Goal: Task Accomplishment & Management: Complete application form

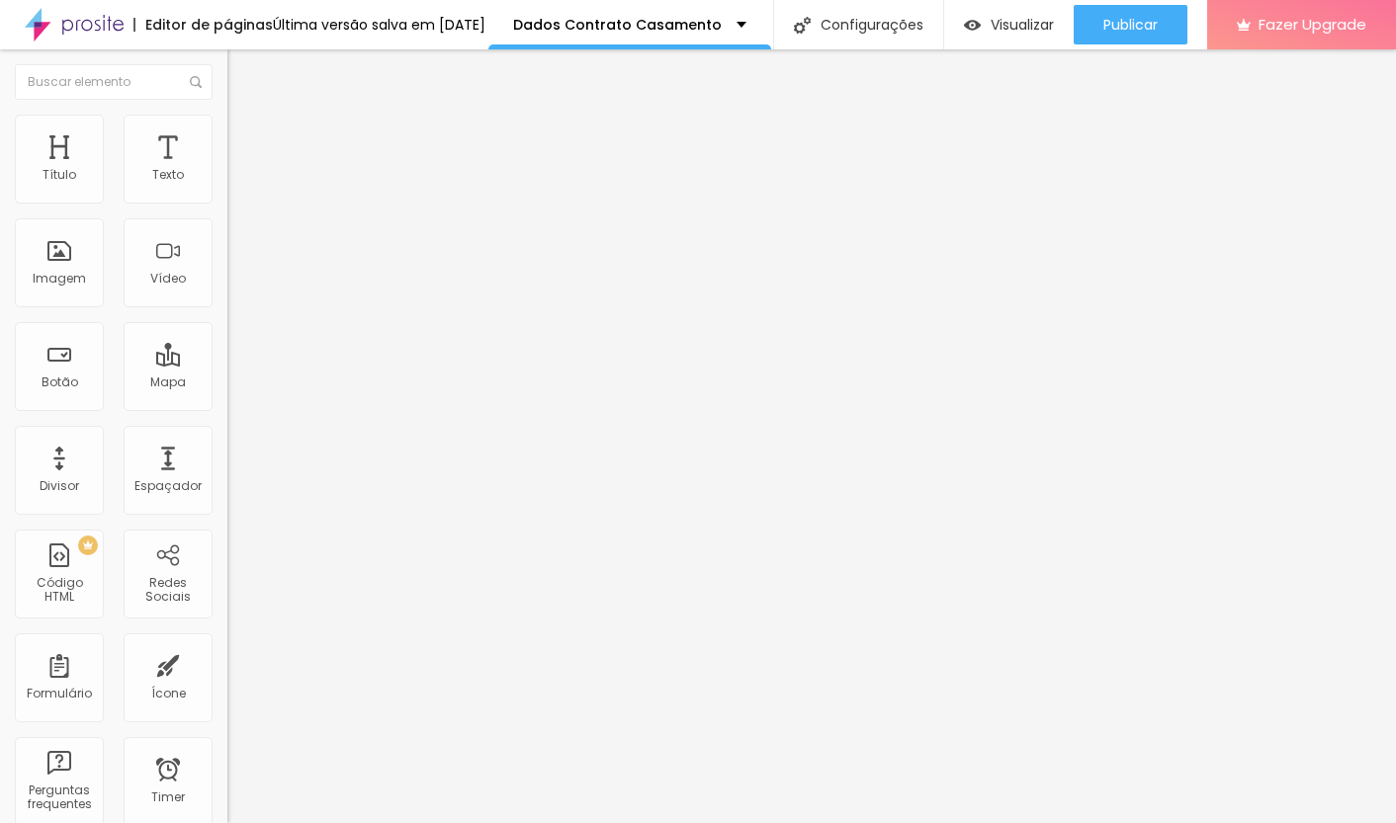
type input "0.6"
type input "1.2"
type input "1.4"
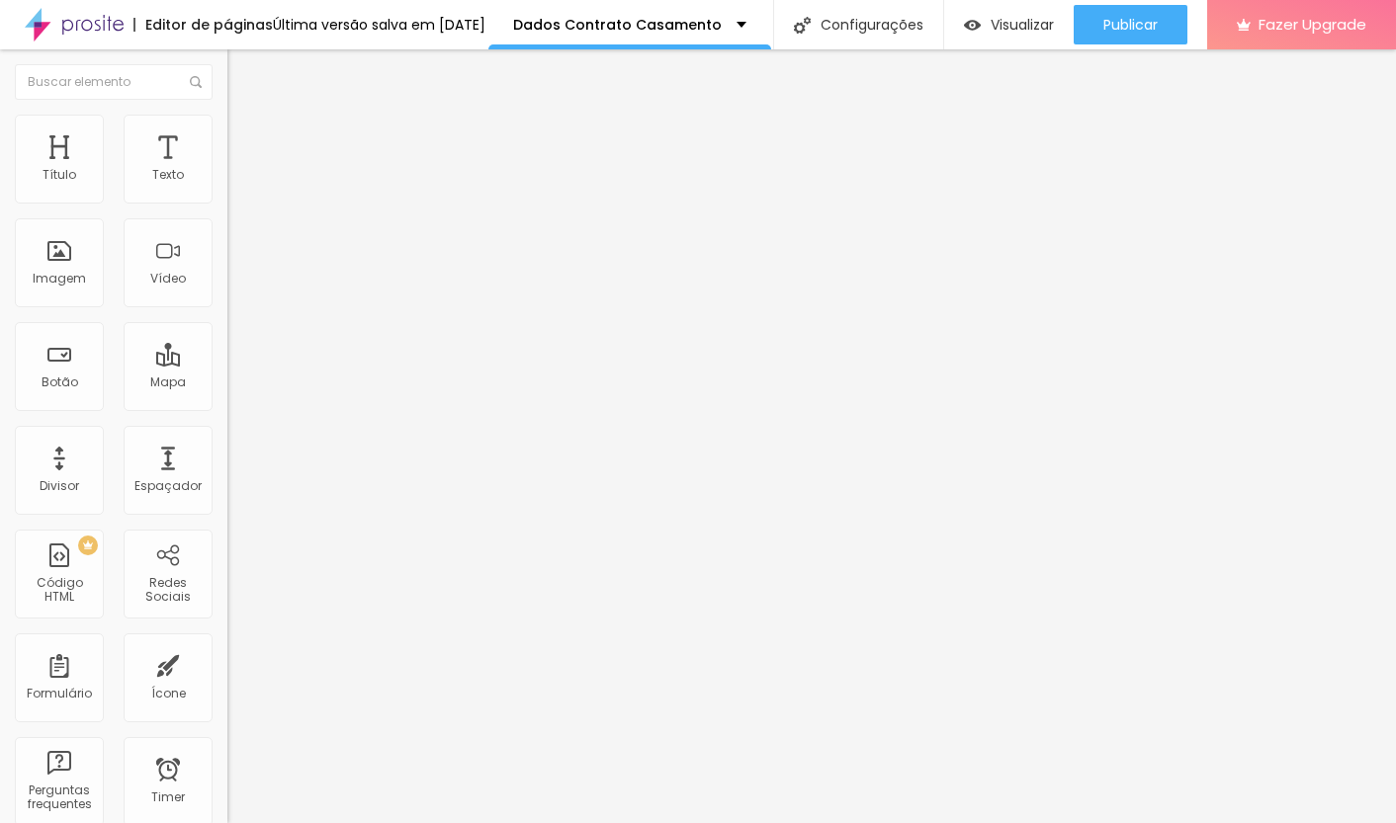
type input "1.4"
type input "1.7"
type input "1.9"
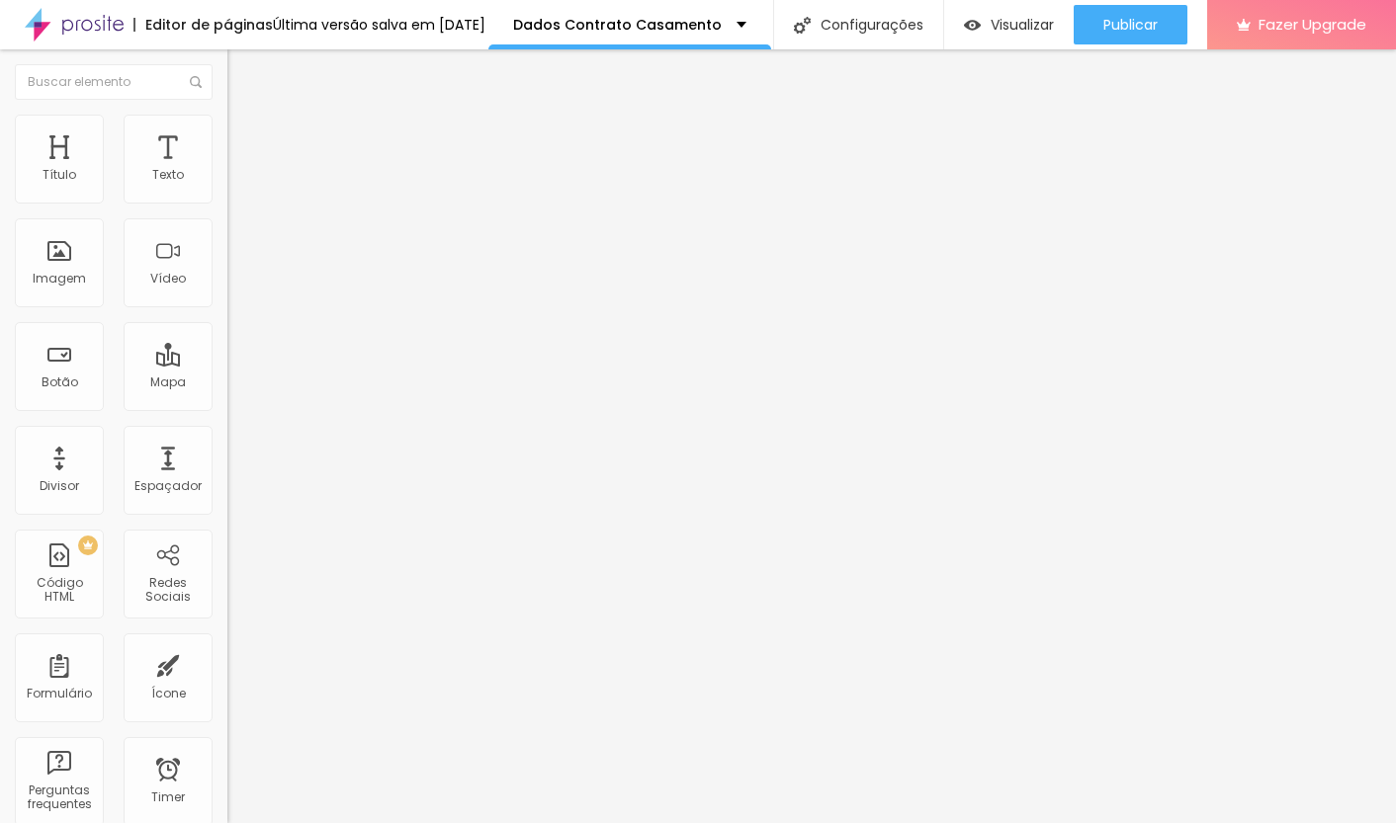
type input "2"
type input "2.1"
type input "2.2"
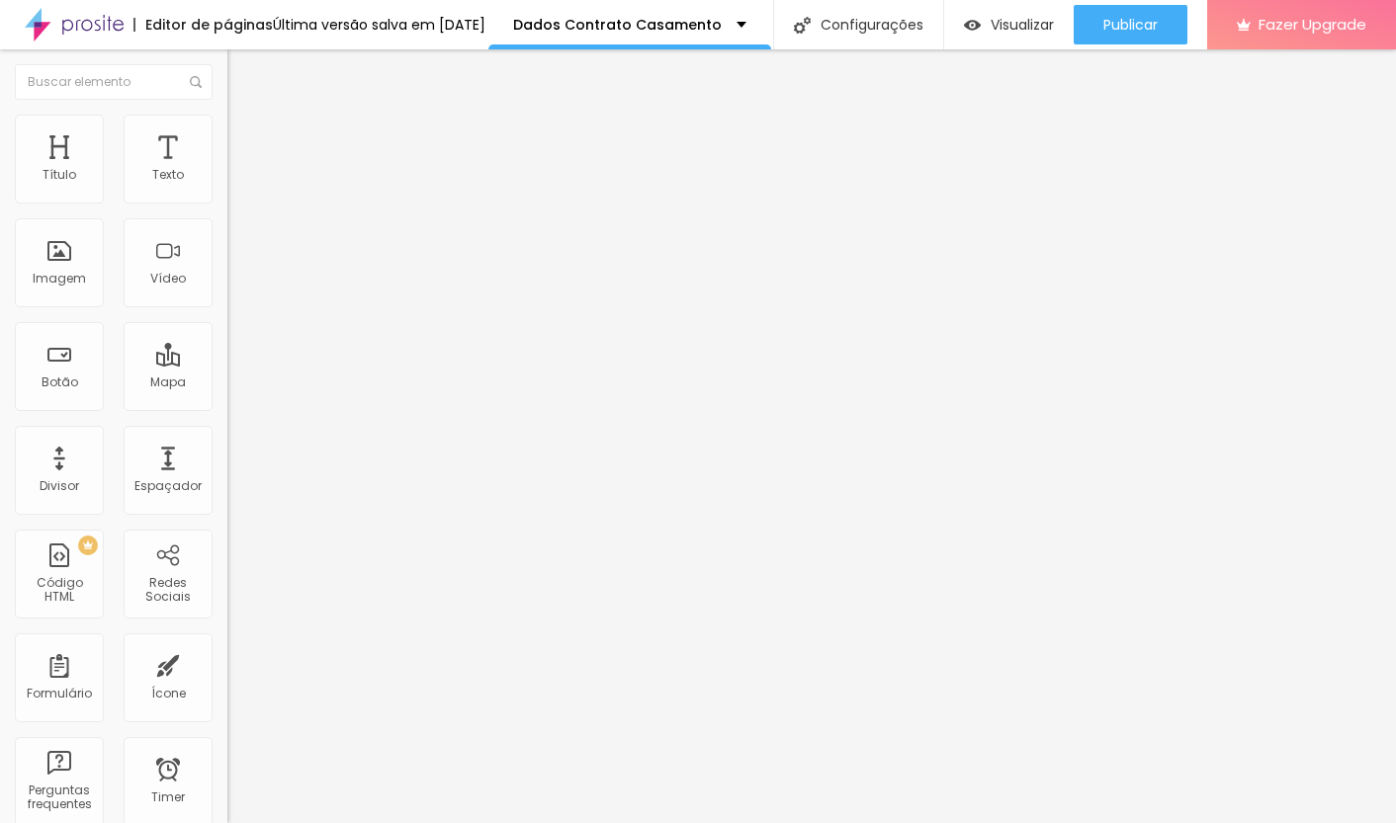
type input "2.2"
type input "2.3"
type input "2.4"
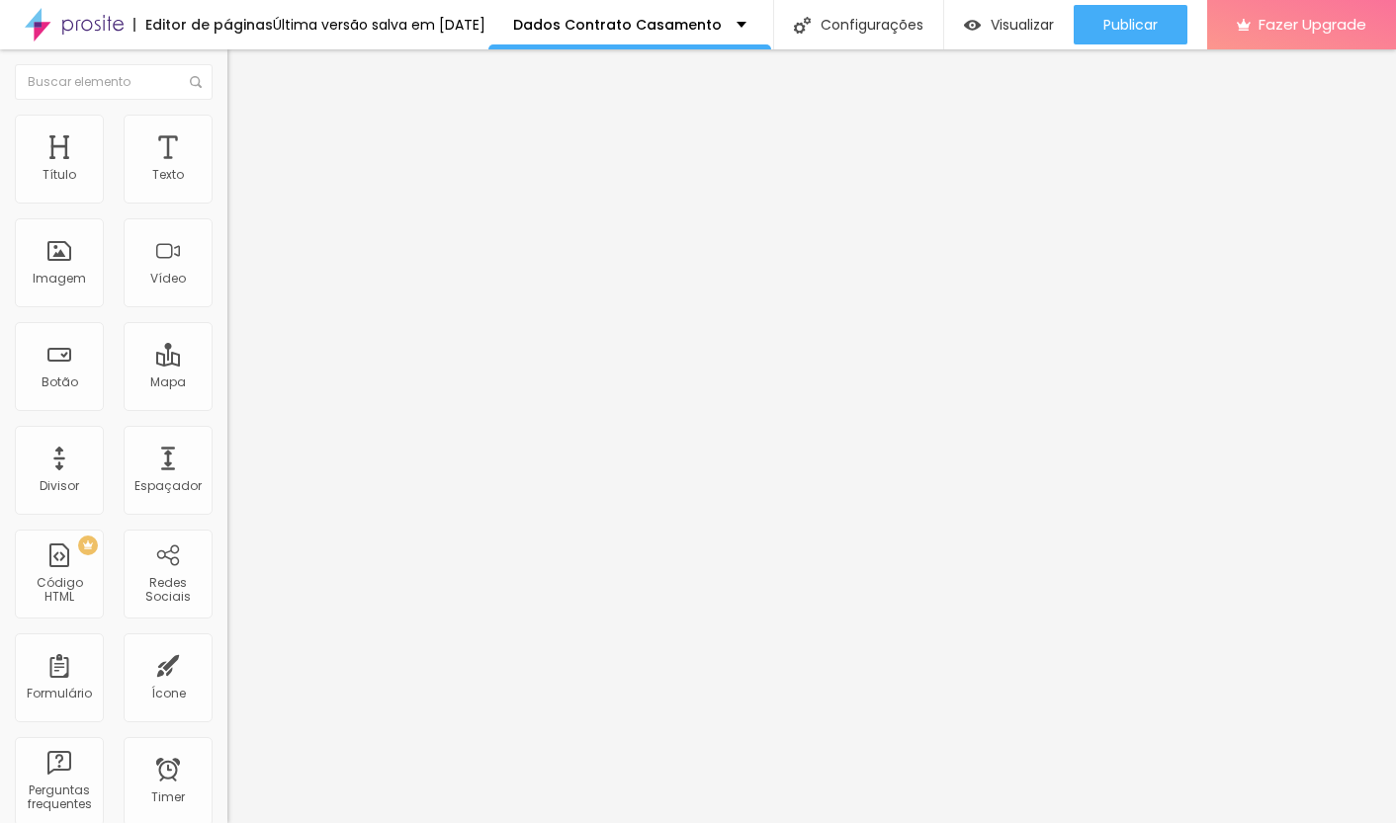
type input "2.6"
type input "2.5"
type input "2.4"
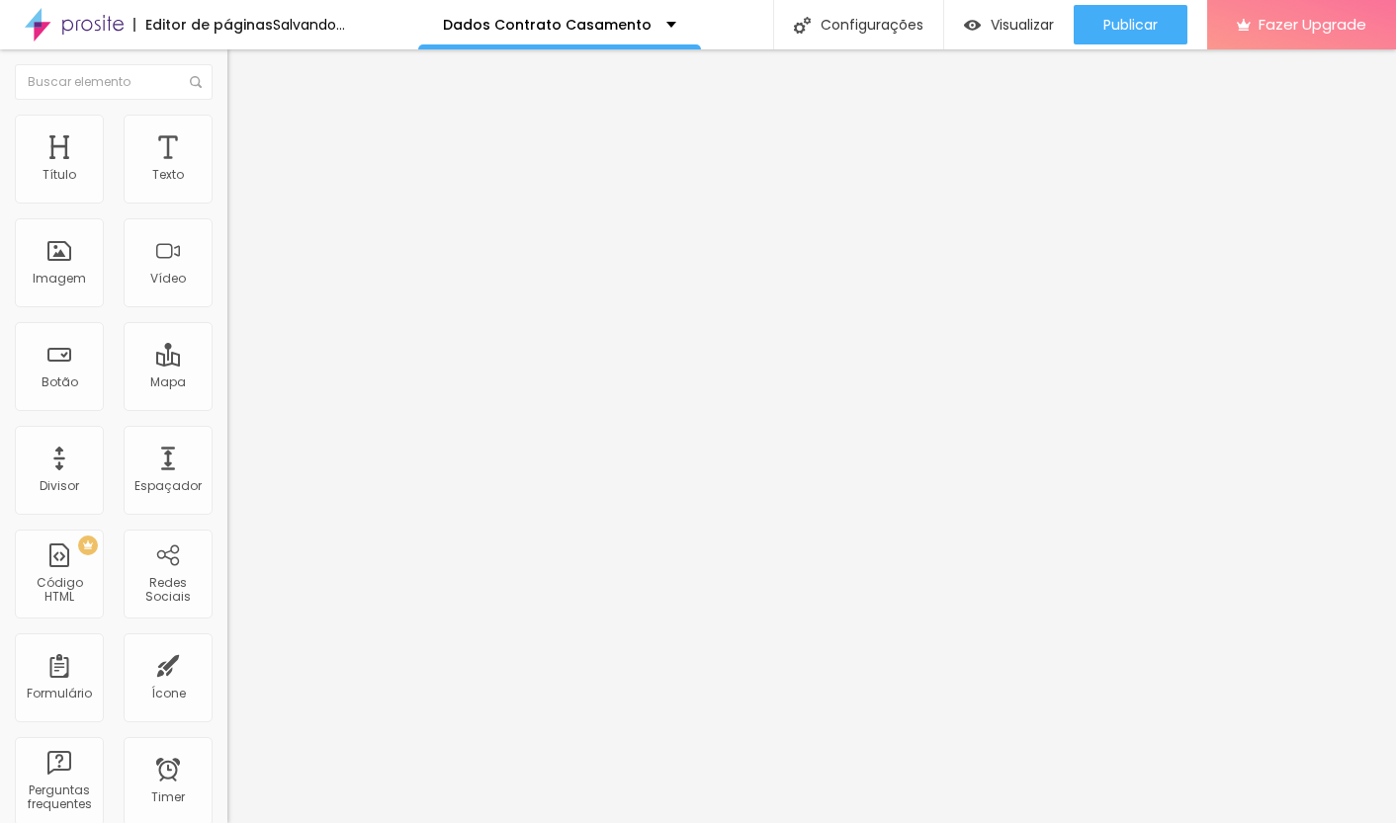
type input "2.4"
type input "2.3"
type input "2.2"
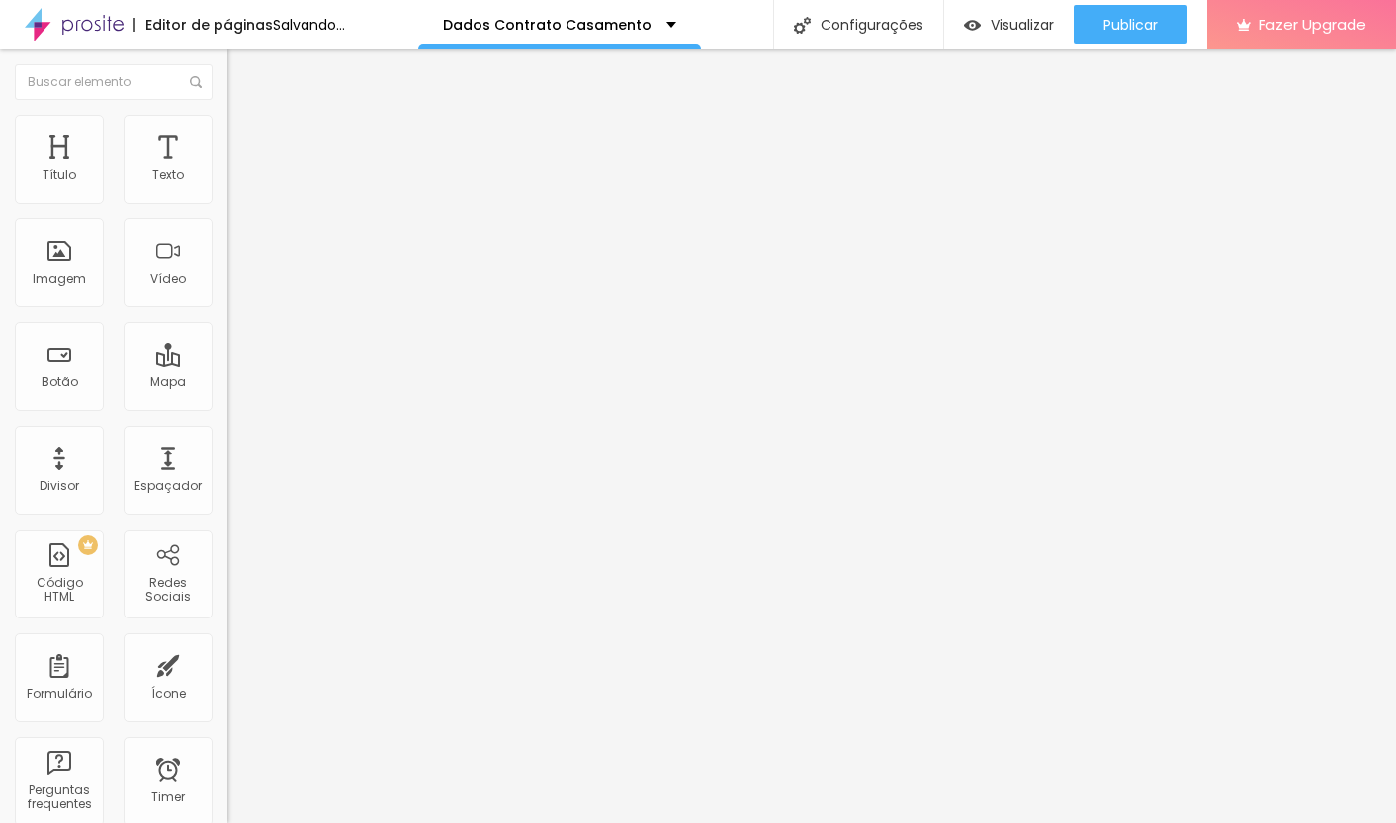
type input "2.1"
type input "2"
type input "1.9"
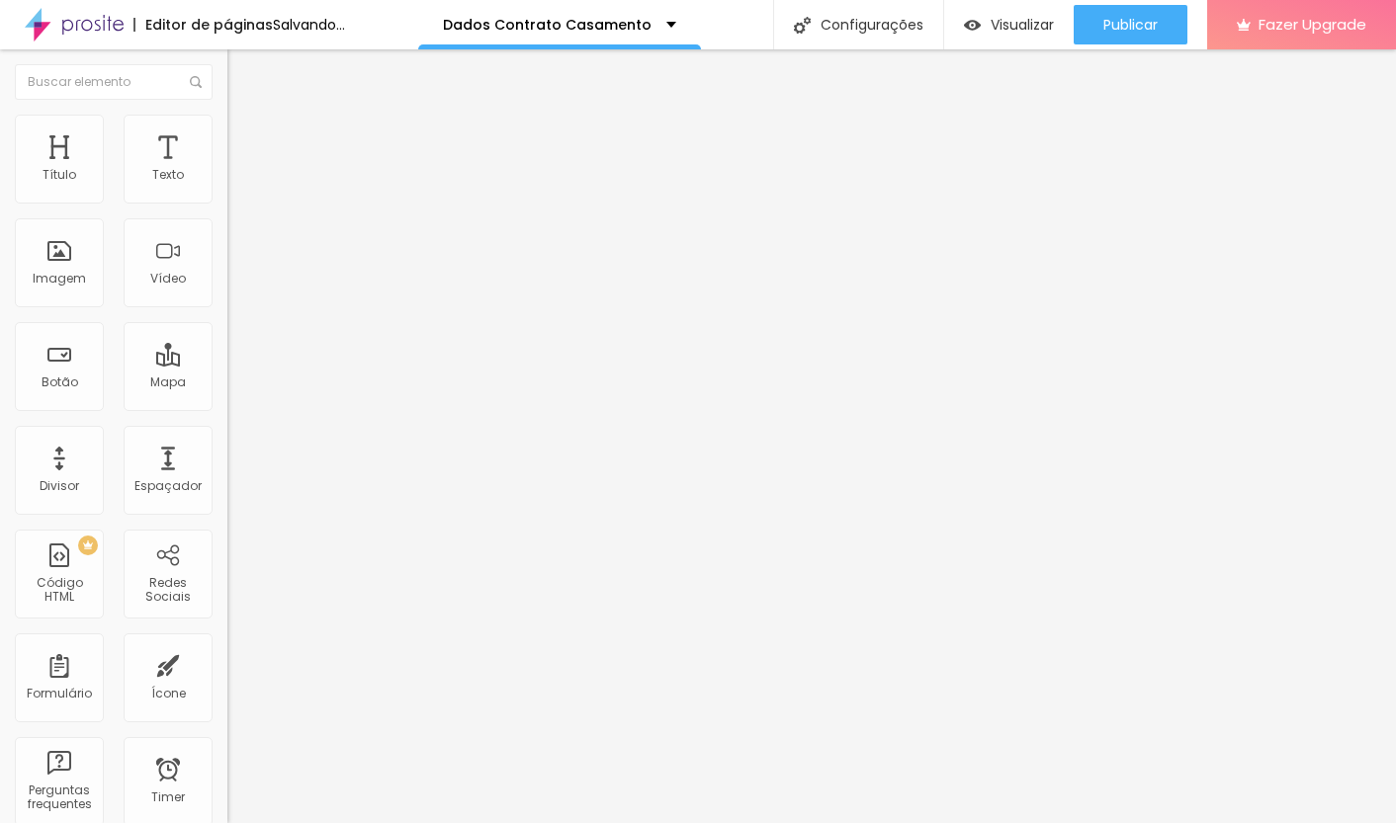
type input "1.9"
type input "1.8"
type input "1.7"
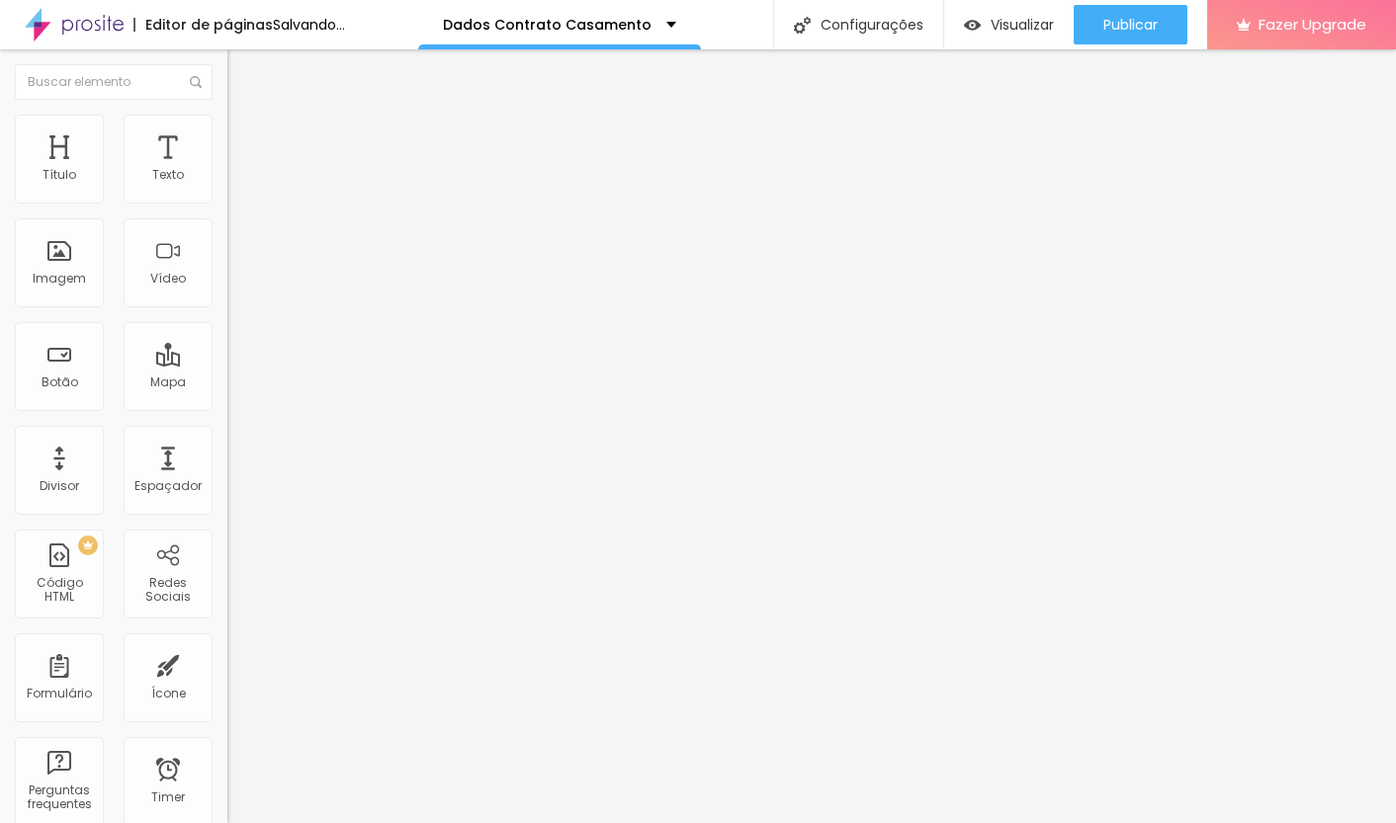
type input "1.6"
type input "1.5"
type input "1.4"
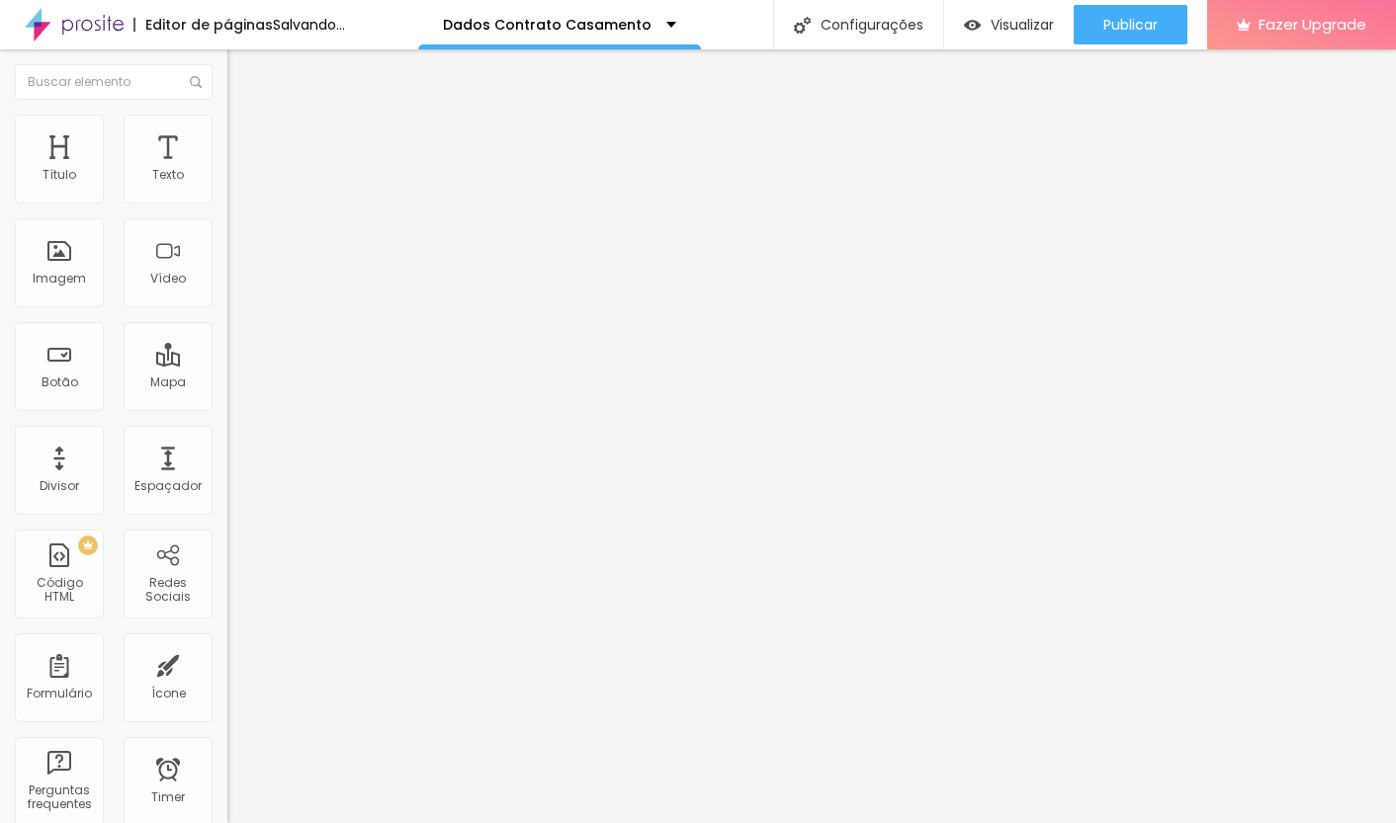
type input "1.4"
type input "1.3"
type input "1.2"
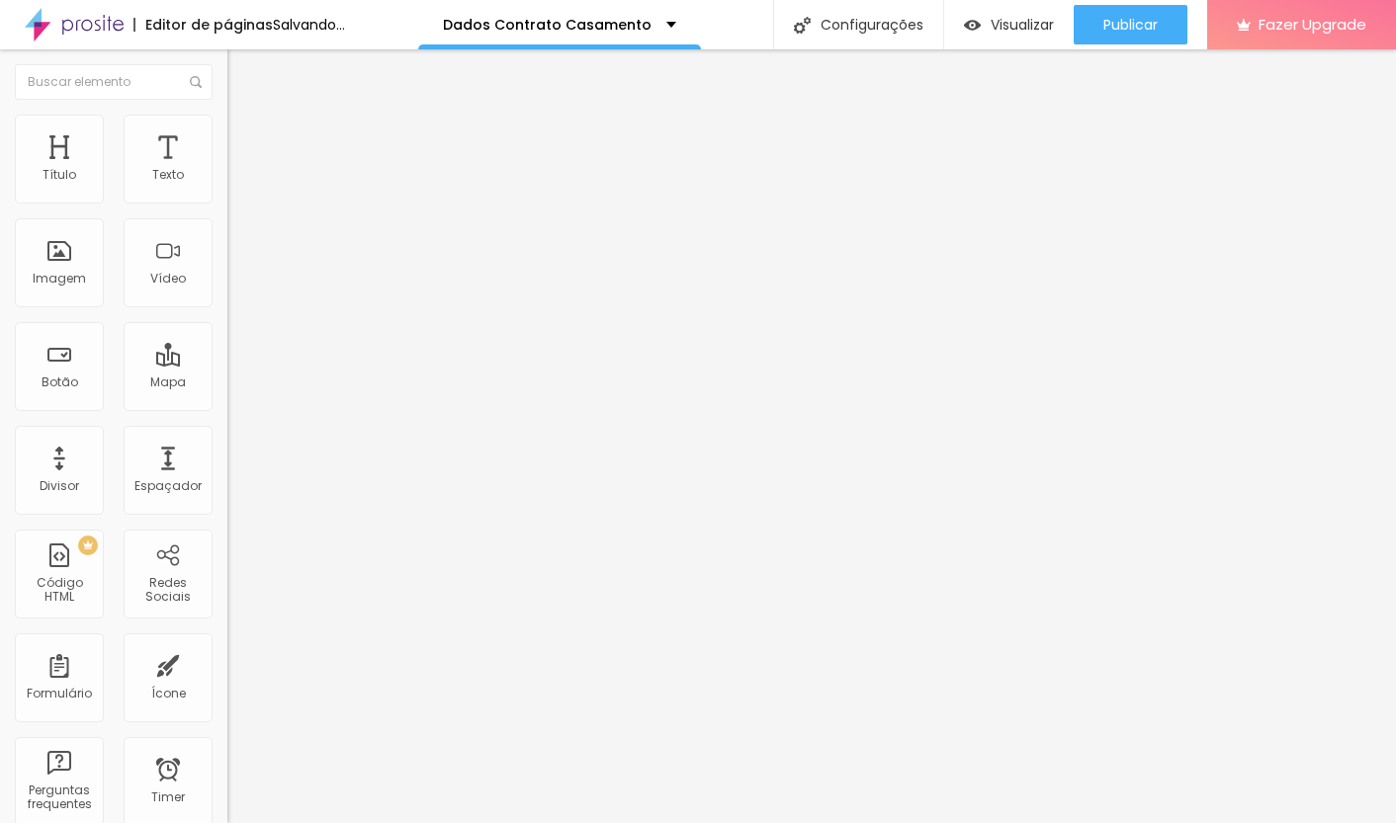
type input "1.1"
type input "1"
type input "0.8"
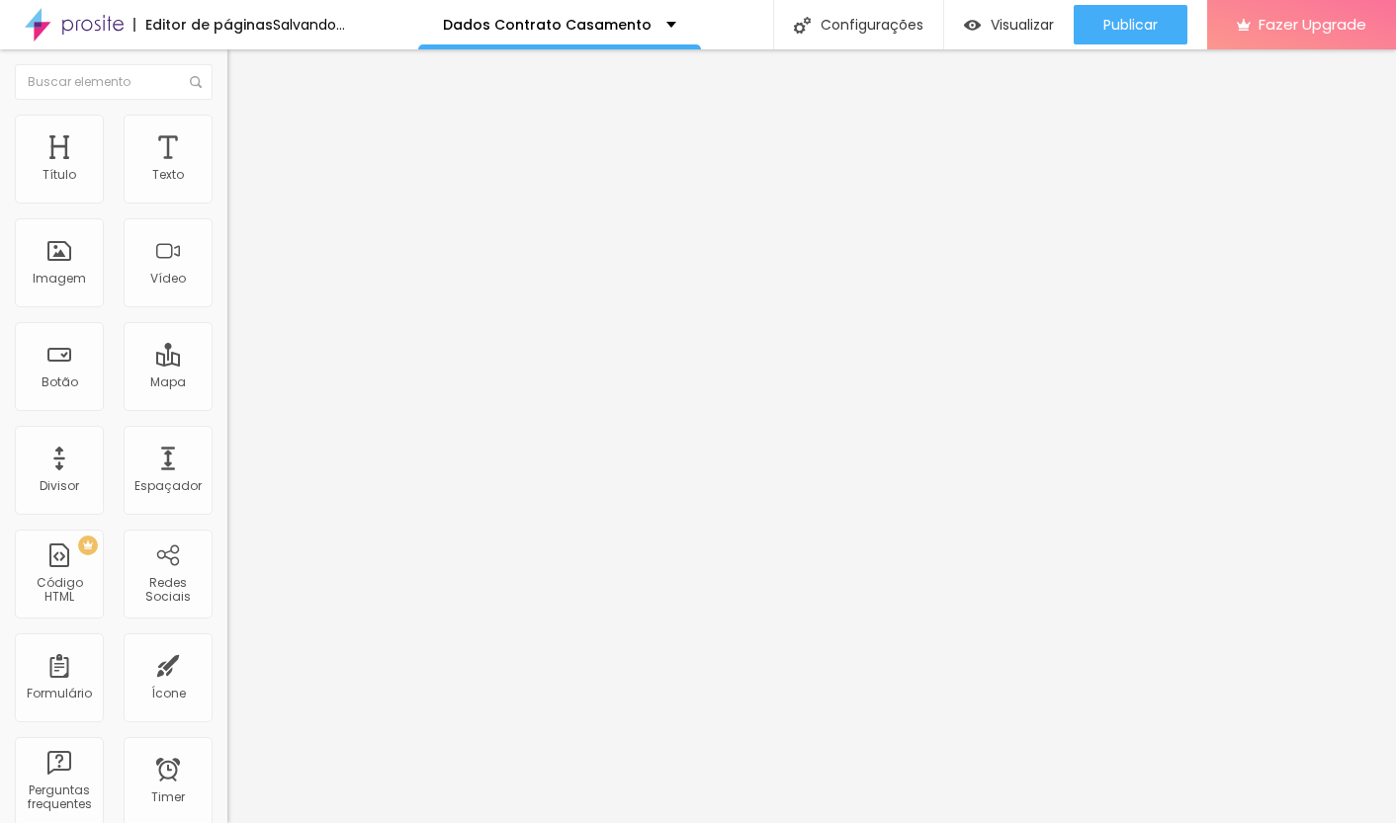
type input "0.8"
type input "0.7"
type input "0.6"
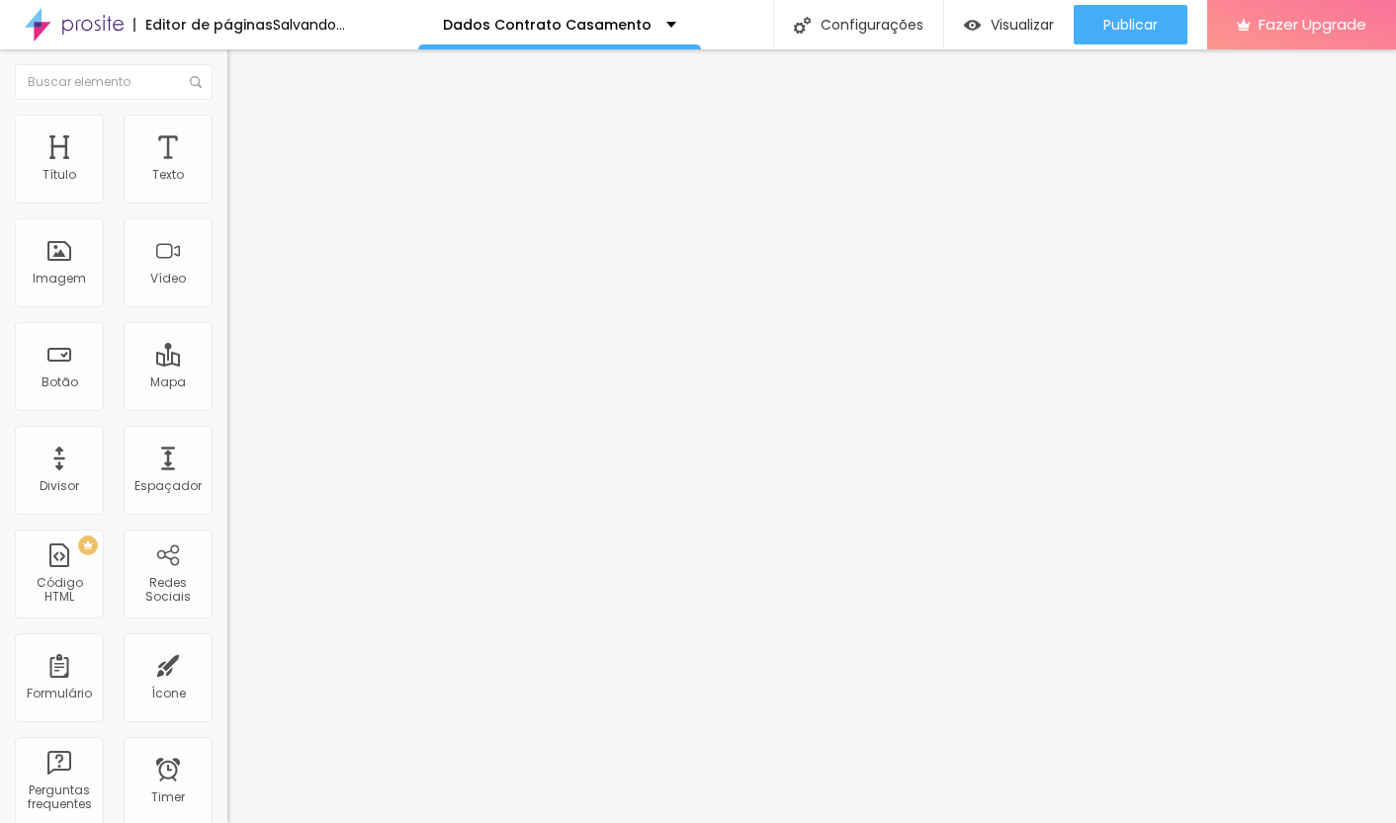
type input "0.5"
type input "0.4"
type input "0.3"
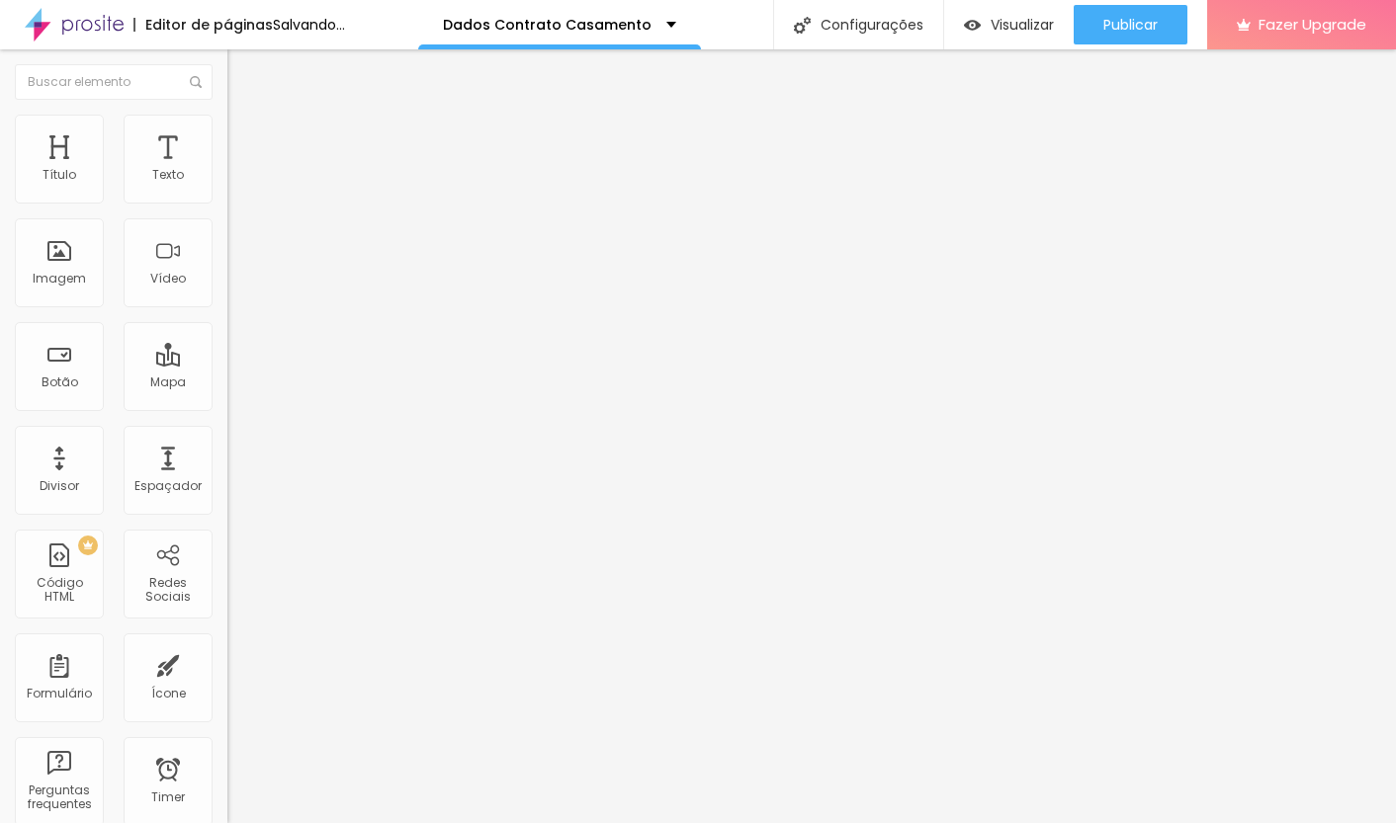
type input "0.3"
type input "0.2"
type input "0.1"
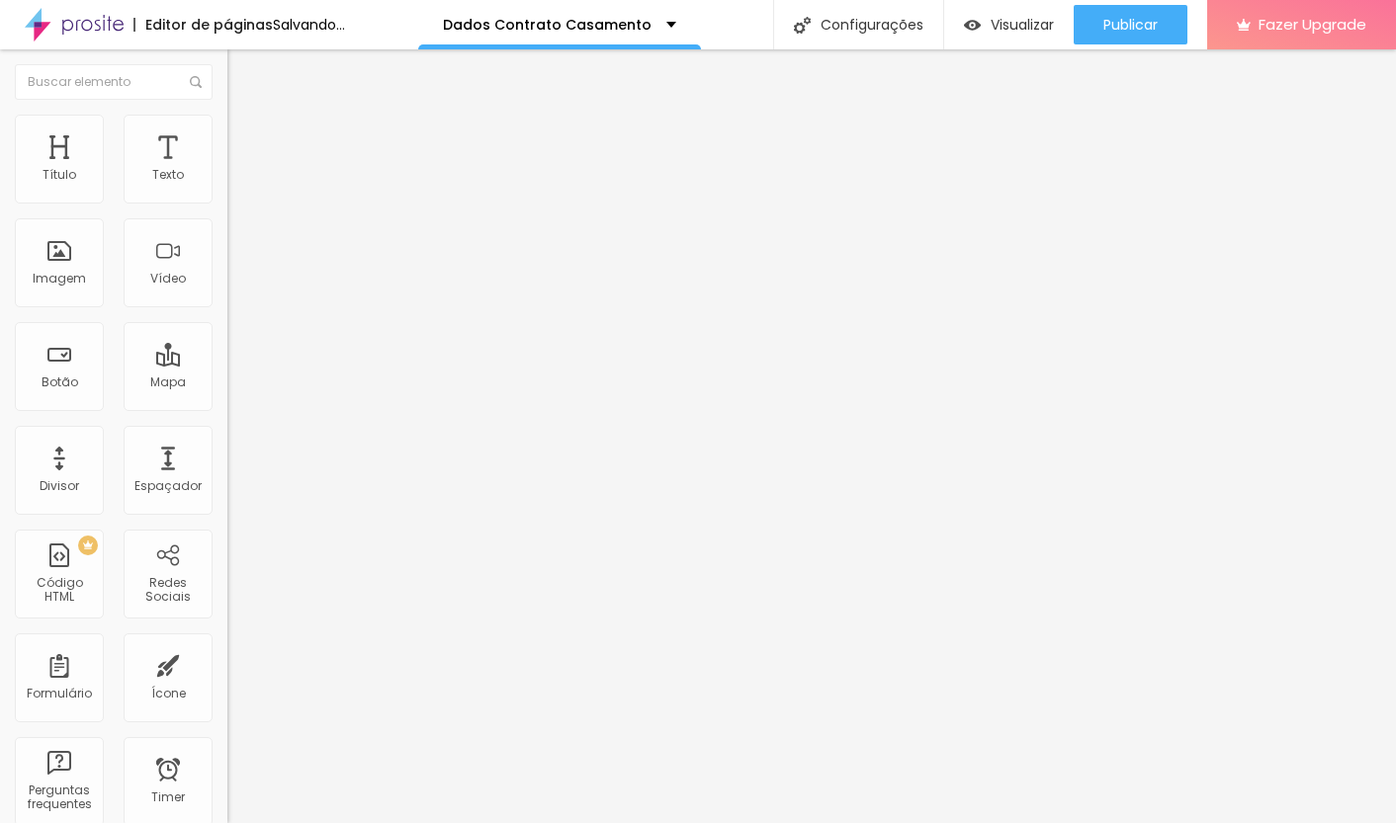
type input "0"
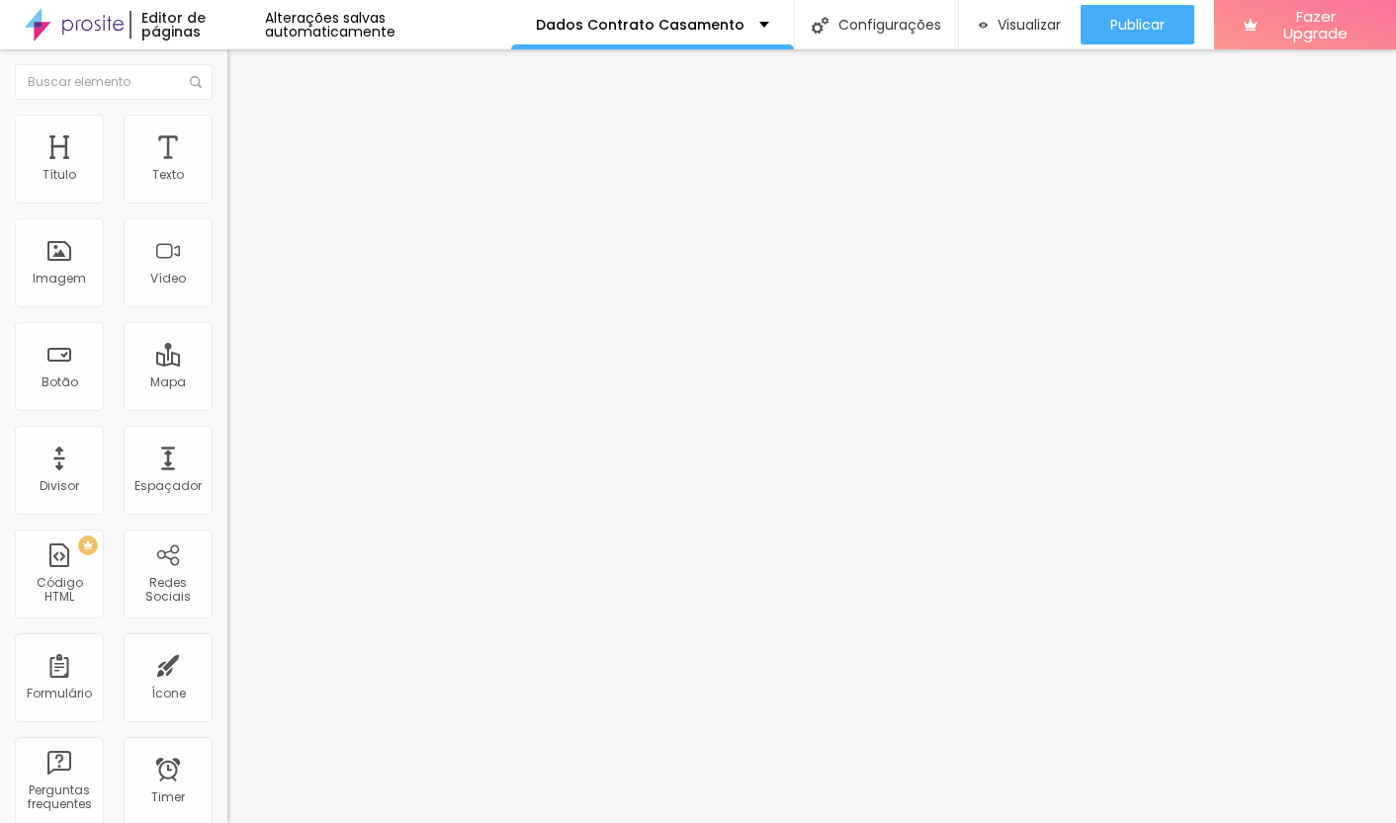
click at [227, 746] on input "range" at bounding box center [291, 754] width 128 height 16
click at [245, 136] on span "Avançado" at bounding box center [277, 128] width 65 height 17
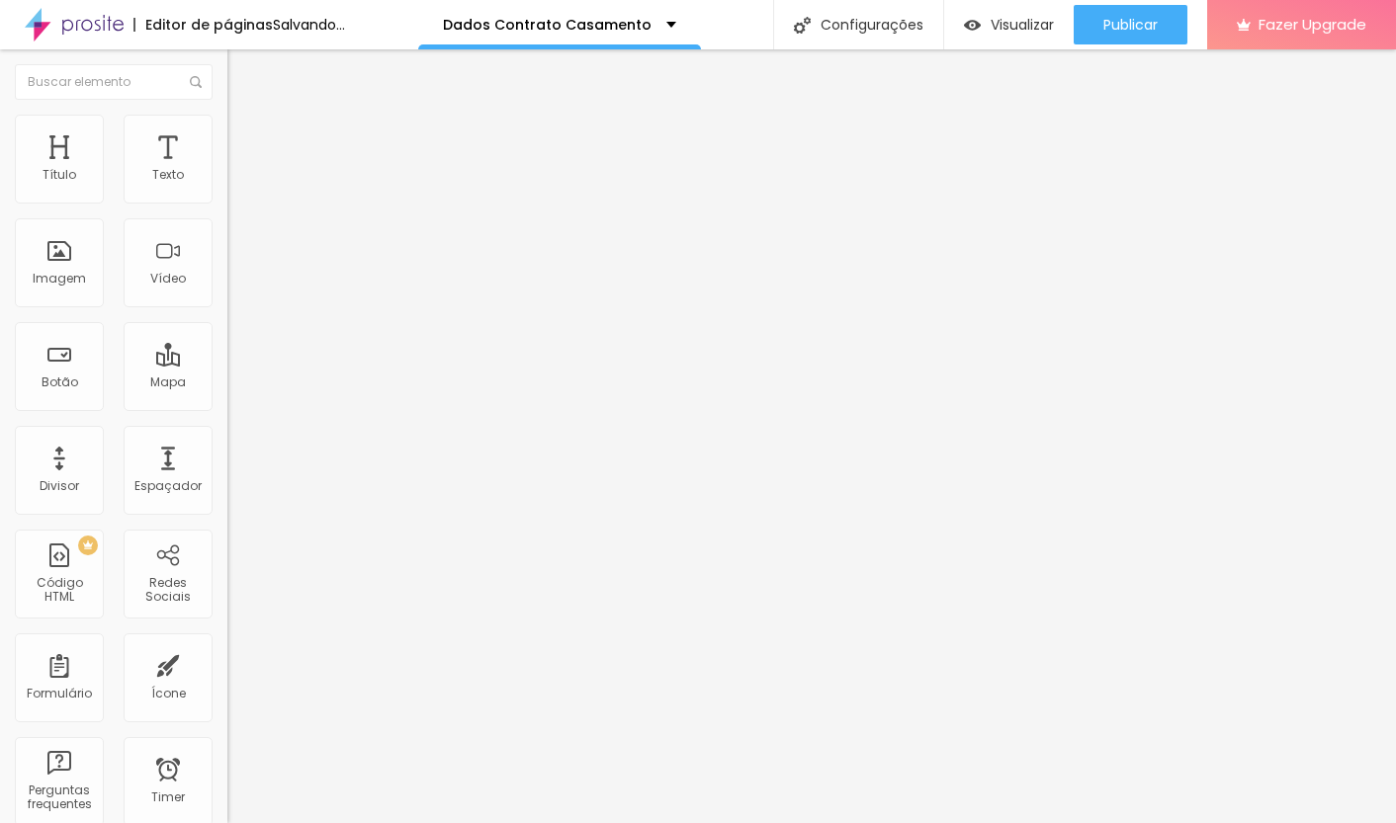
click at [242, 70] on img "button" at bounding box center [250, 72] width 16 height 16
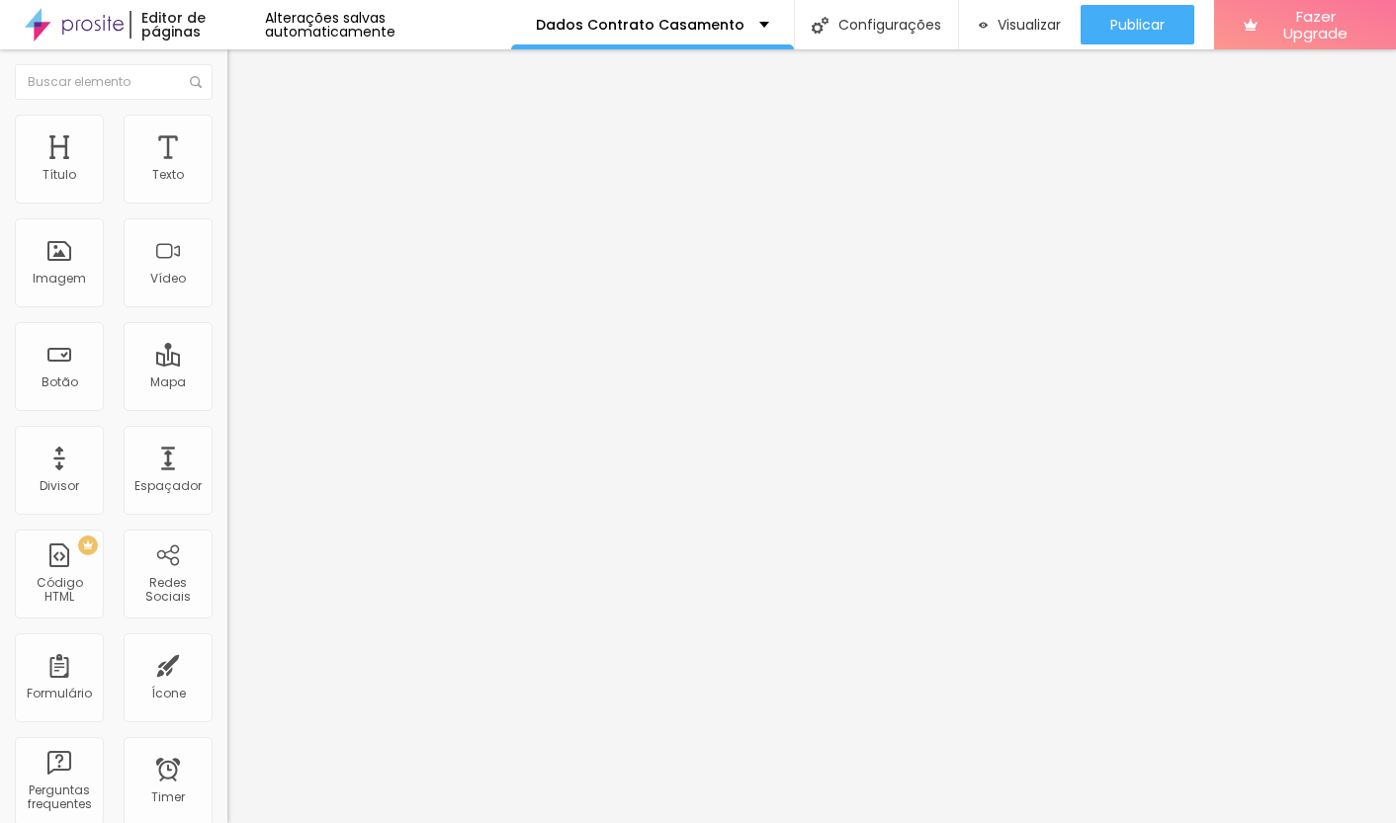
click at [242, 70] on img "button" at bounding box center [250, 72] width 16 height 16
type input "0.8"
type input "1"
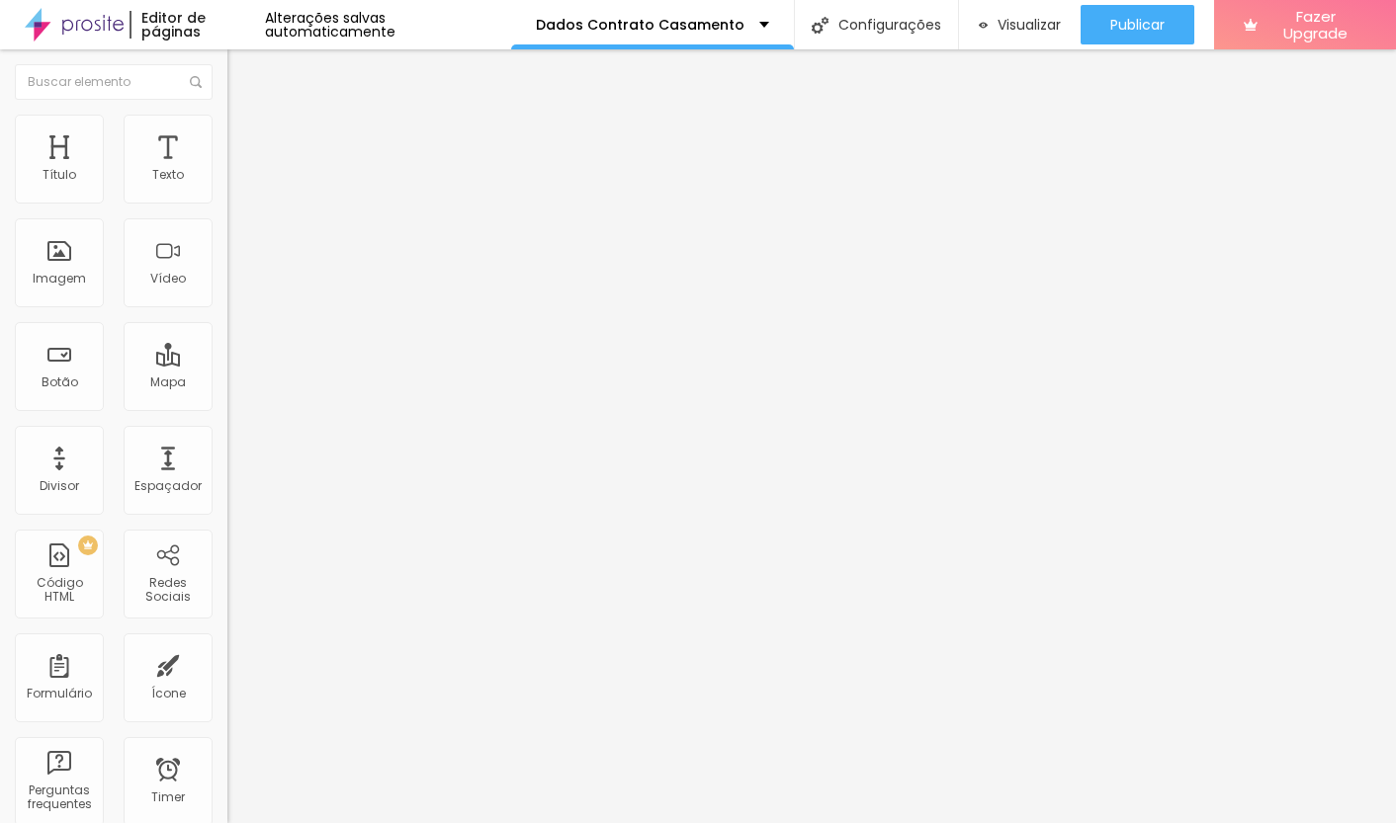
type input "1.2"
type input "1.4"
type input "1.6"
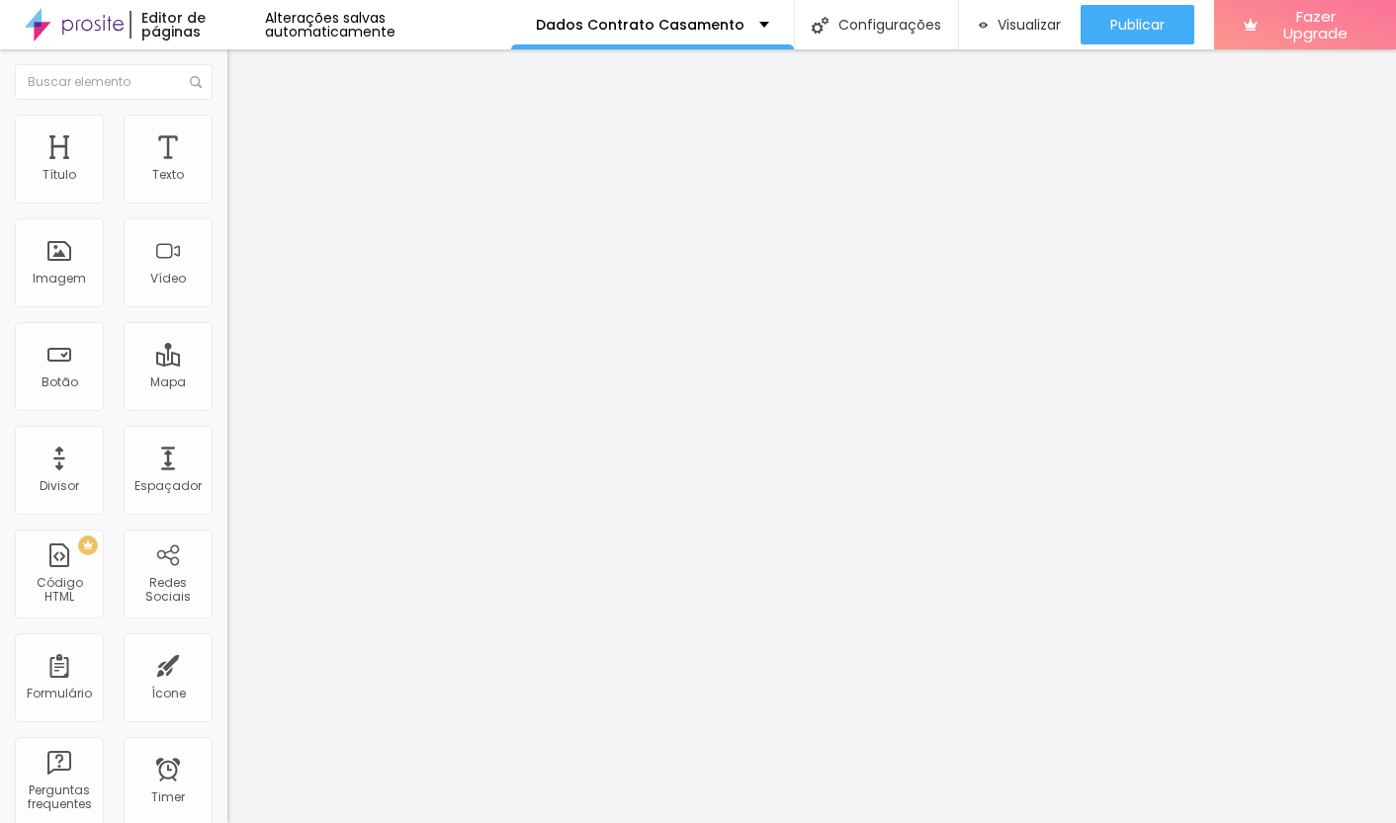
type input "1.6"
type input "1.7"
type input "1.8"
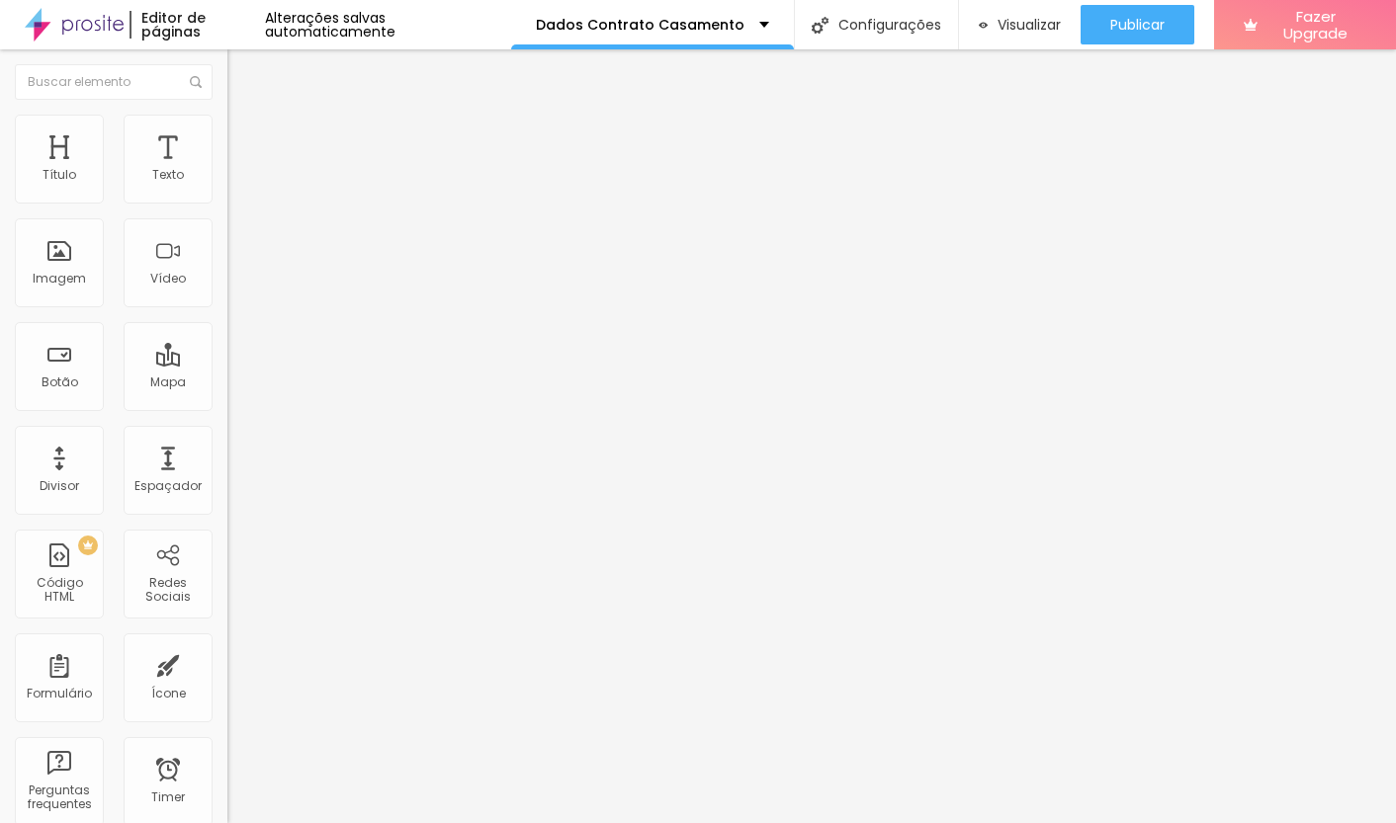
type input "2"
type input "2.2"
type input "2.4"
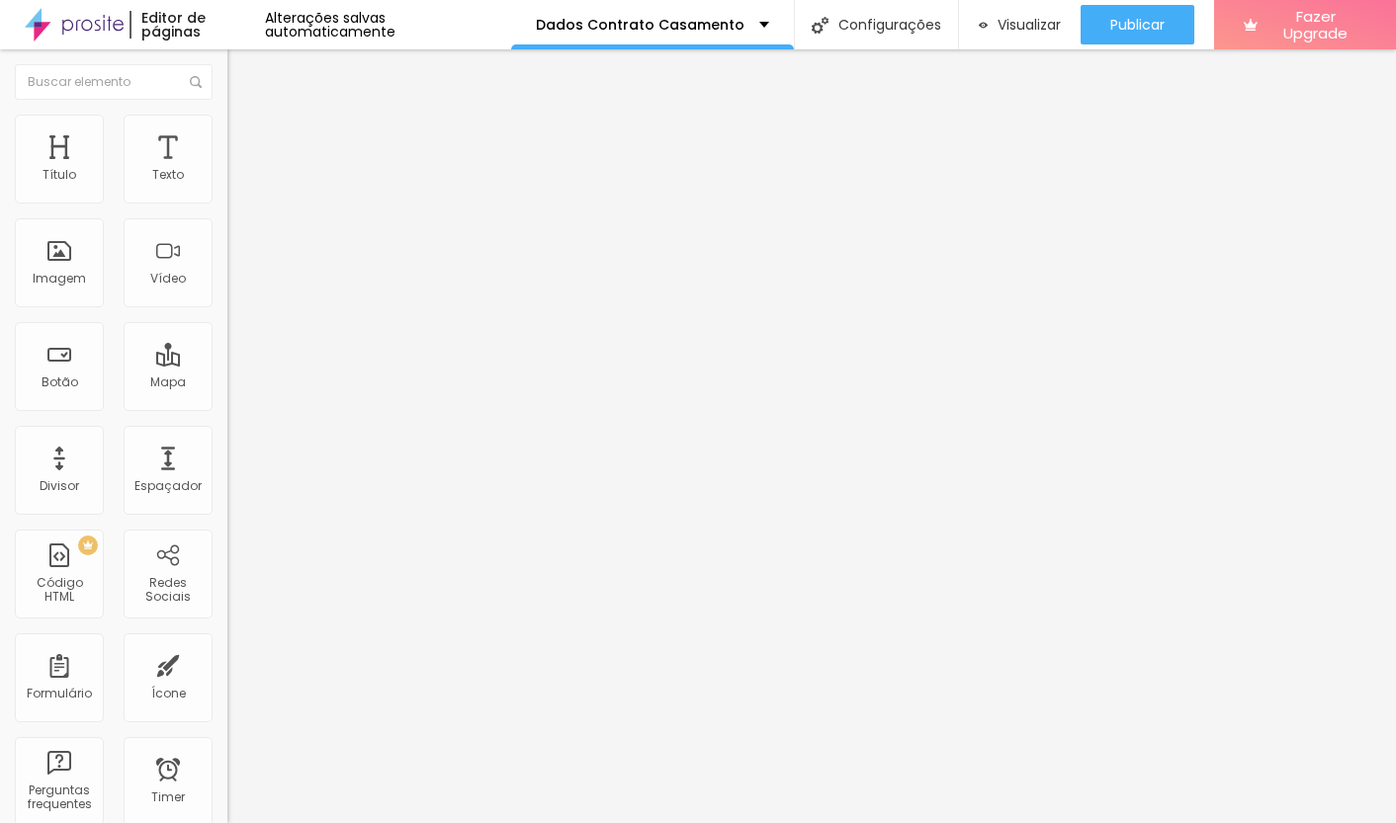
type input "2.4"
type input "2.5"
type input "2.6"
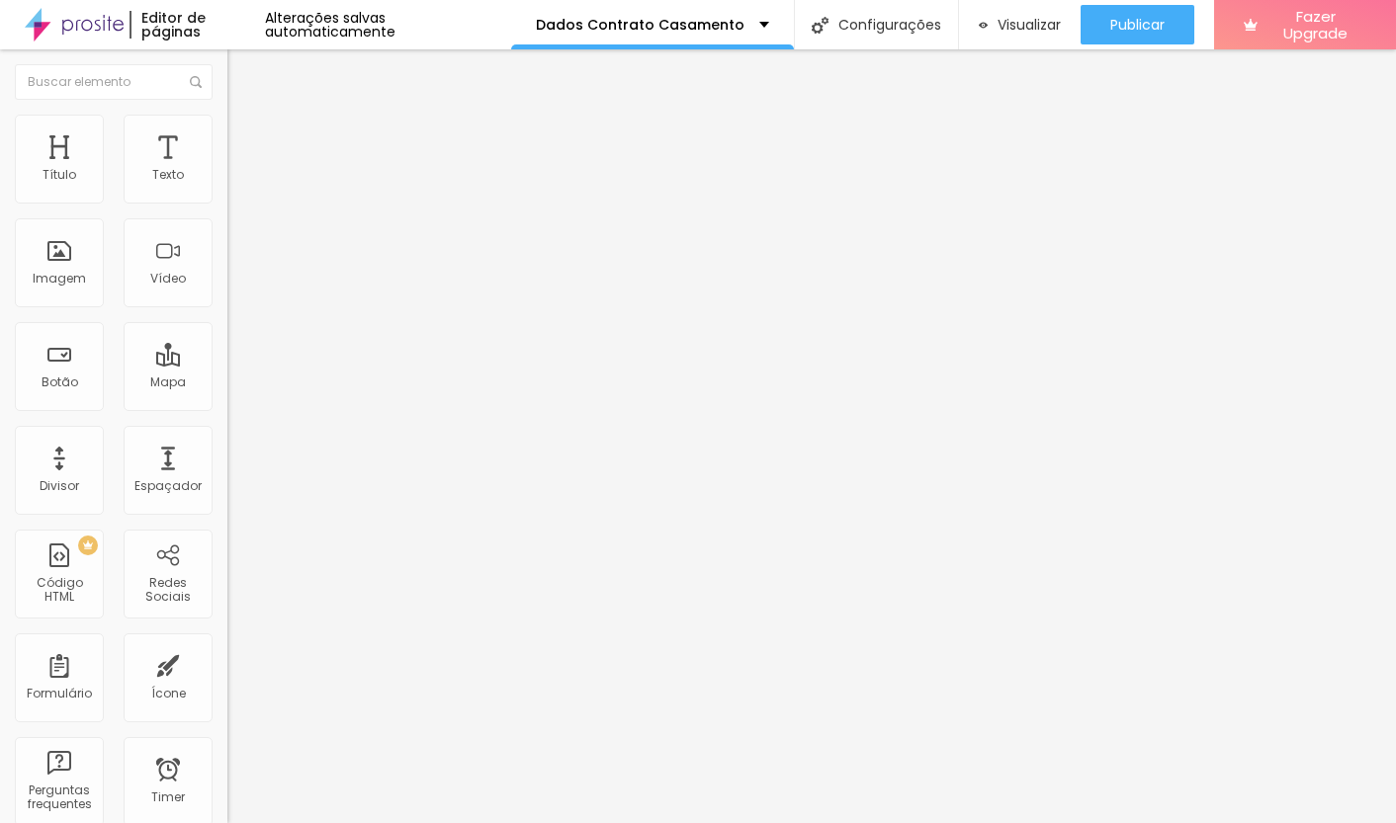
type input "2.7"
type input "2.5"
type input "2.3"
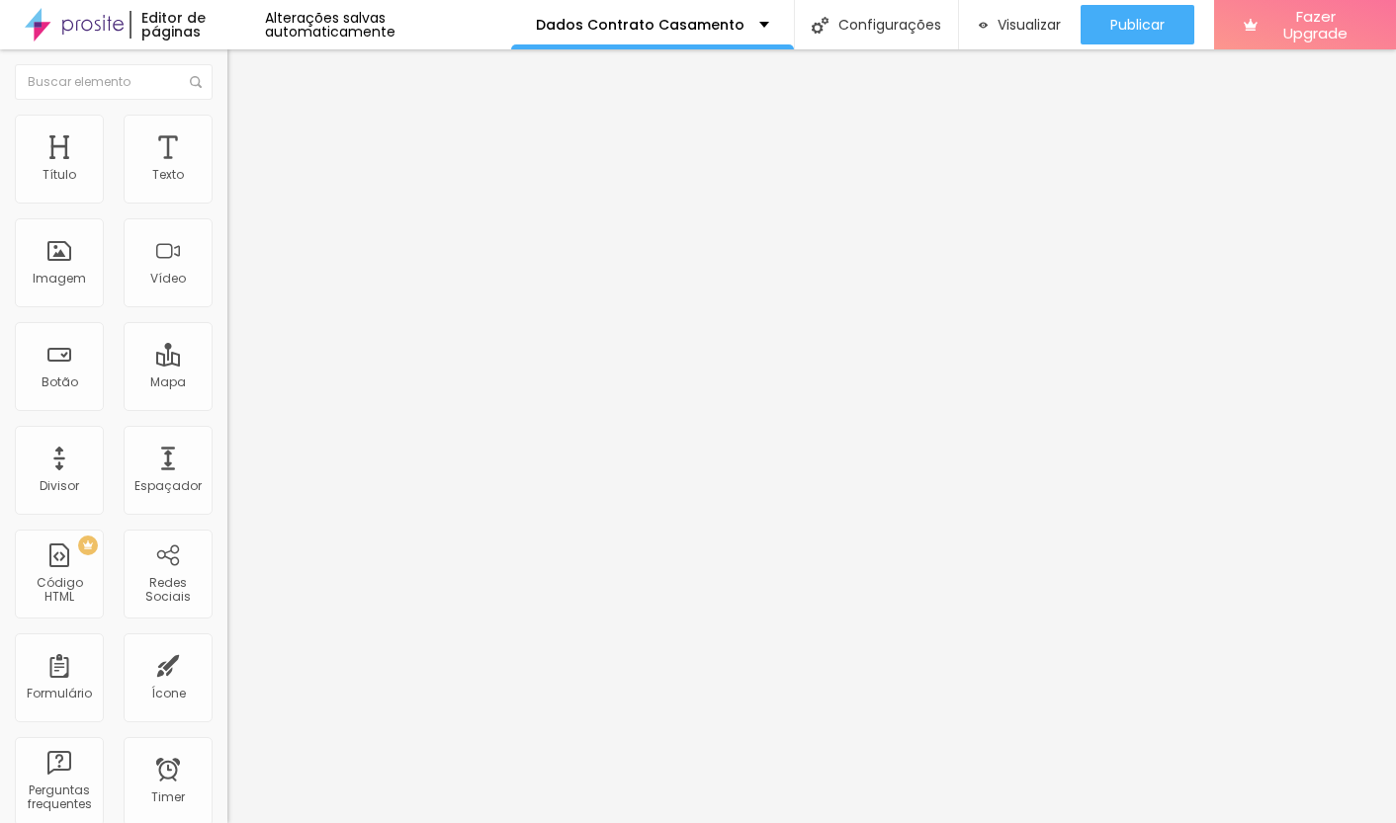
type input "2.3"
type input "2.1"
type input "1.8"
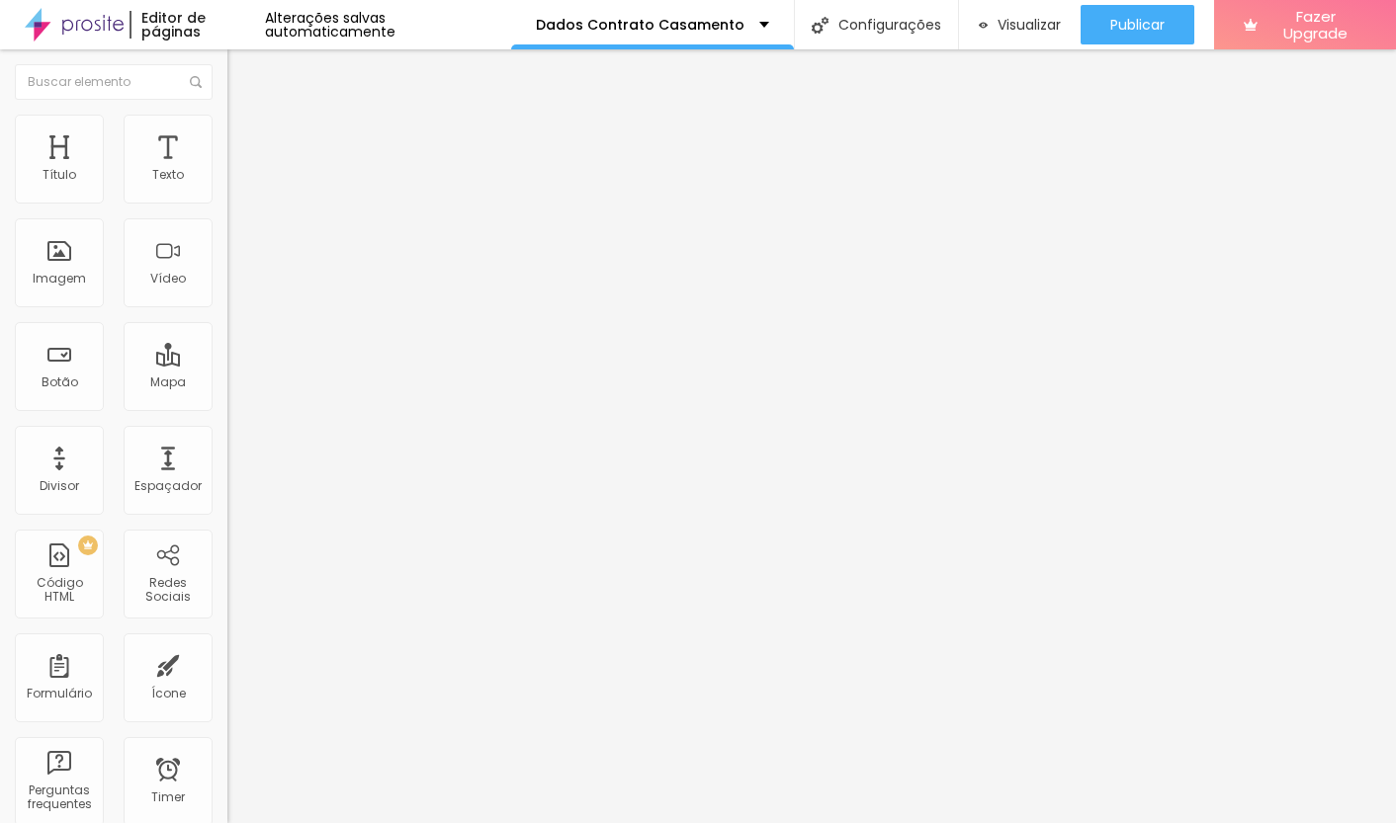
type input "1.5"
type input "1.3"
type input "1"
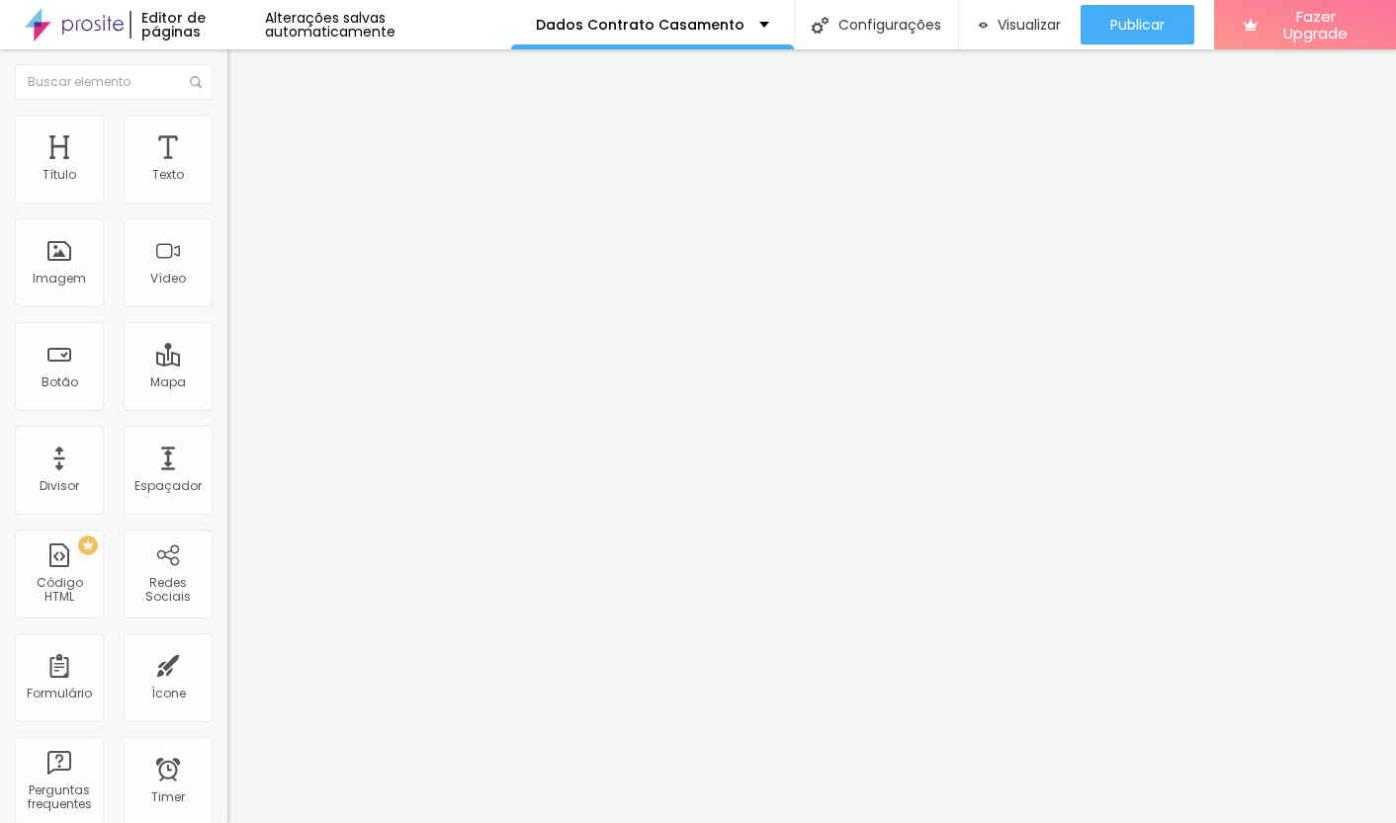
type input "1"
type input "0.8"
type input "0.6"
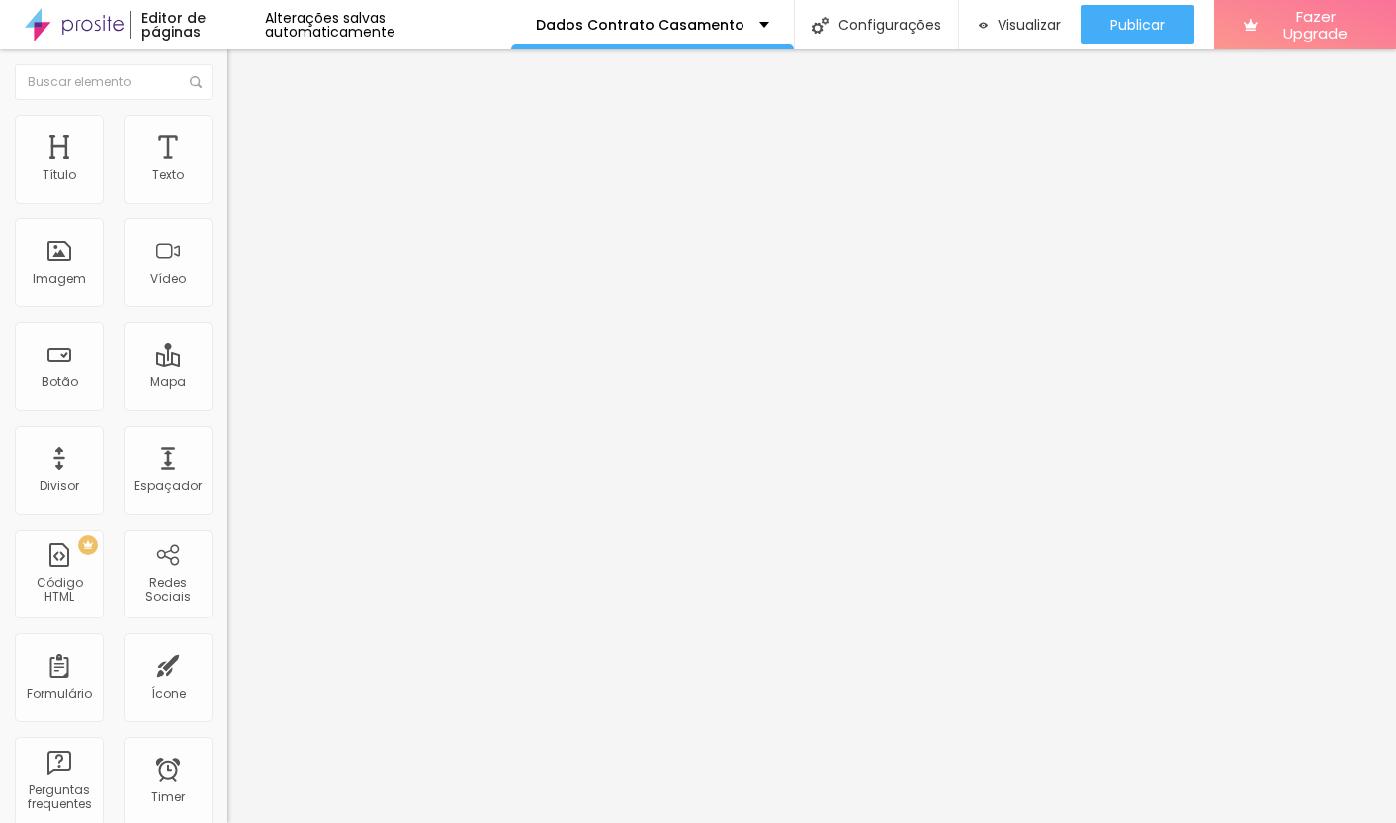
type input "0.4"
type input "0.3"
type input "0.2"
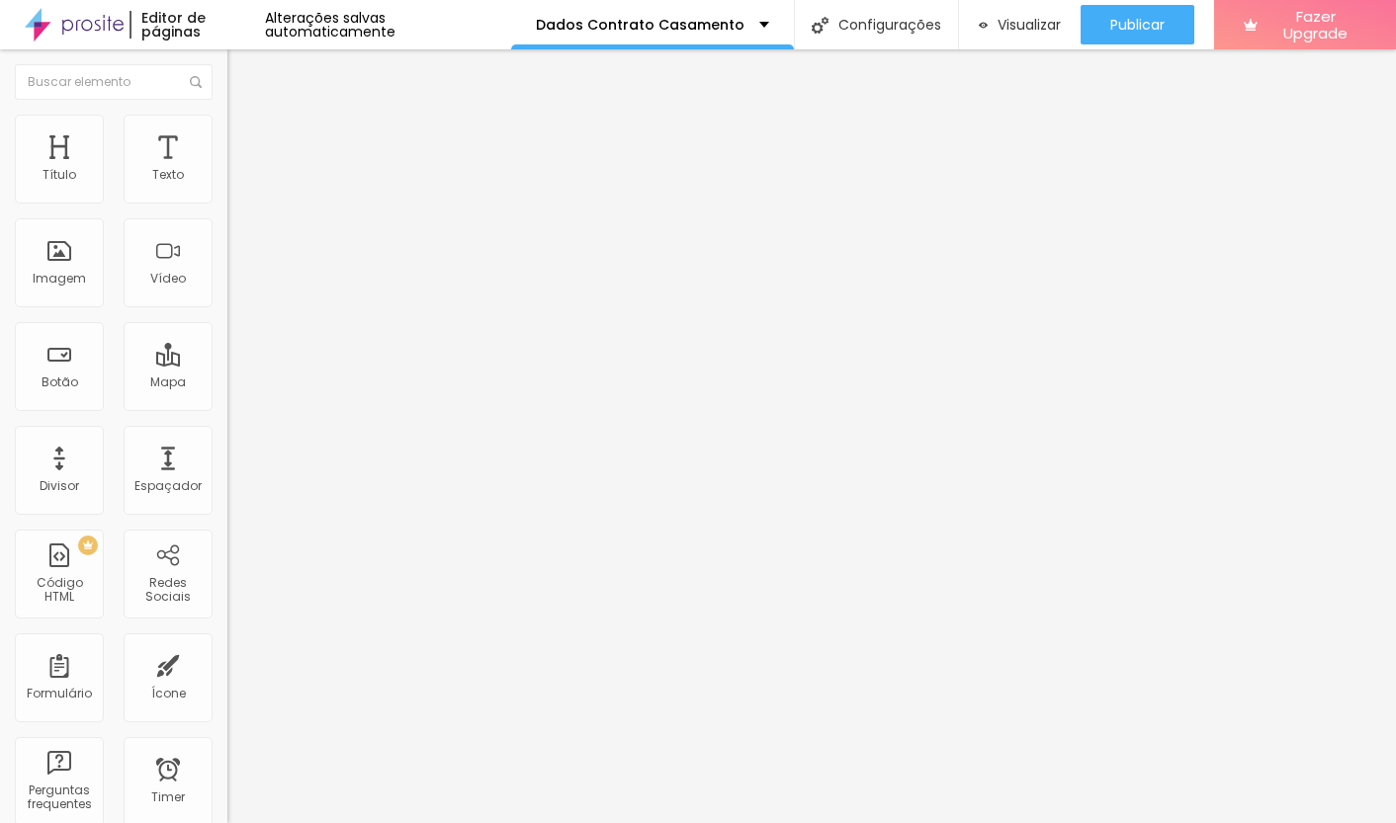
type input "0.2"
type input "0.1"
type input "0"
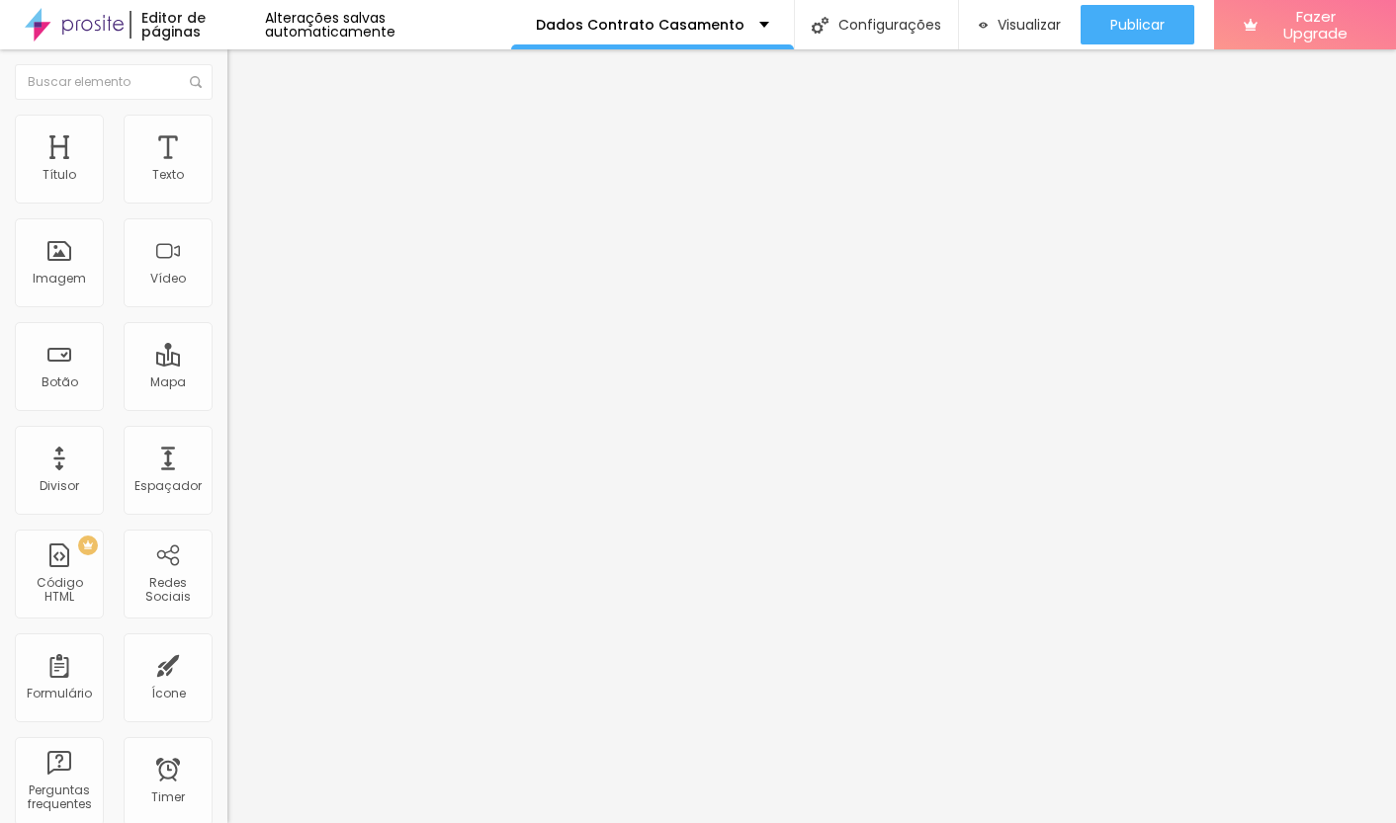
click at [227, 746] on input "range" at bounding box center [291, 754] width 128 height 16
type input "1.2"
type input "1.3"
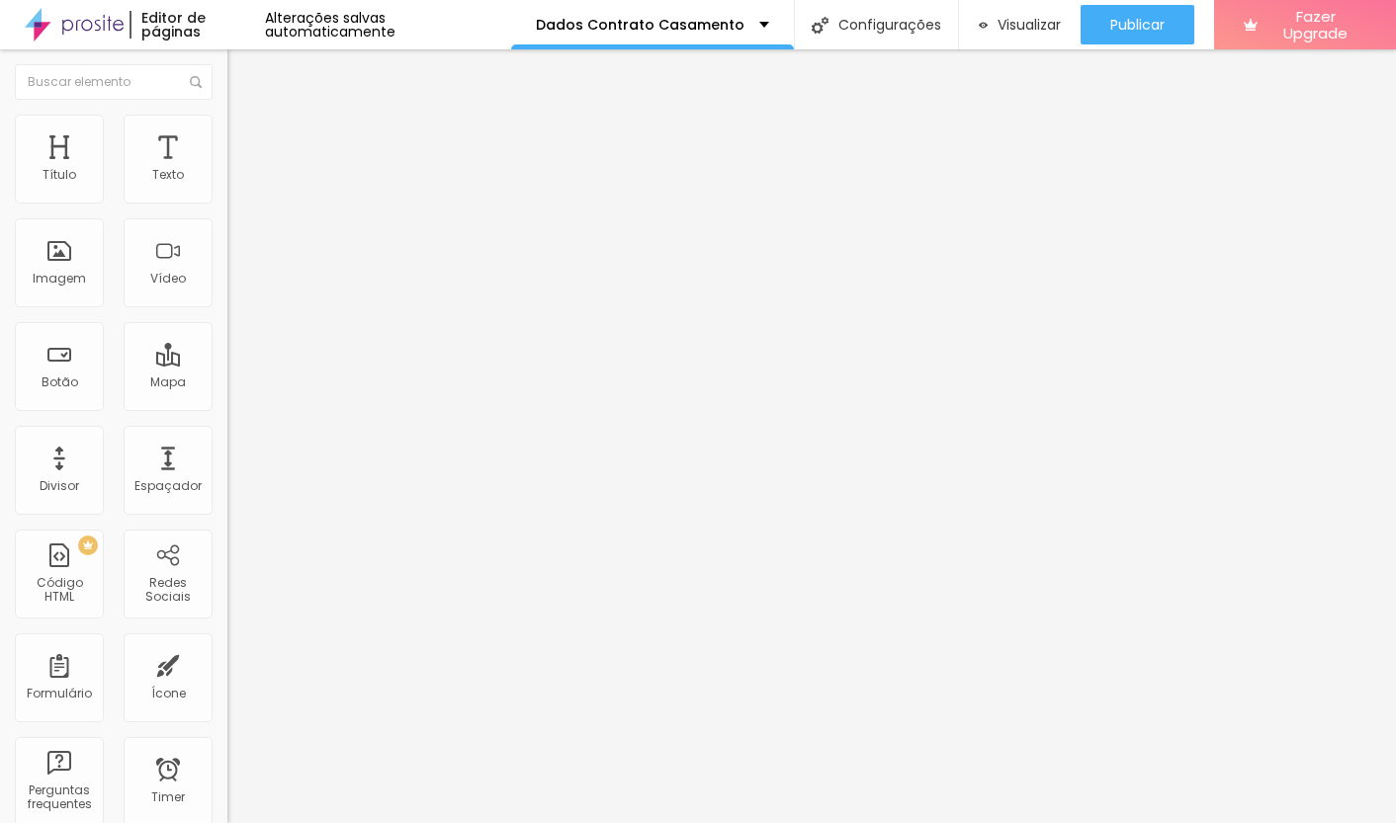
type input "1.4"
type input "1.3"
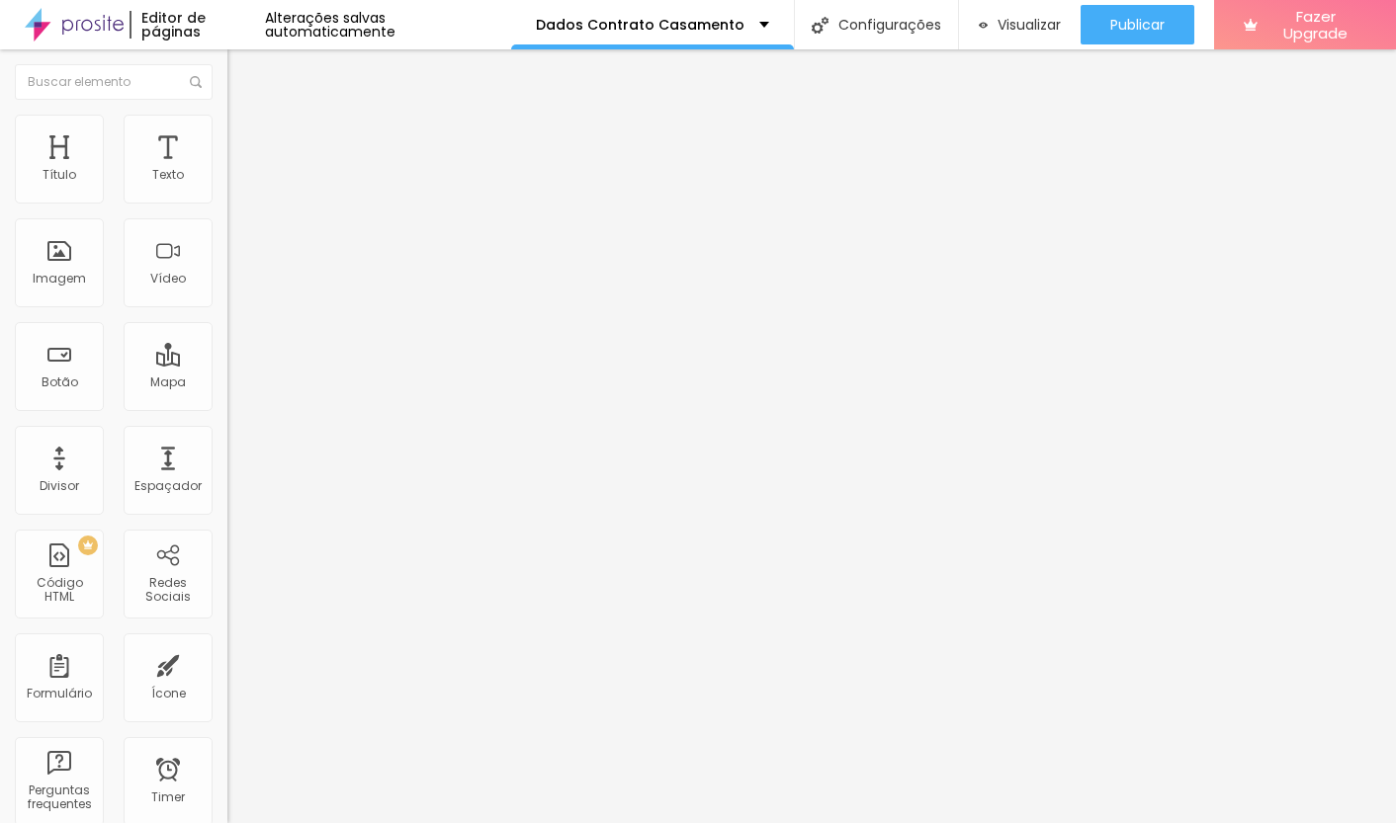
type input "1"
type input "2"
type input "3"
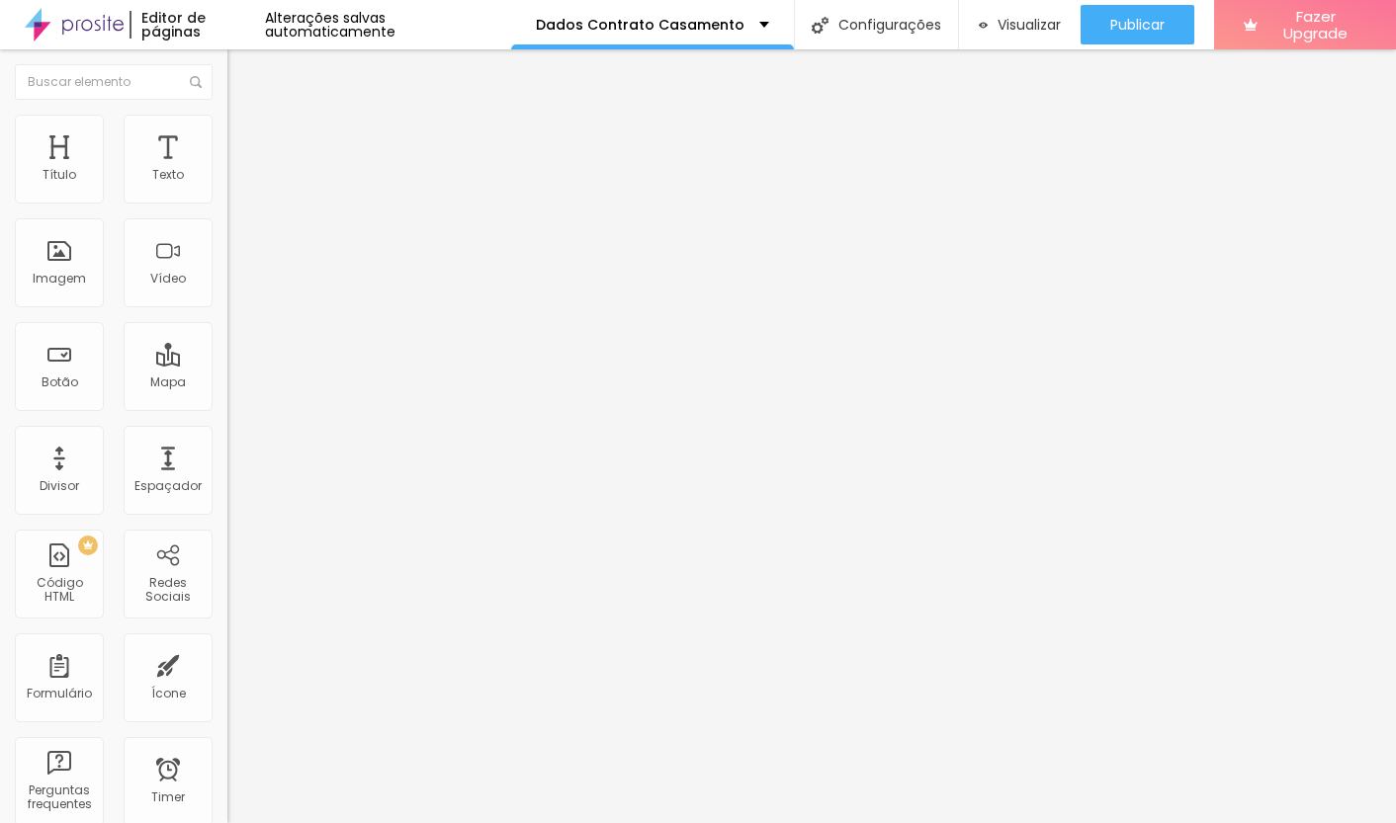
type input "3"
type input "6"
type input "7"
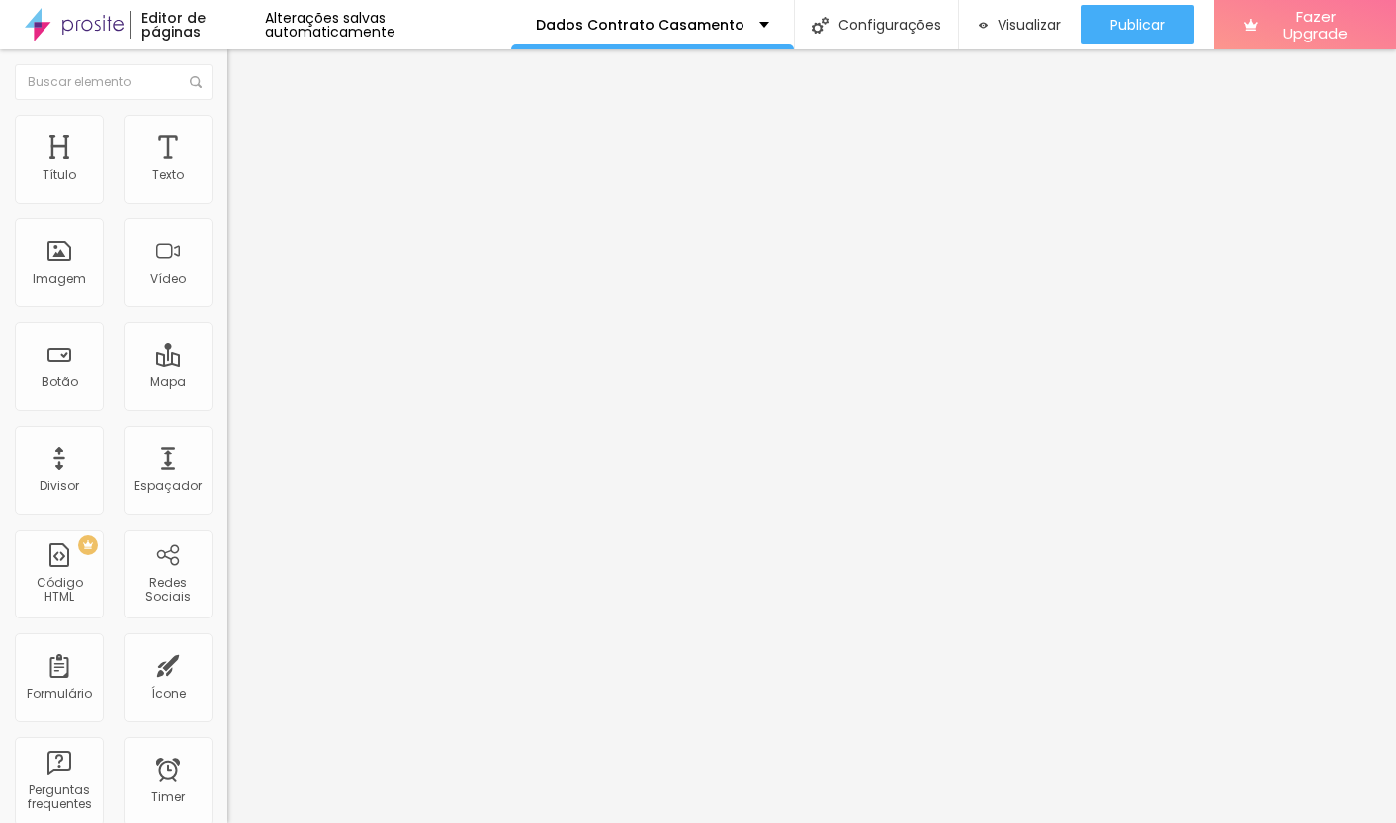
type input "8"
type input "7"
type input "6"
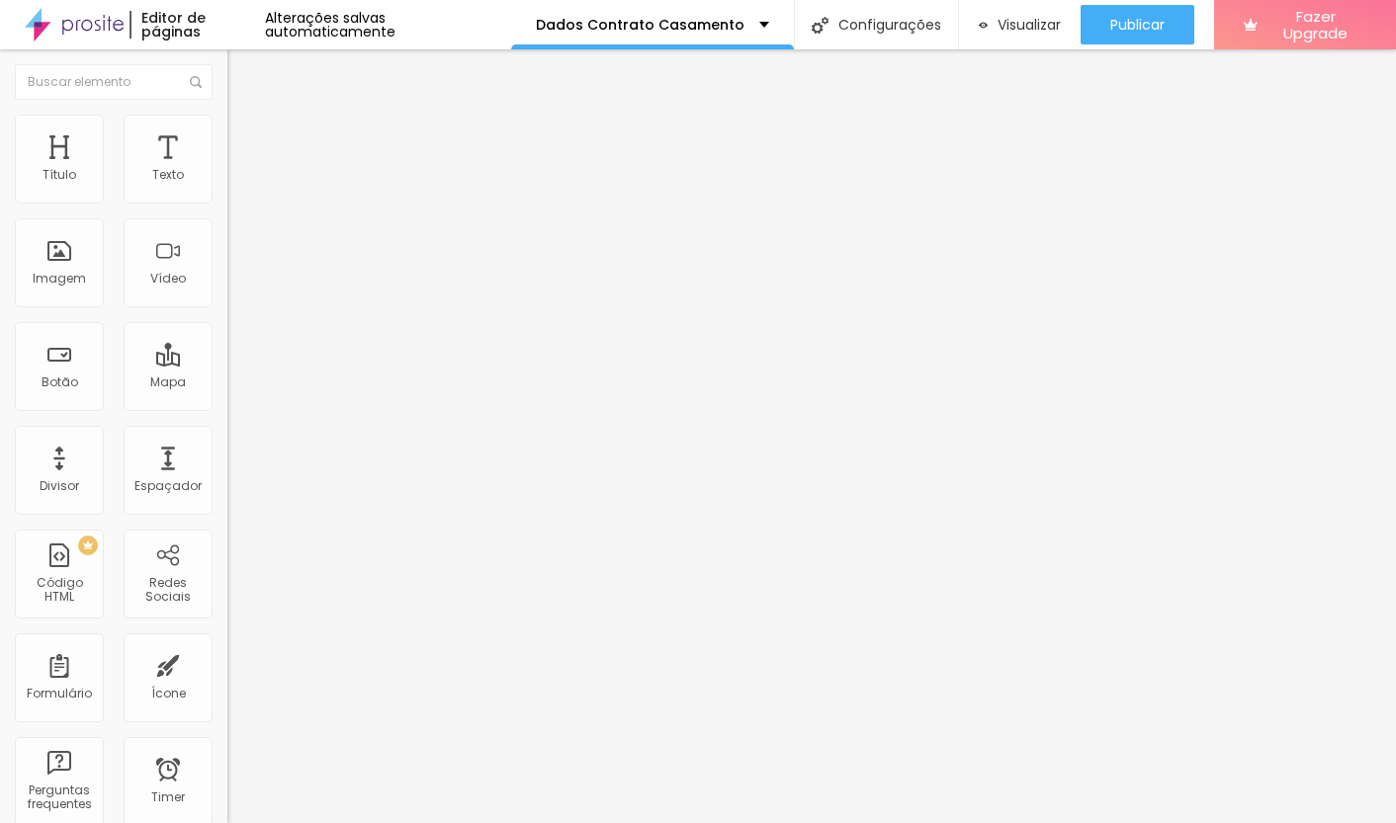
type input "6"
type input "5"
type input "4"
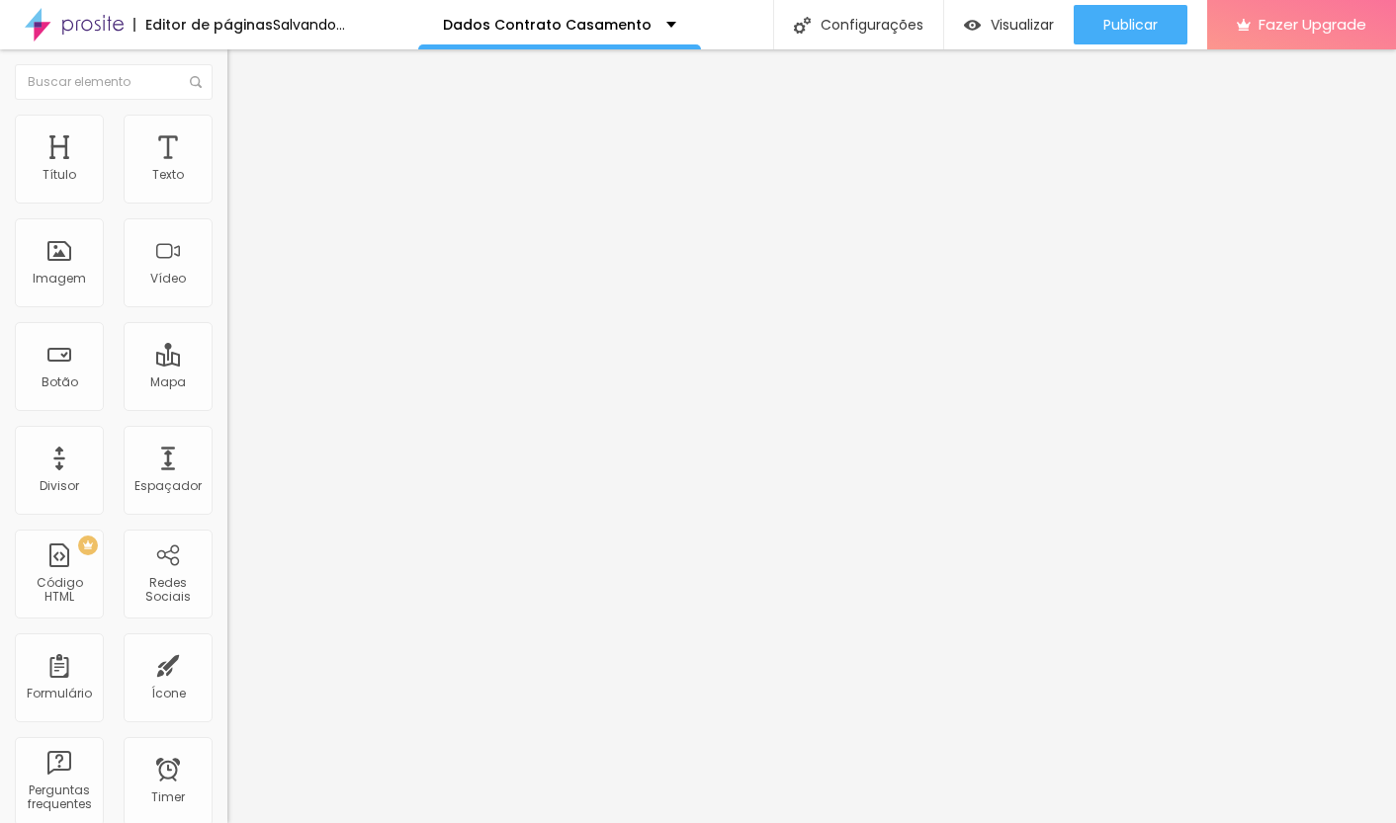
type input "3"
type input "2"
type input "1"
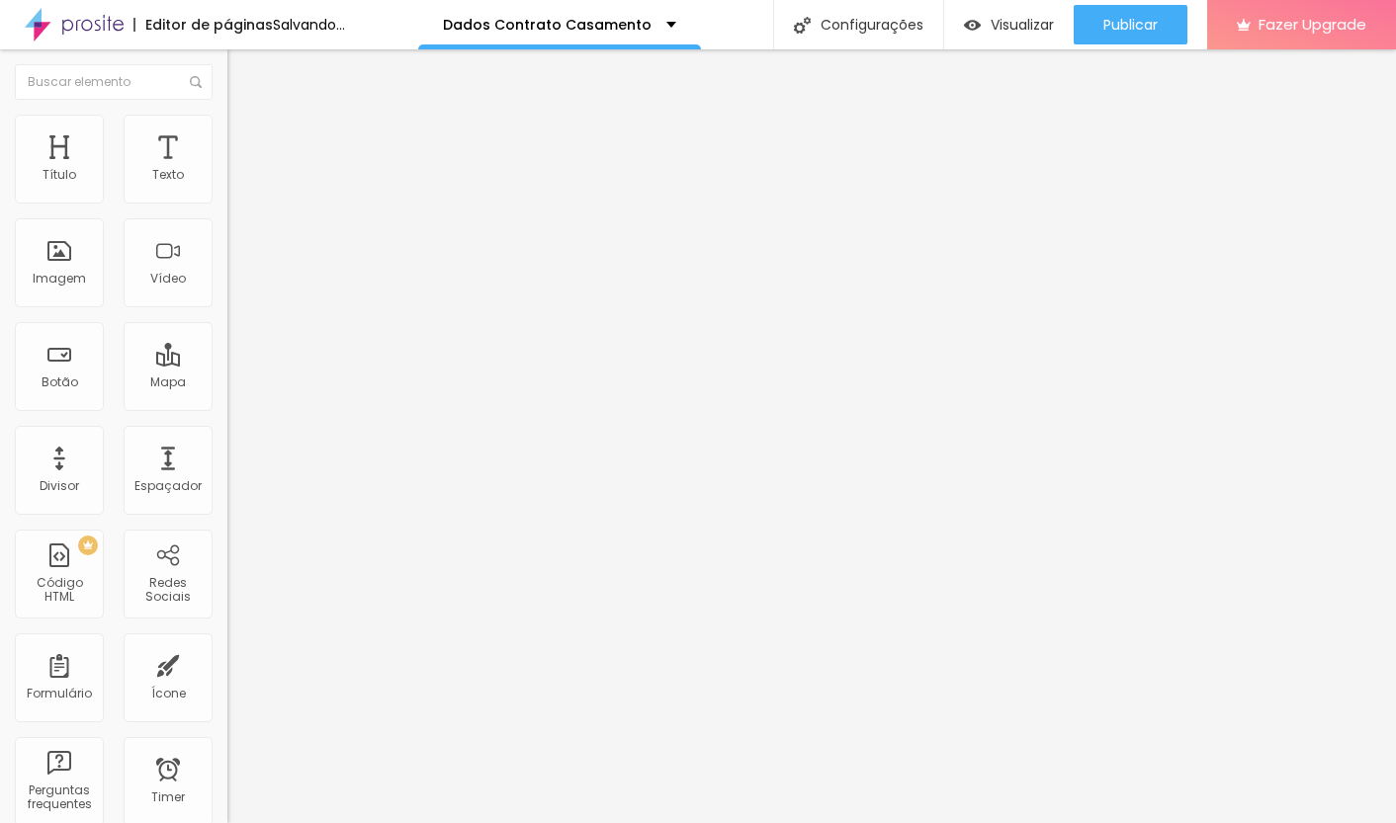
type input "1"
type input "0"
drag, startPoint x: 45, startPoint y: 534, endPoint x: 40, endPoint y: 524, distance: 11.5
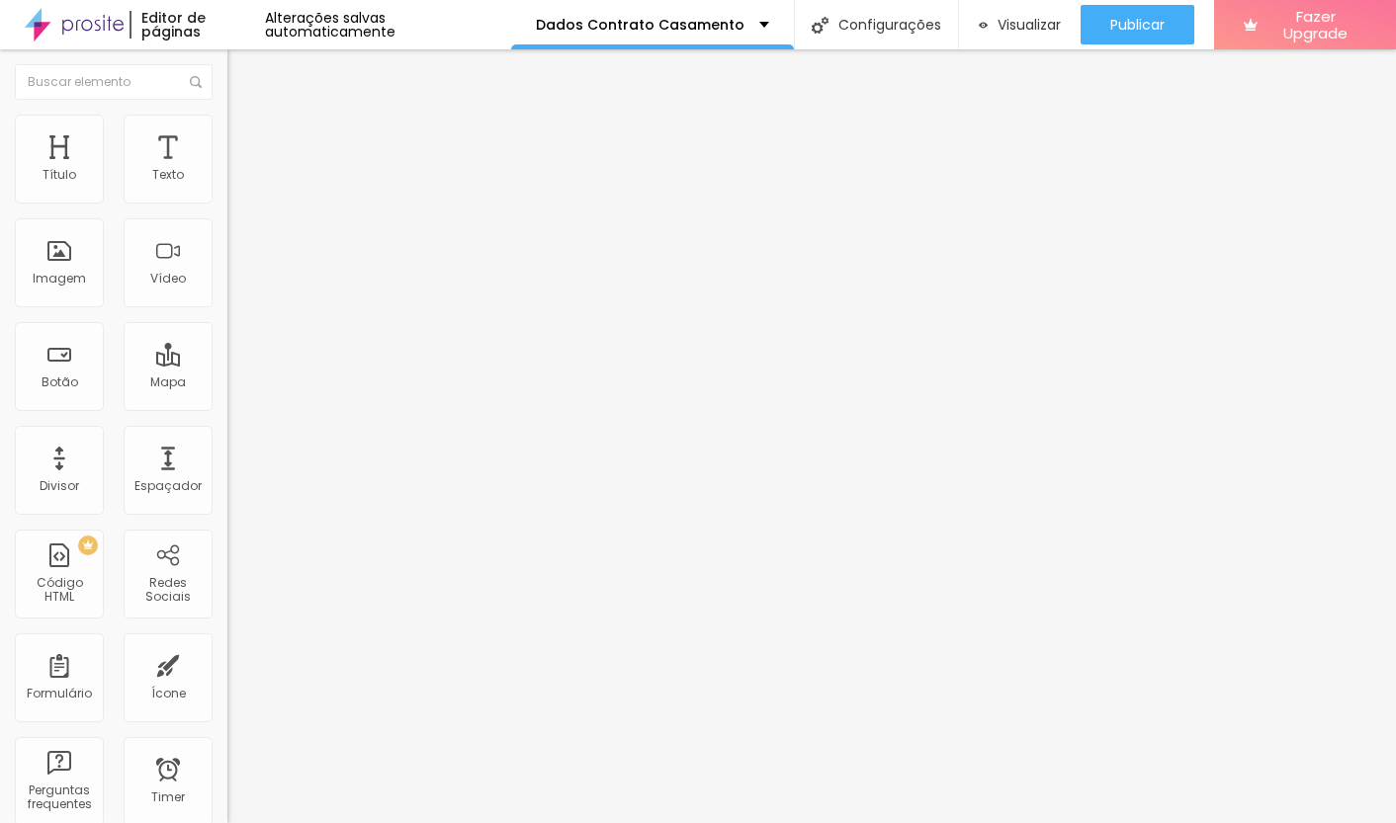
click at [227, 120] on img at bounding box center [236, 124] width 18 height 18
type input "7"
type input "8"
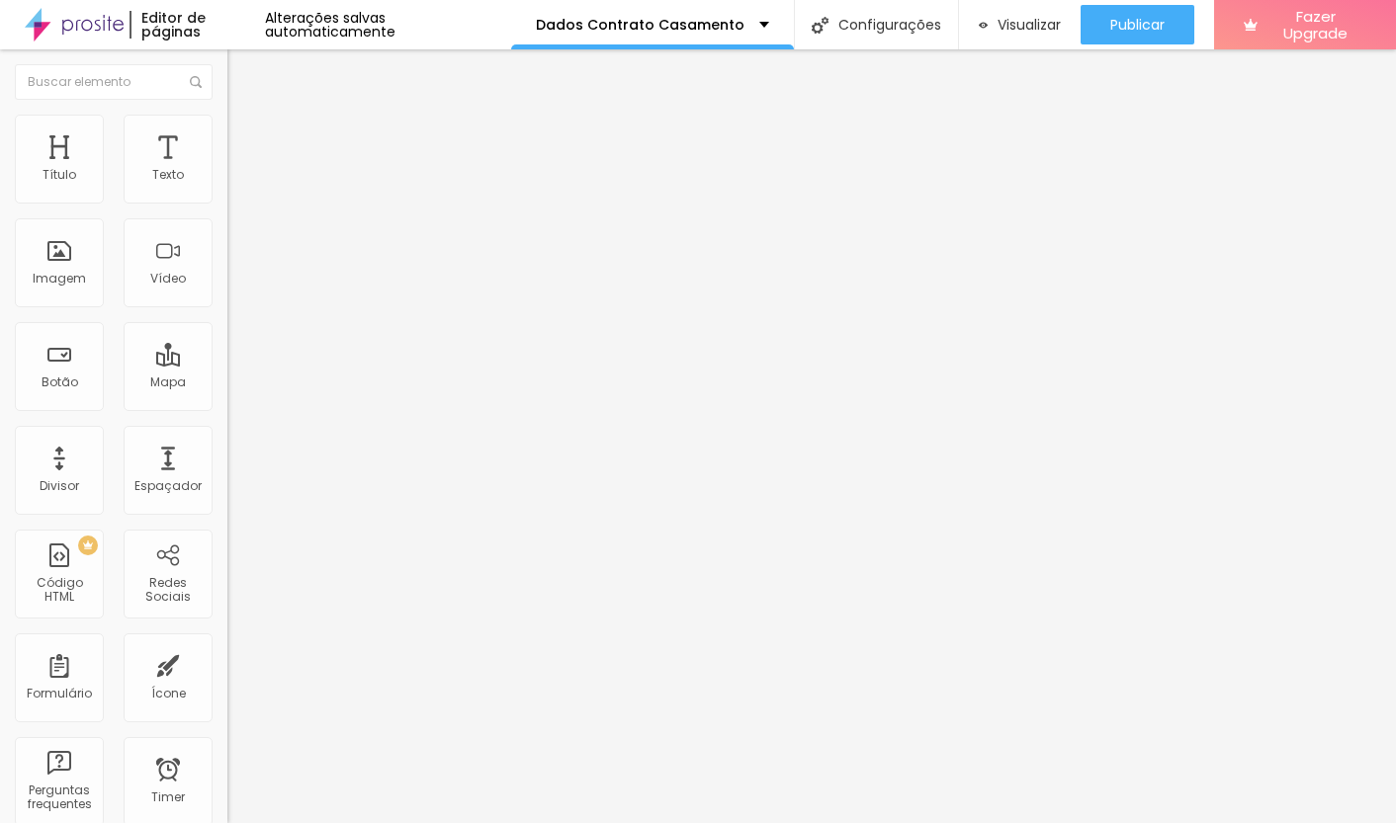
type input "10"
type input "11"
type input "12"
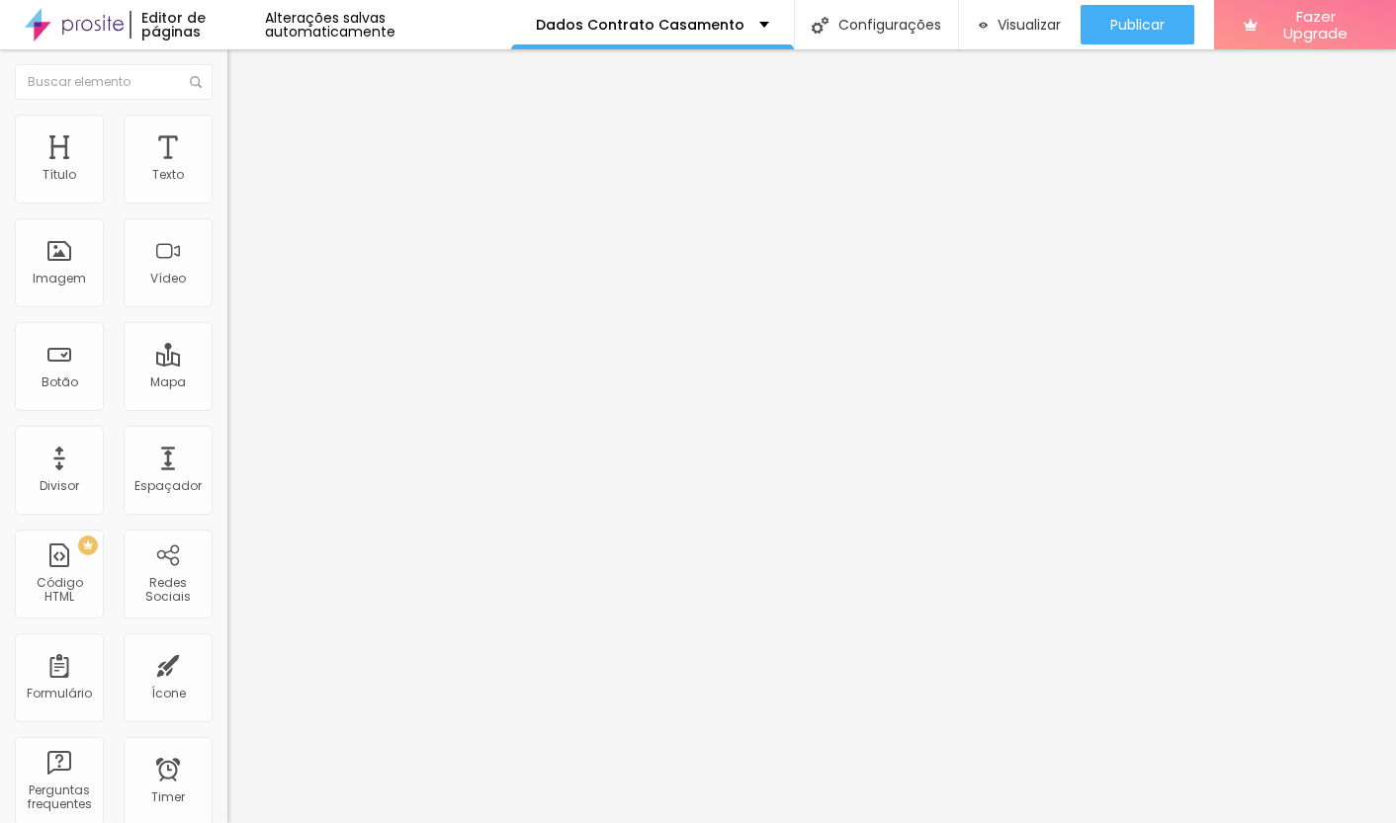
type input "12"
type input "13"
type input "14"
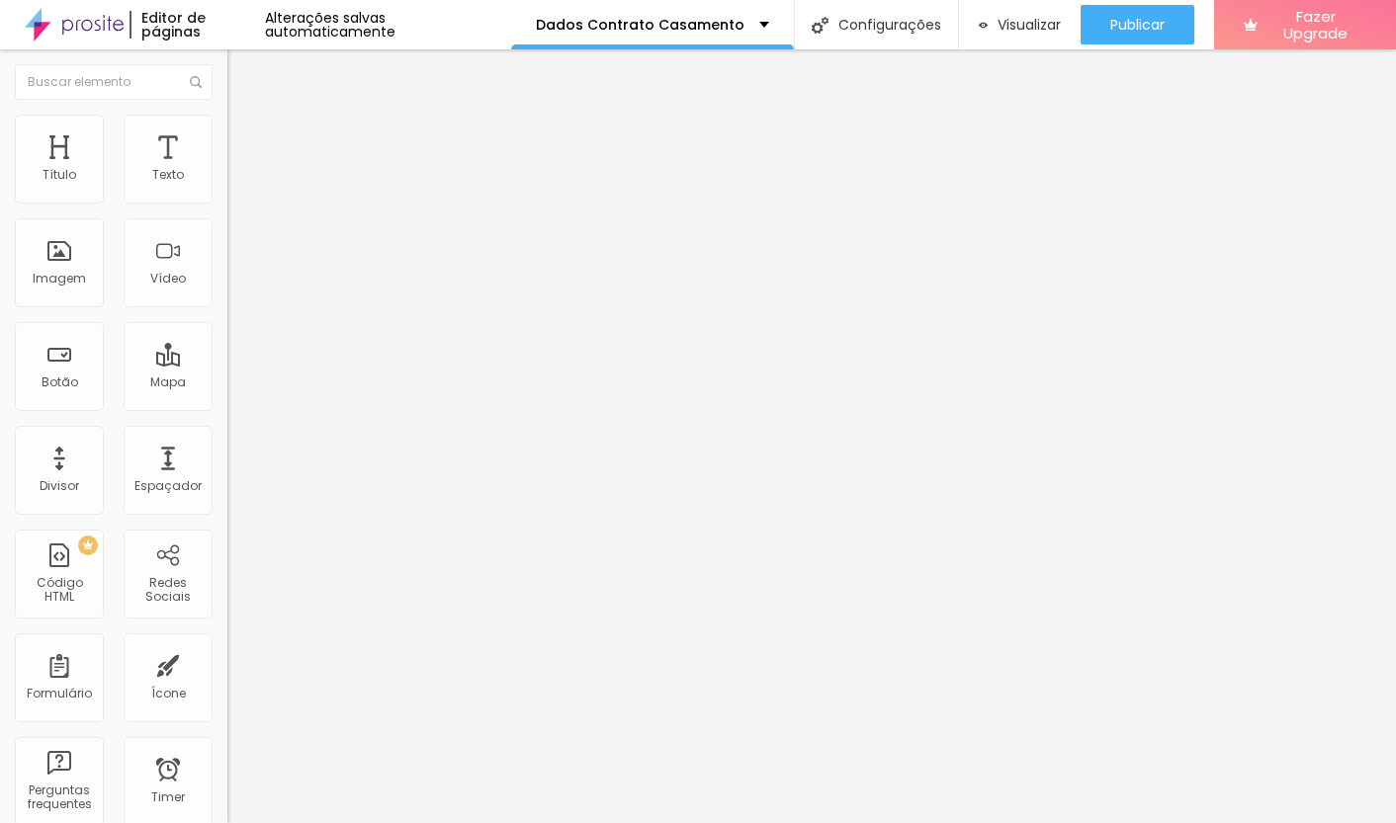
type input "15"
type input "16"
type input "17"
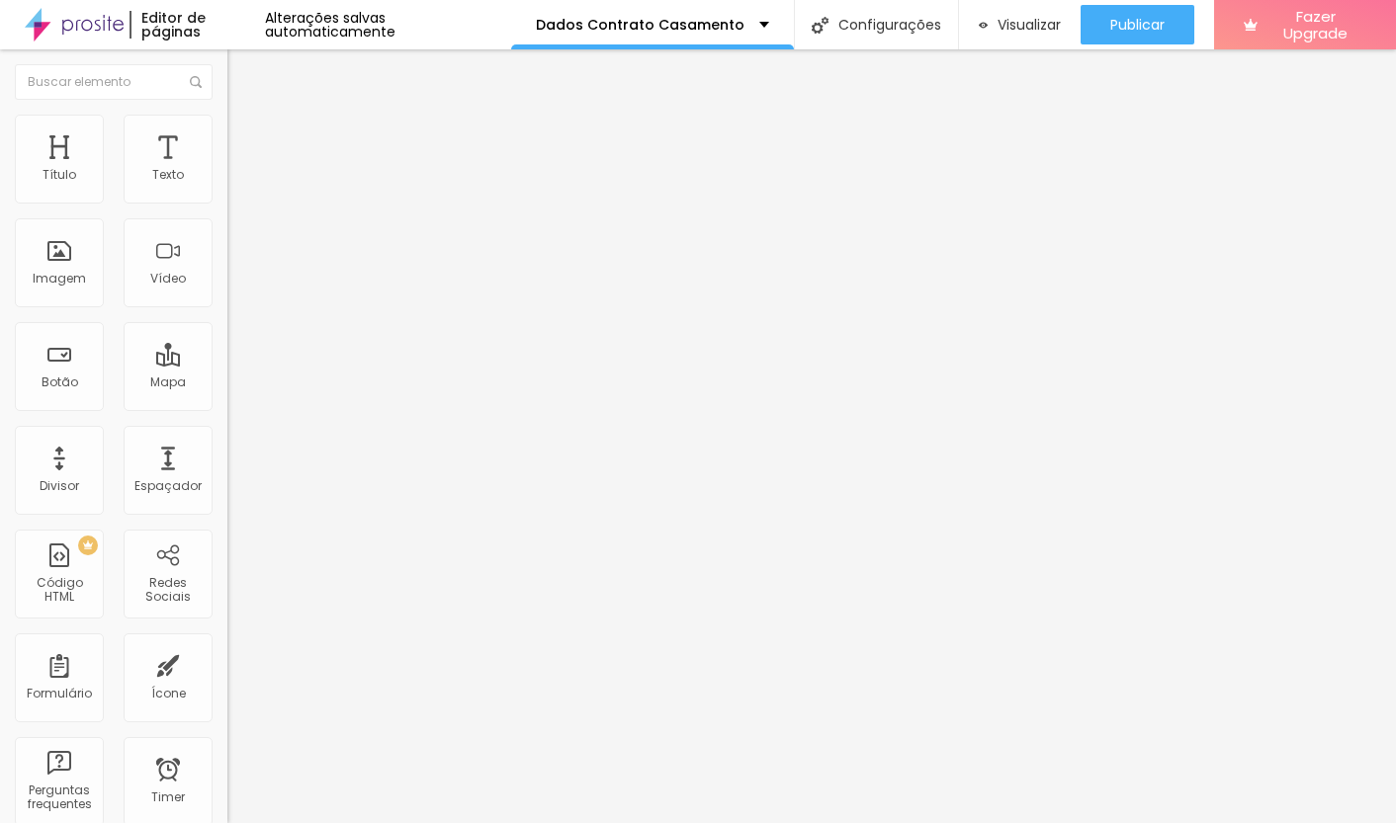
type input "17"
type input "18"
type input "19"
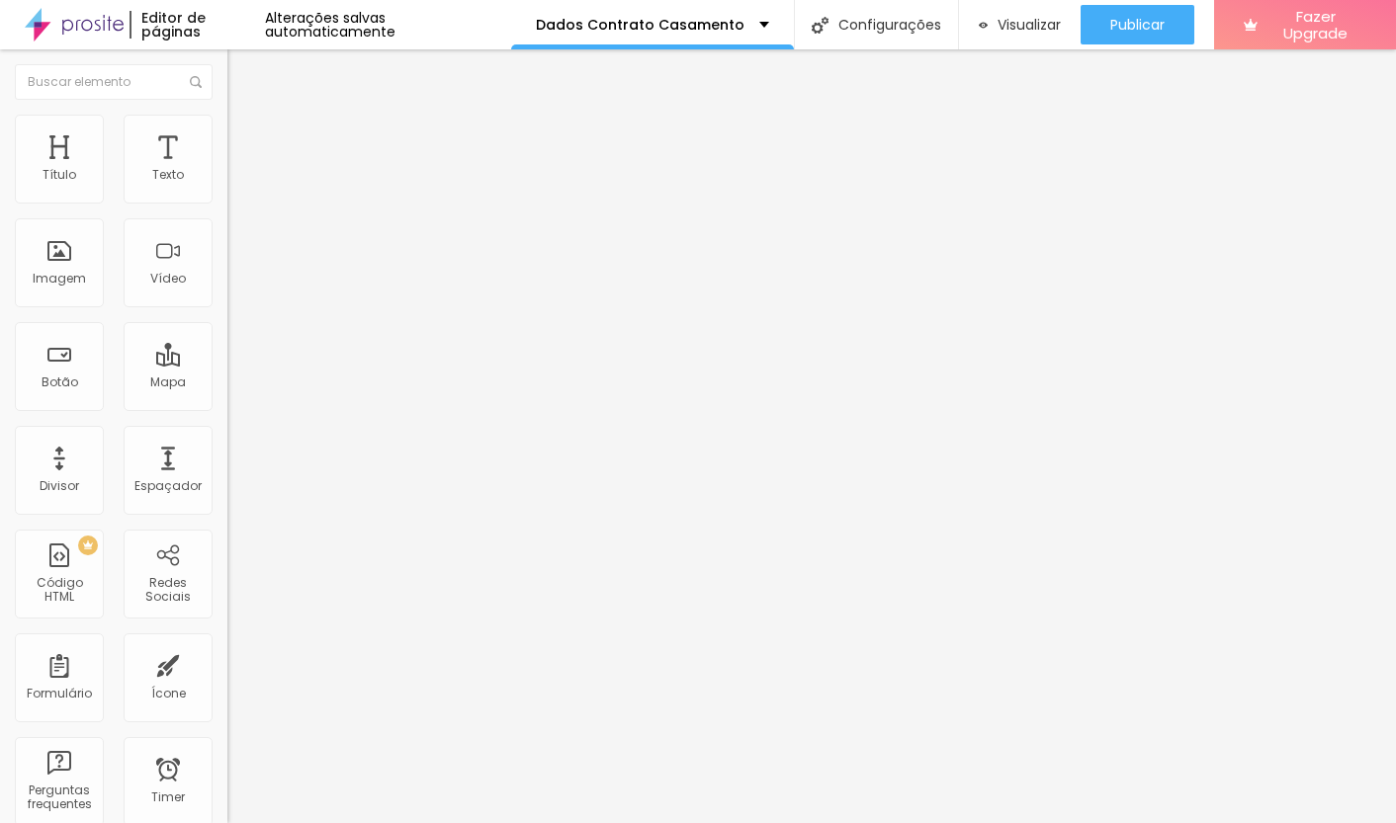
type input "20"
type input "21"
type input "22"
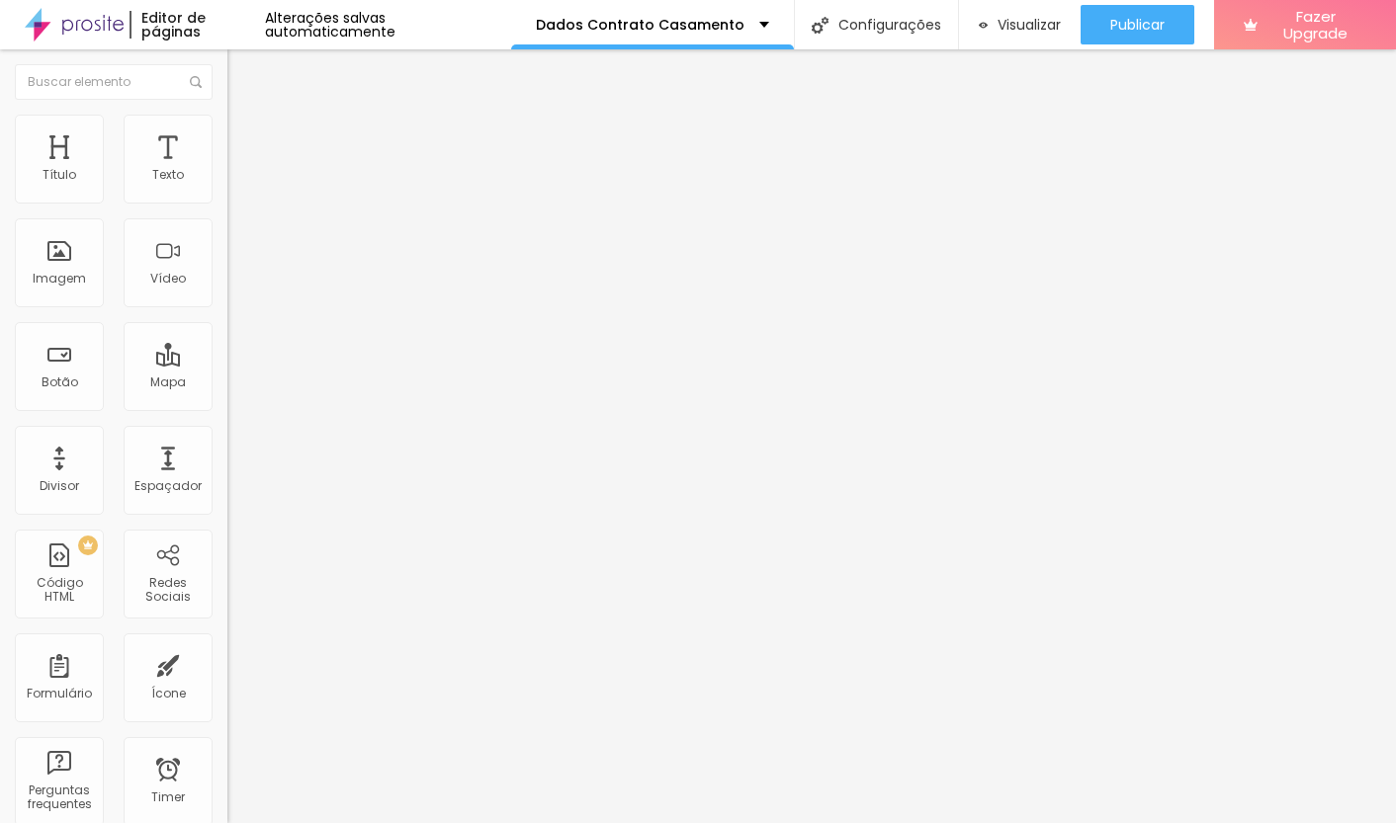
type input "22"
type input "23"
type input "22"
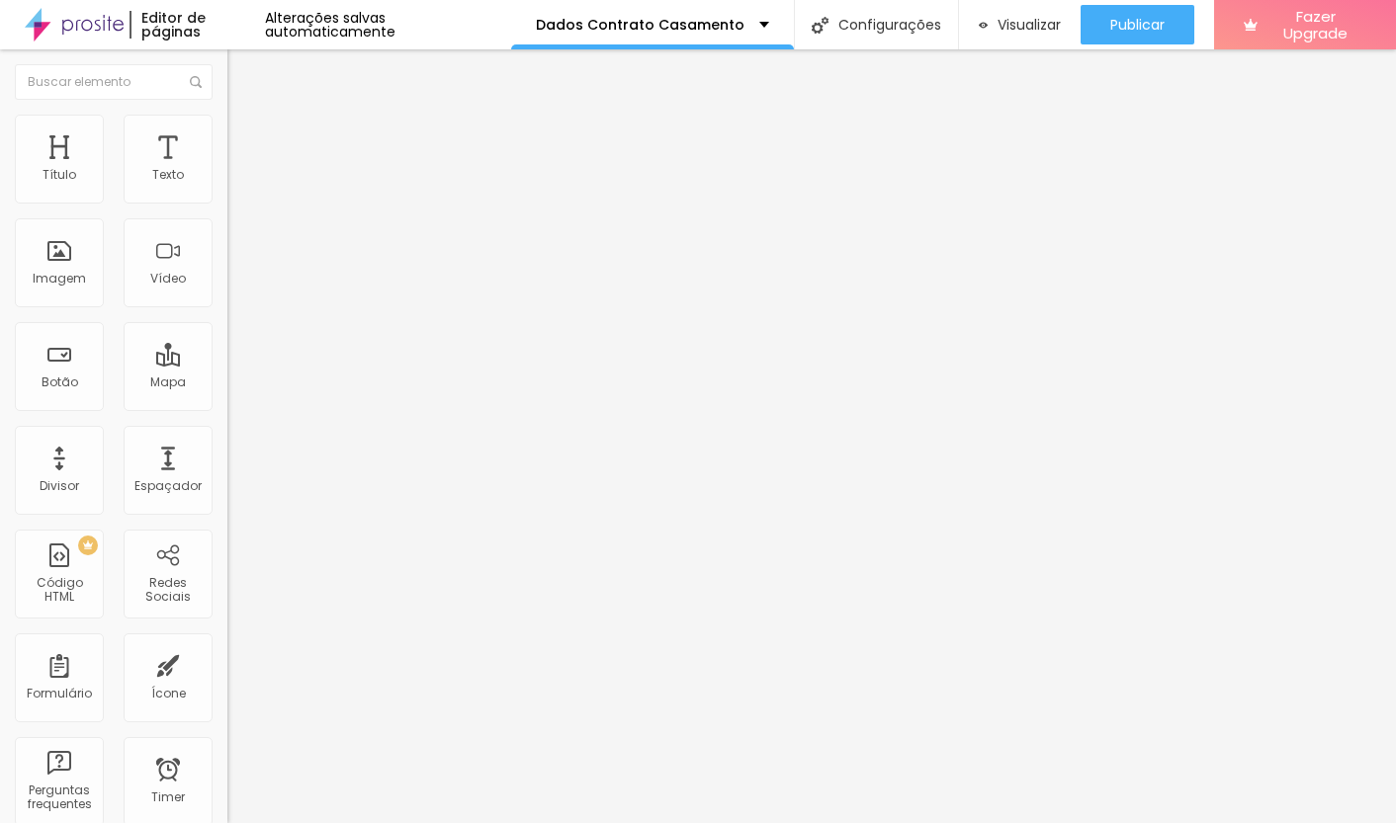
type input "21"
type input "20"
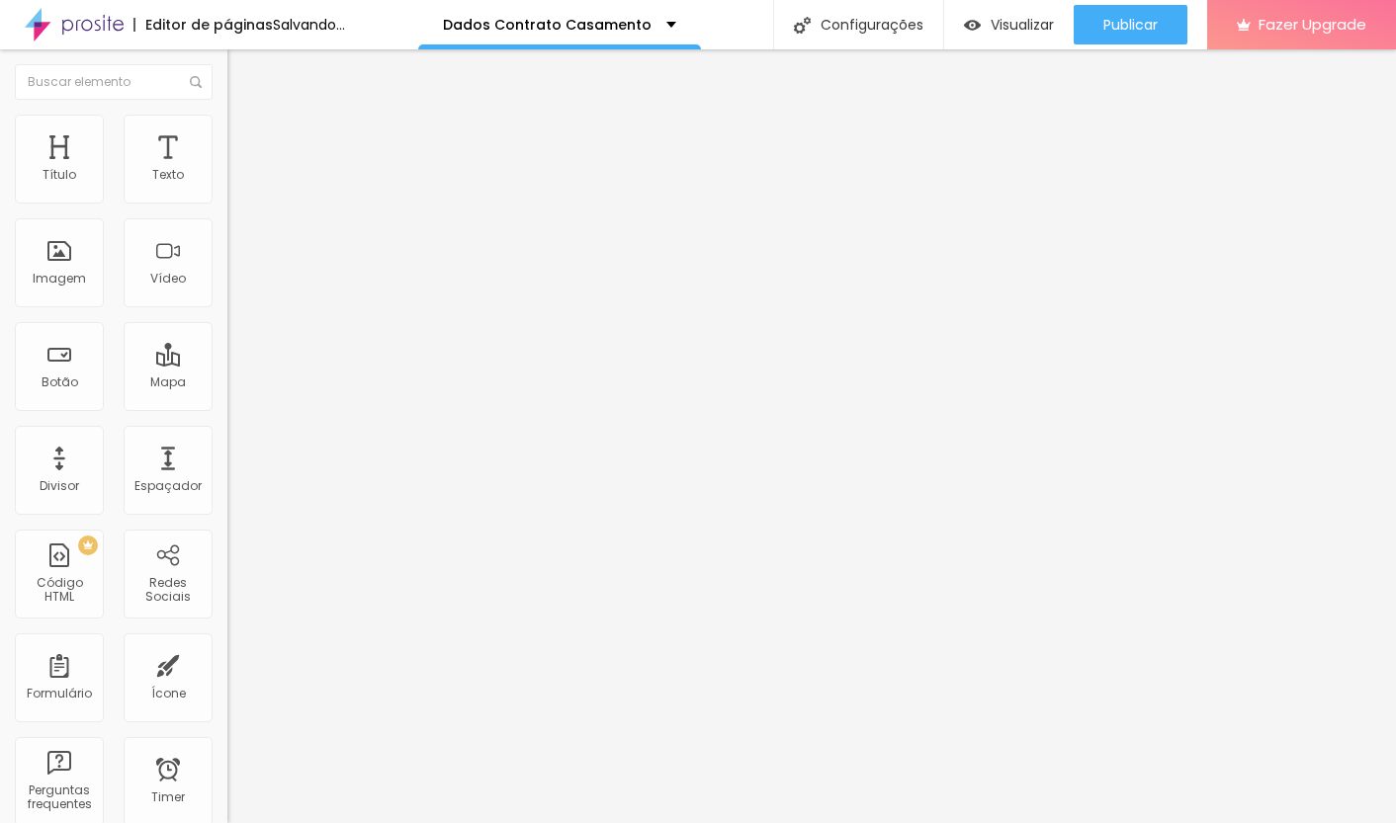
drag, startPoint x: 52, startPoint y: 232, endPoint x: 62, endPoint y: 247, distance: 17.8
click at [227, 644] on input "range" at bounding box center [291, 652] width 128 height 16
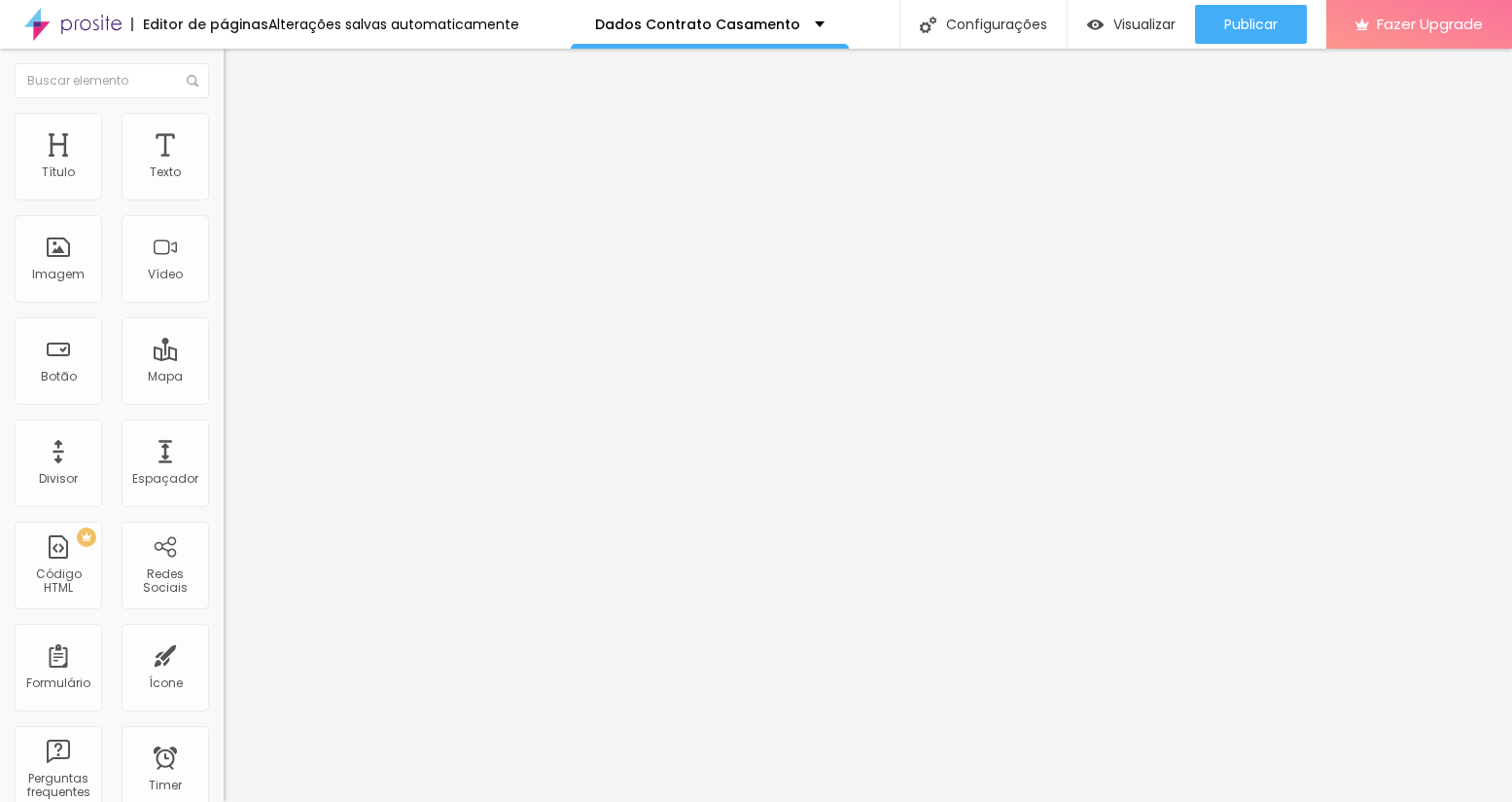
click at [223, 116] on img at bounding box center [232, 122] width 18 height 18
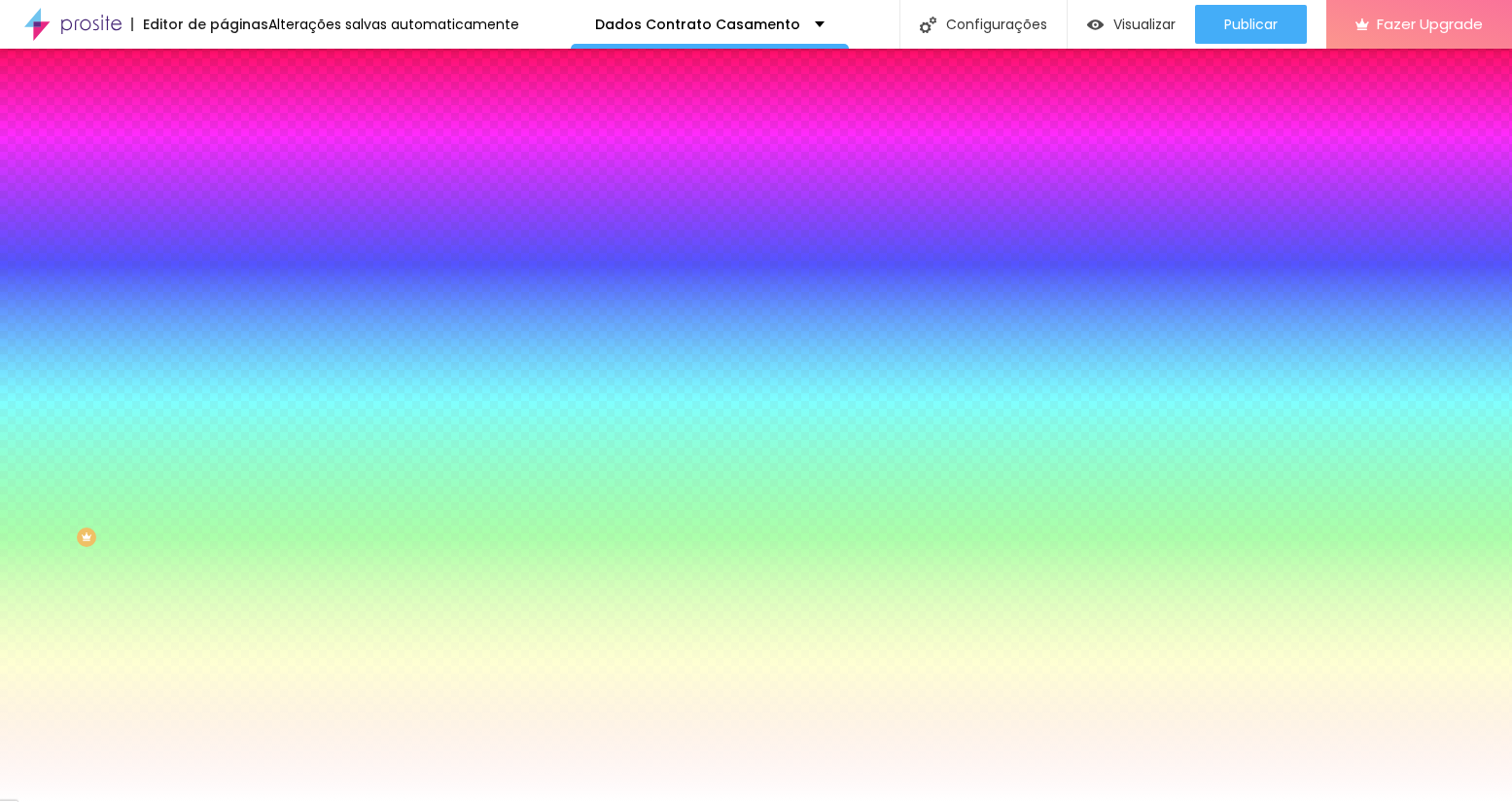
click at [223, 132] on li "Avançado" at bounding box center [334, 142] width 223 height 20
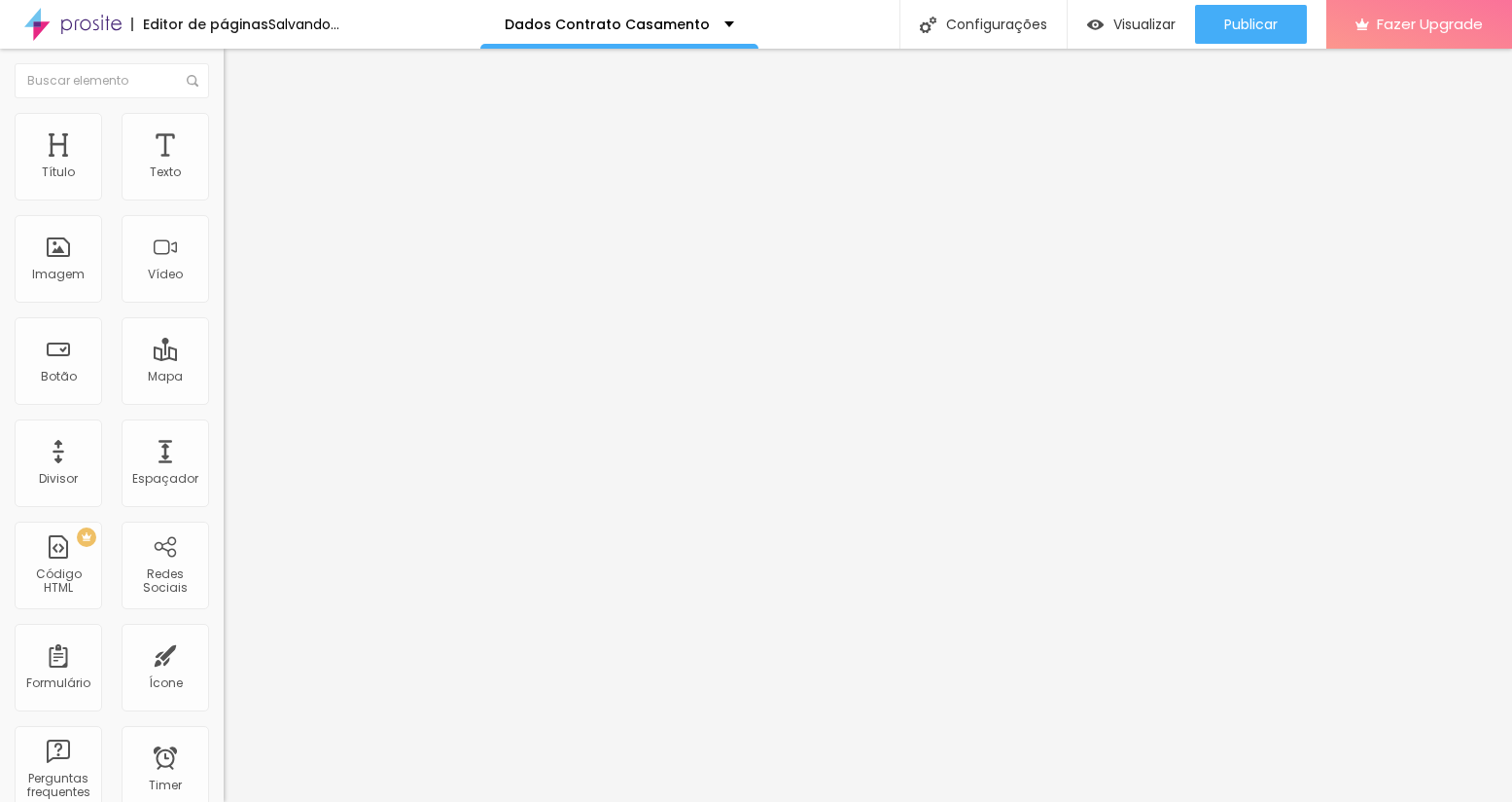
click at [223, 378] on input "range" at bounding box center [286, 386] width 126 height 16
click at [223, 123] on img at bounding box center [232, 122] width 18 height 18
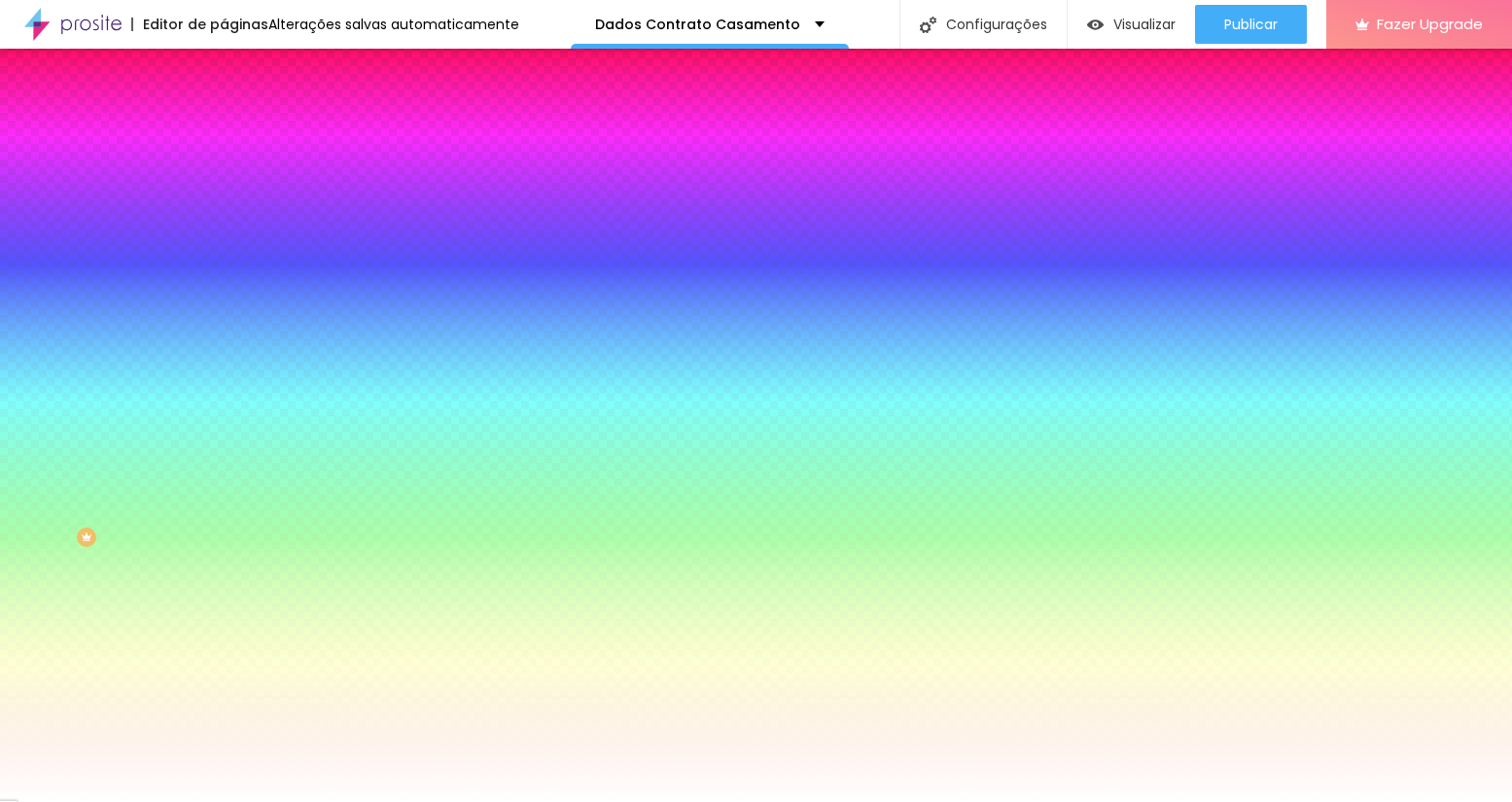
click at [223, 111] on img at bounding box center [232, 102] width 18 height 18
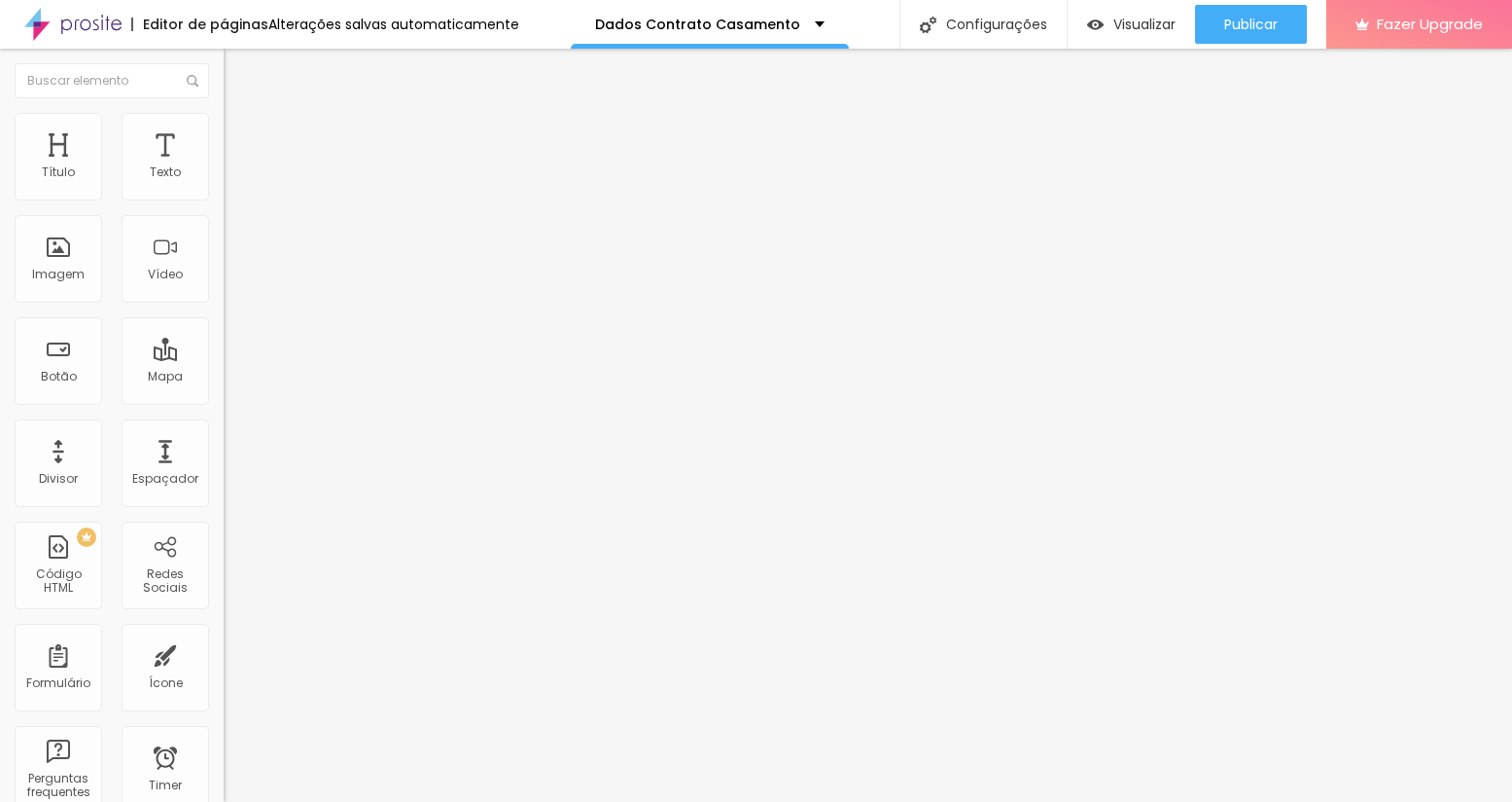
drag, startPoint x: 45, startPoint y: 302, endPoint x: 67, endPoint y: 308, distance: 22.8
click at [223, 358] on input "range" at bounding box center [286, 366] width 126 height 16
drag, startPoint x: 84, startPoint y: 188, endPoint x: 103, endPoint y: 193, distance: 19.6
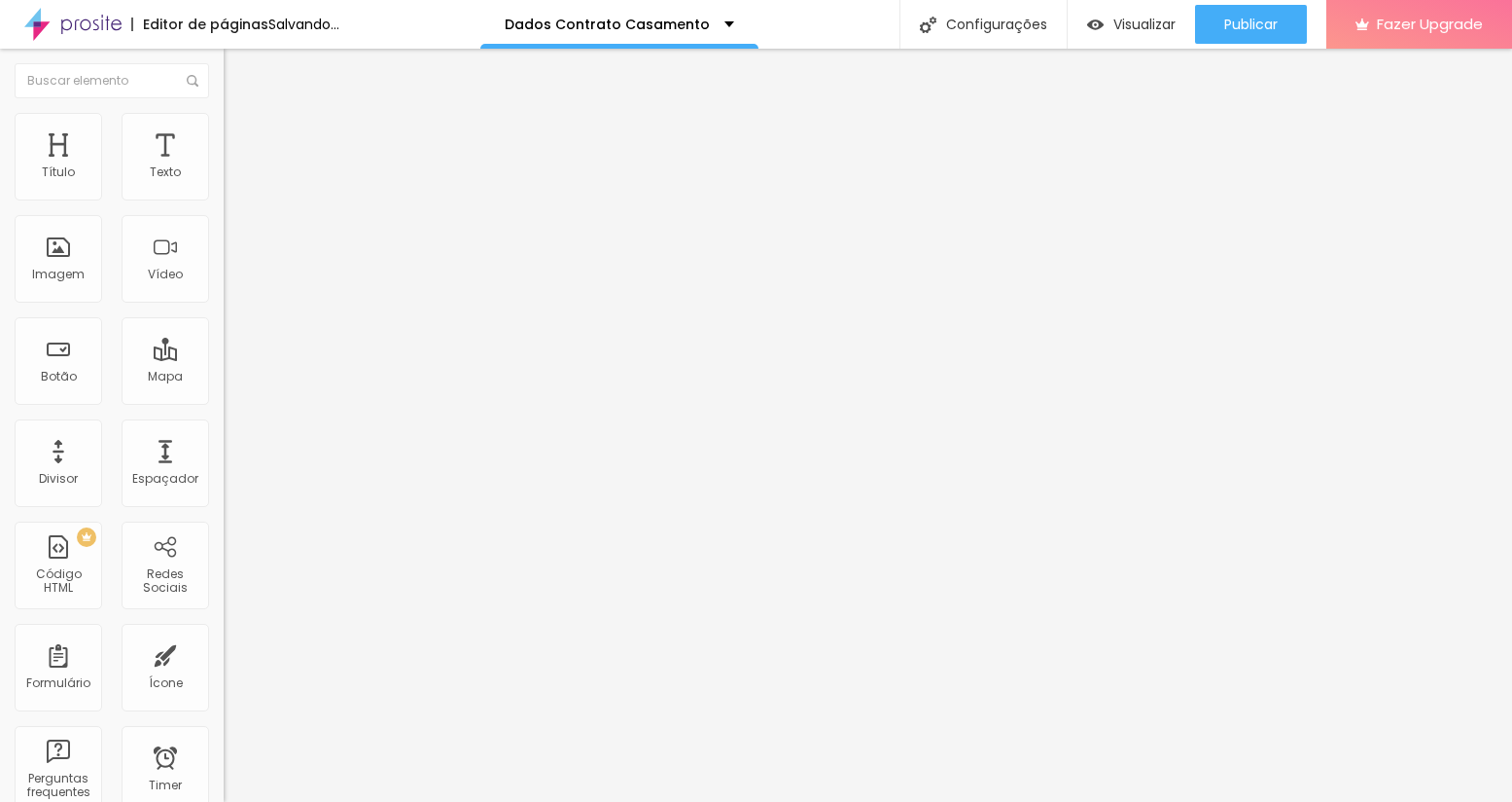
click at [223, 358] on input "range" at bounding box center [286, 366] width 126 height 16
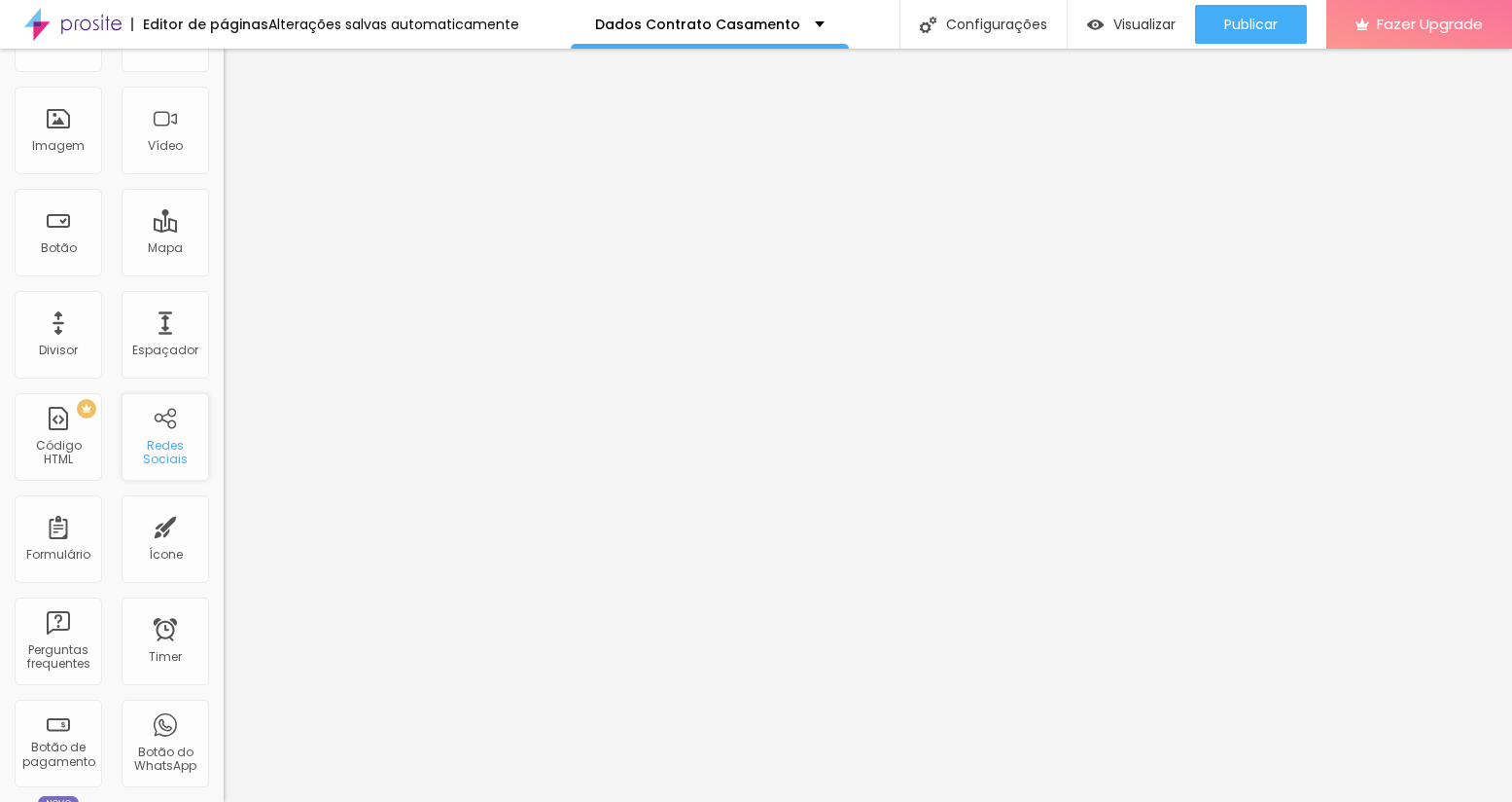
scroll to position [358, 0]
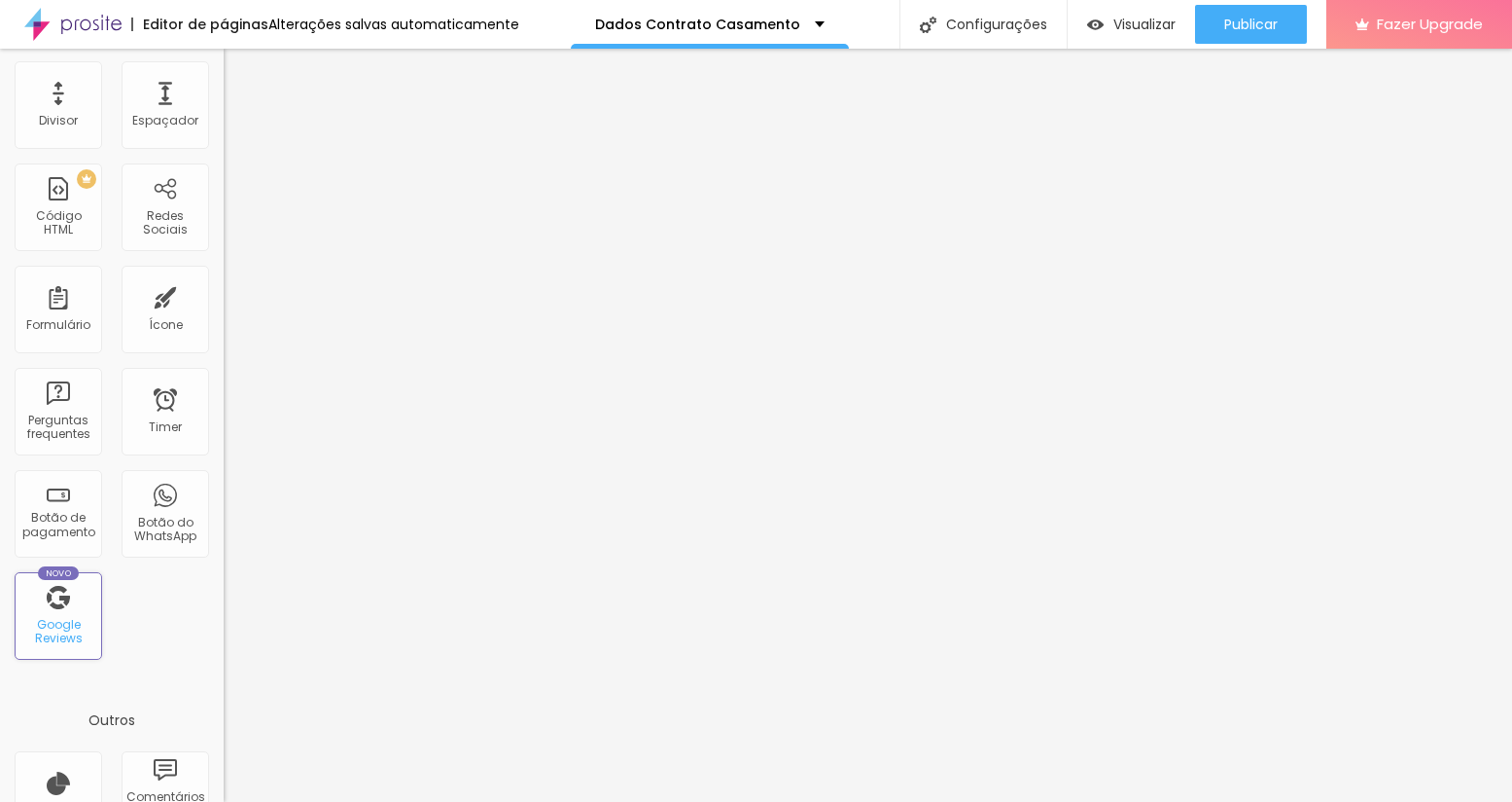
click at [61, 614] on div "Novo Google Reviews" at bounding box center [58, 615] width 88 height 88
click at [57, 626] on div "Google Reviews" at bounding box center [58, 632] width 77 height 29
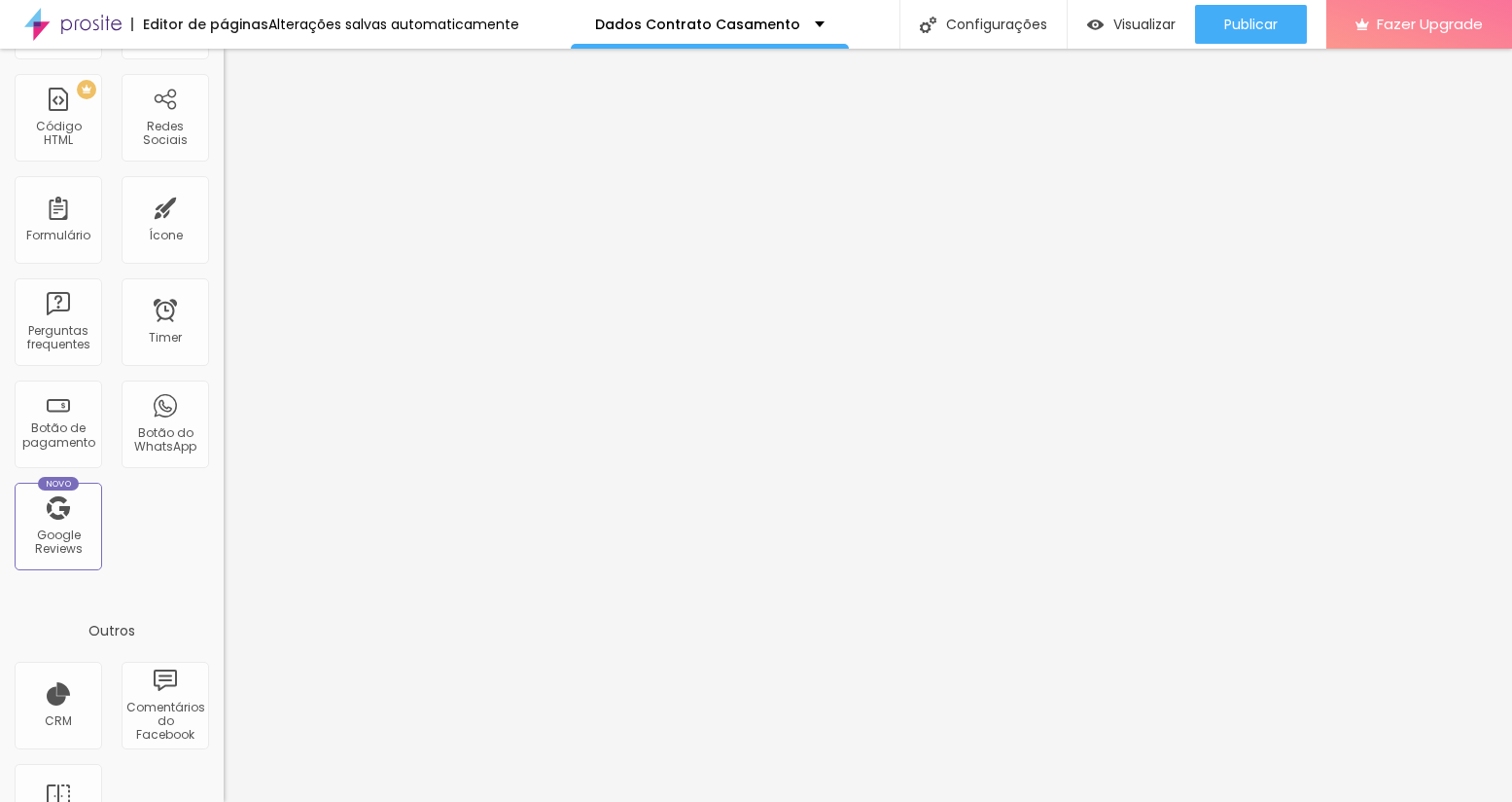
scroll to position [512, 0]
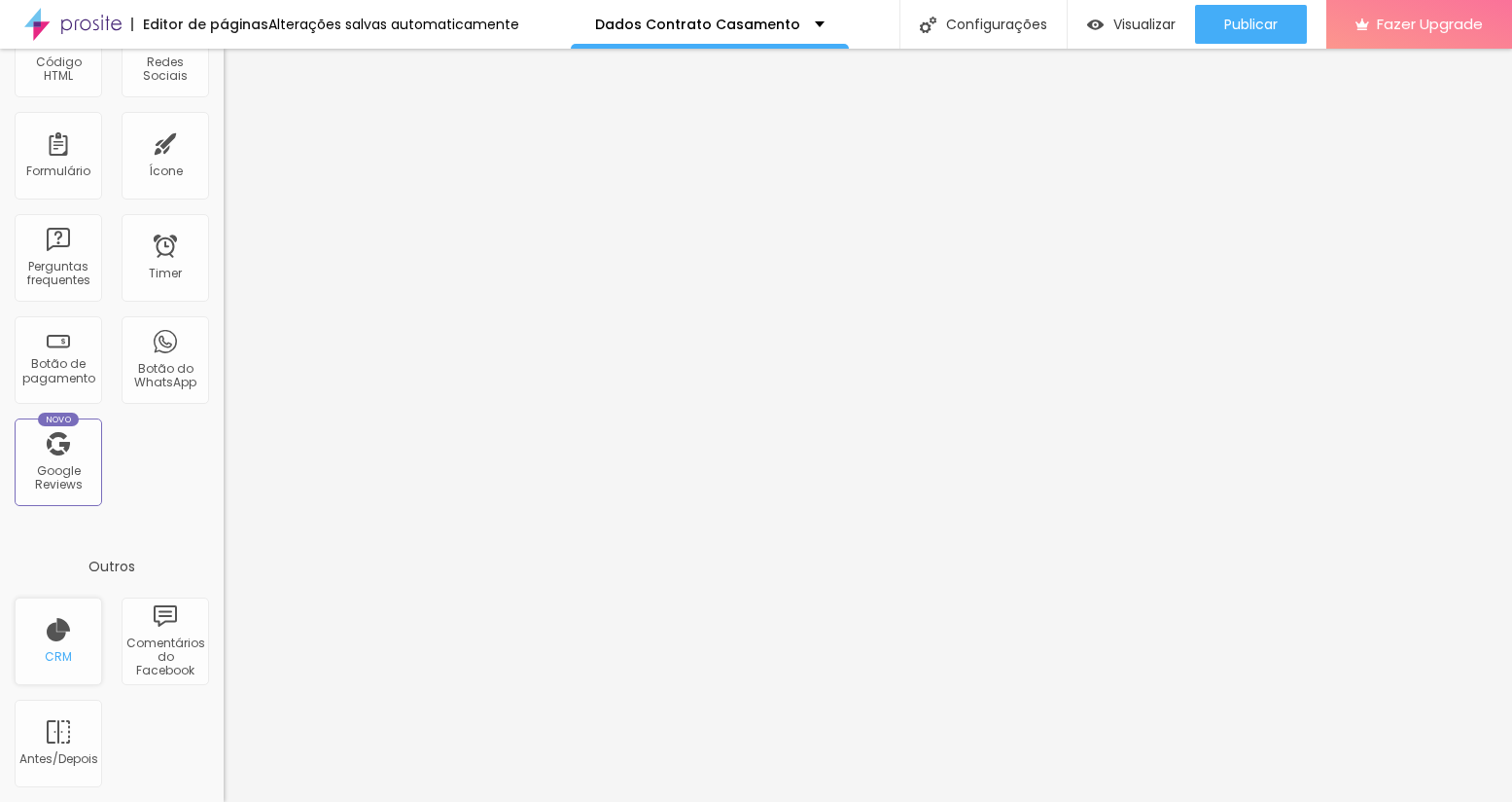
click at [44, 657] on div "CRM" at bounding box center [58, 656] width 28 height 14
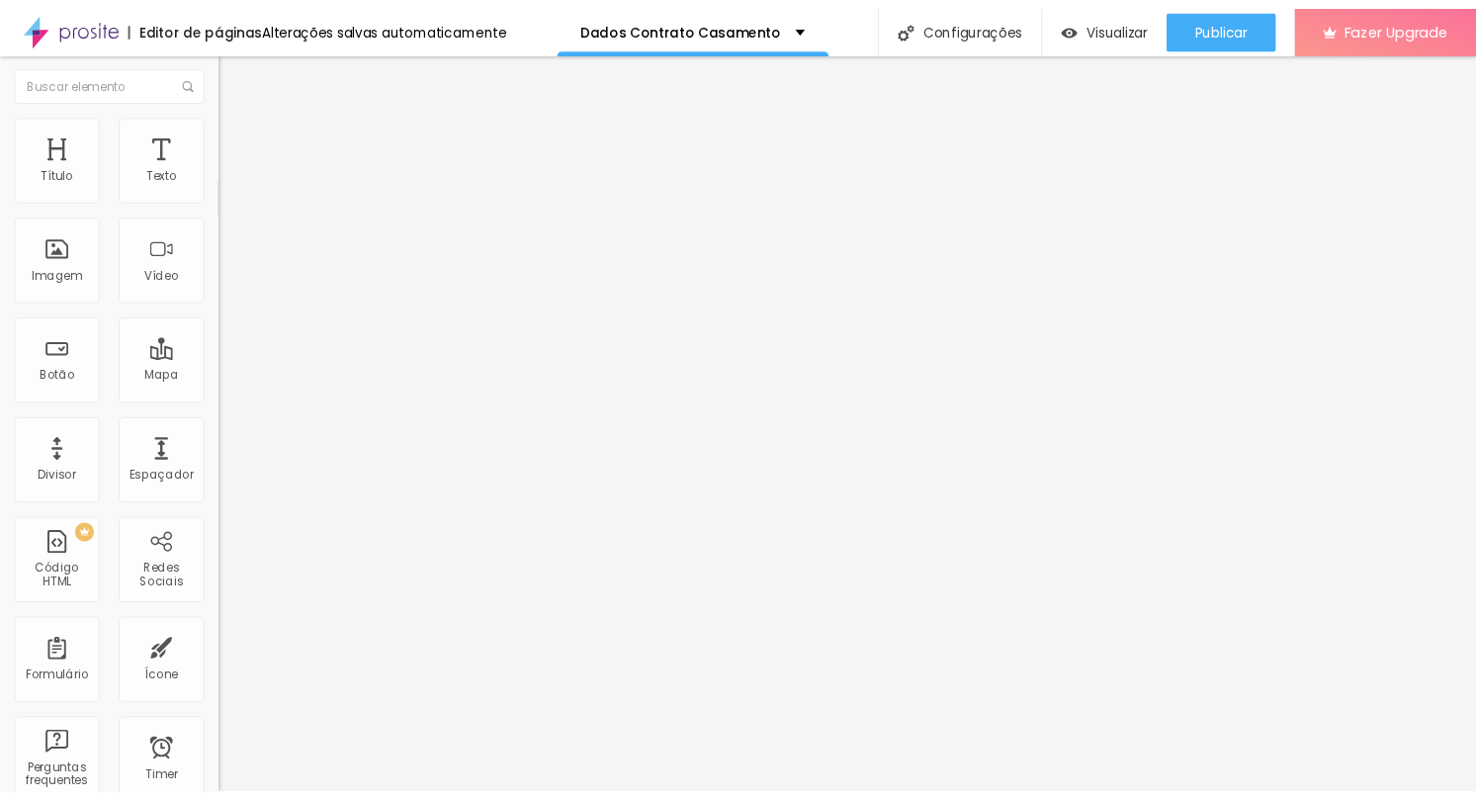
scroll to position [0, 0]
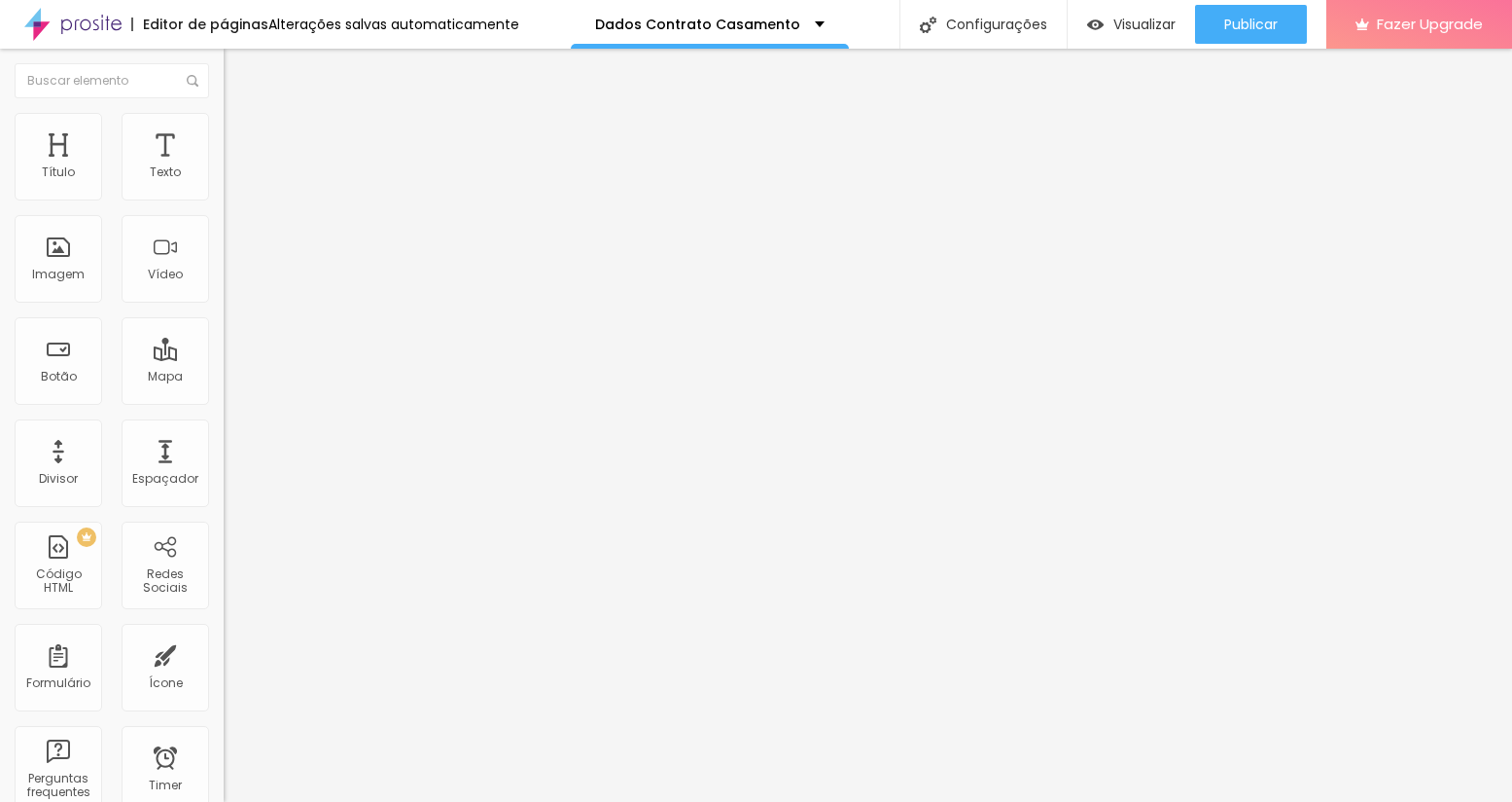
click at [253, 203] on div "Conectar" at bounding box center [287, 194] width 70 height 17
click at [241, 134] on span "Estilo" at bounding box center [256, 126] width 30 height 17
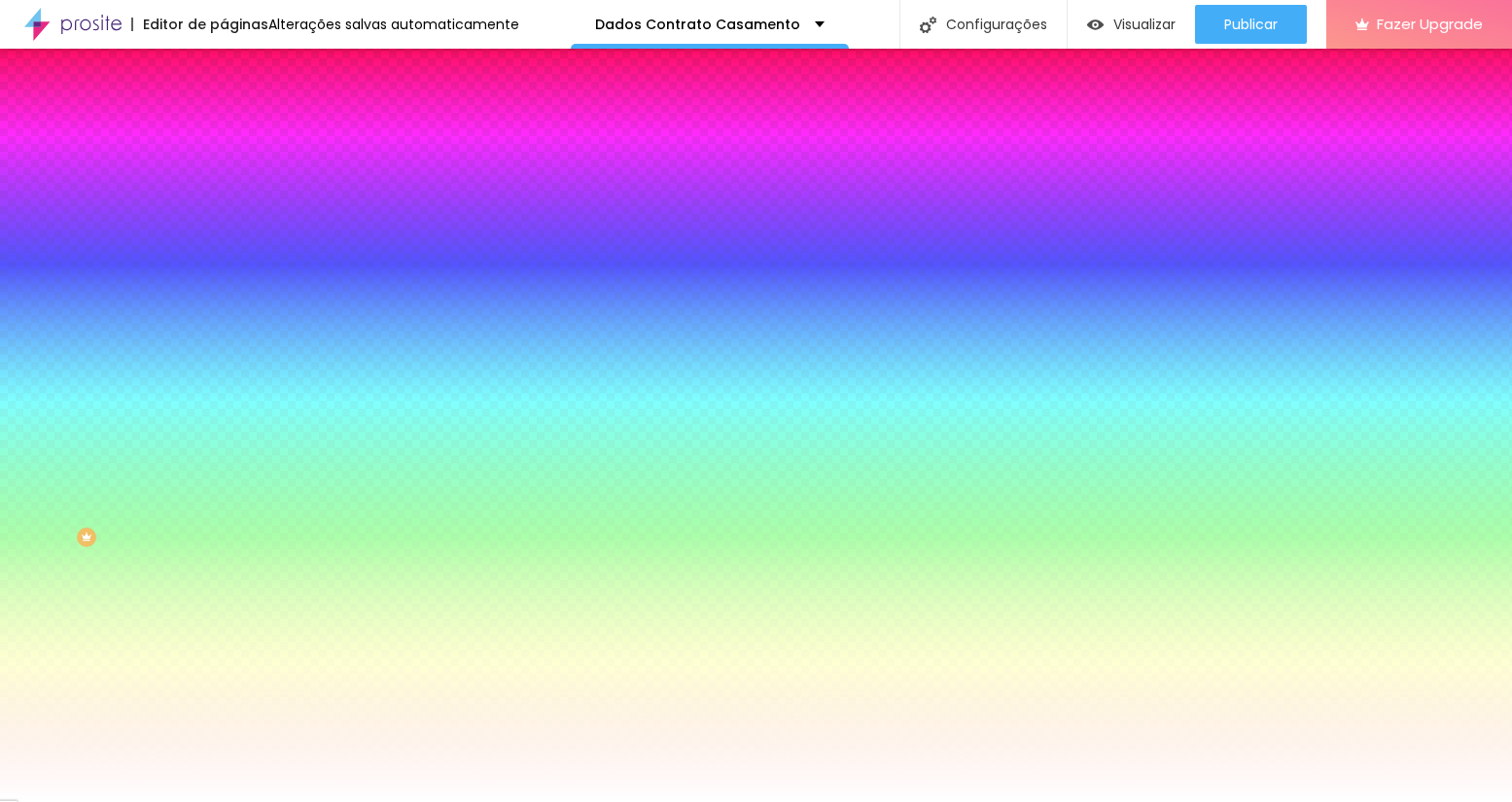
click at [223, 132] on li "Avançado" at bounding box center [334, 142] width 223 height 20
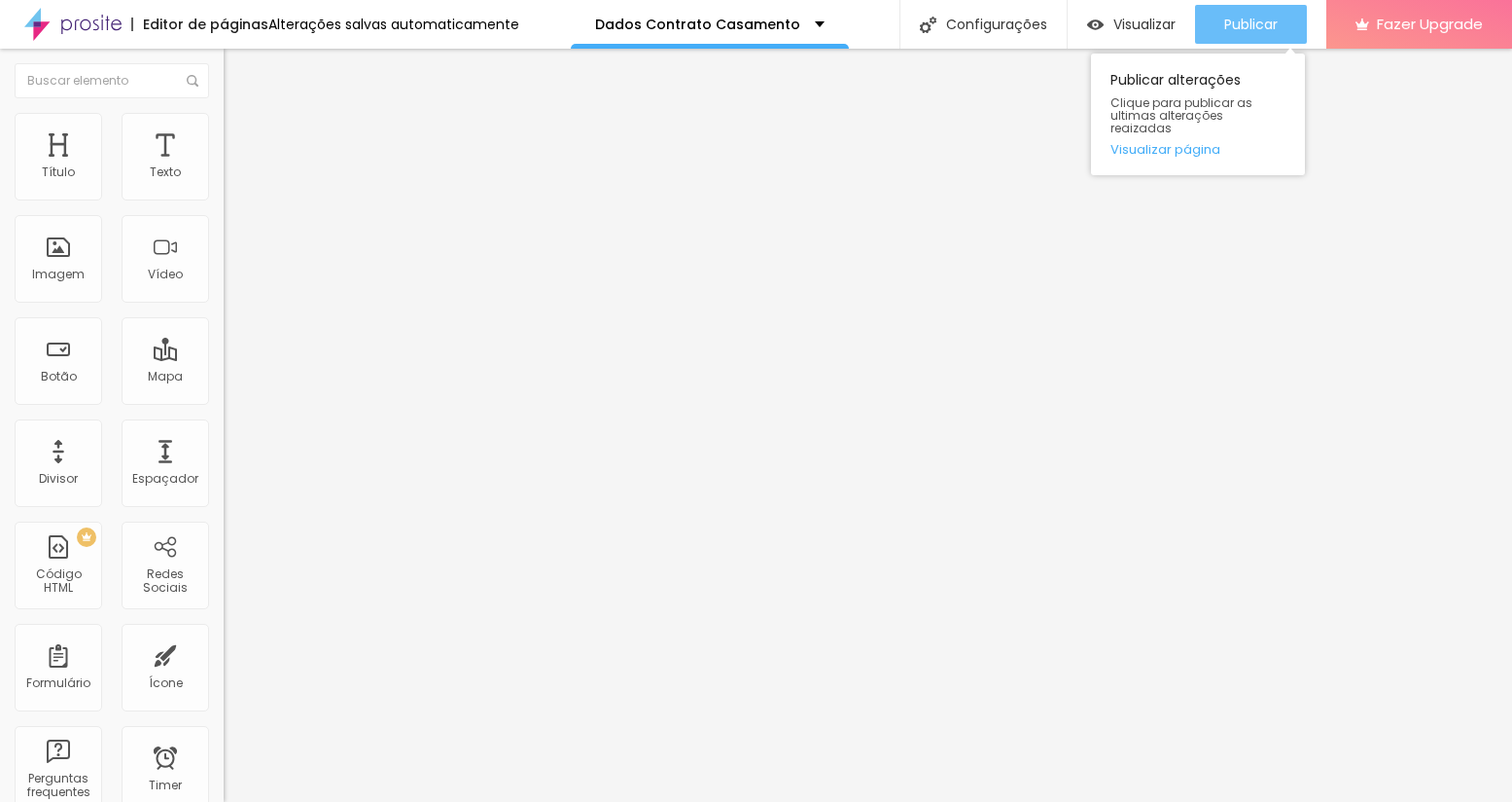
click at [1261, 19] on span "Publicar" at bounding box center [1251, 25] width 53 height 16
click at [1195, 143] on link "Visualizar página" at bounding box center [1198, 149] width 175 height 13
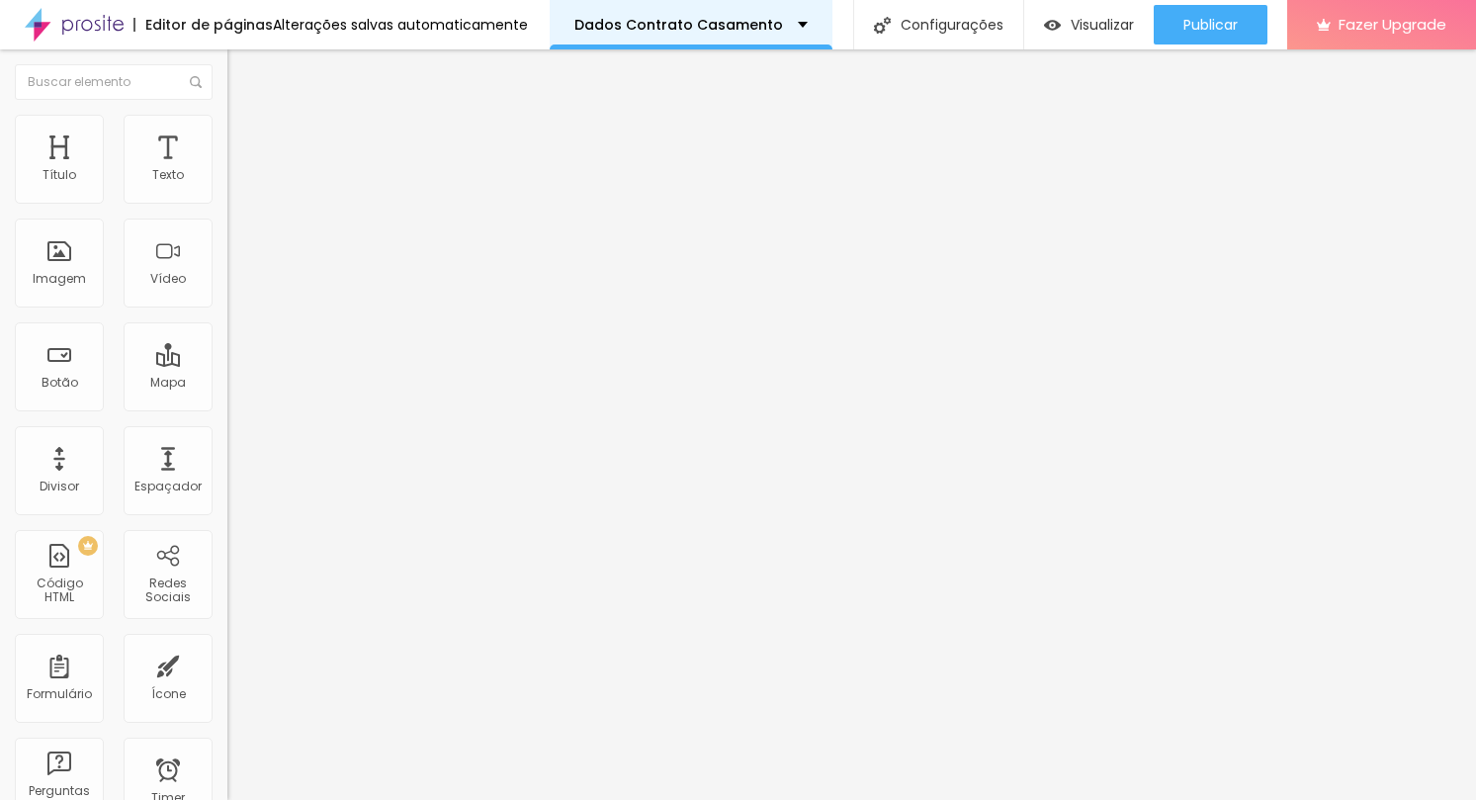
click at [766, 18] on p "Dados Contrato Casamento" at bounding box center [678, 25] width 209 height 14
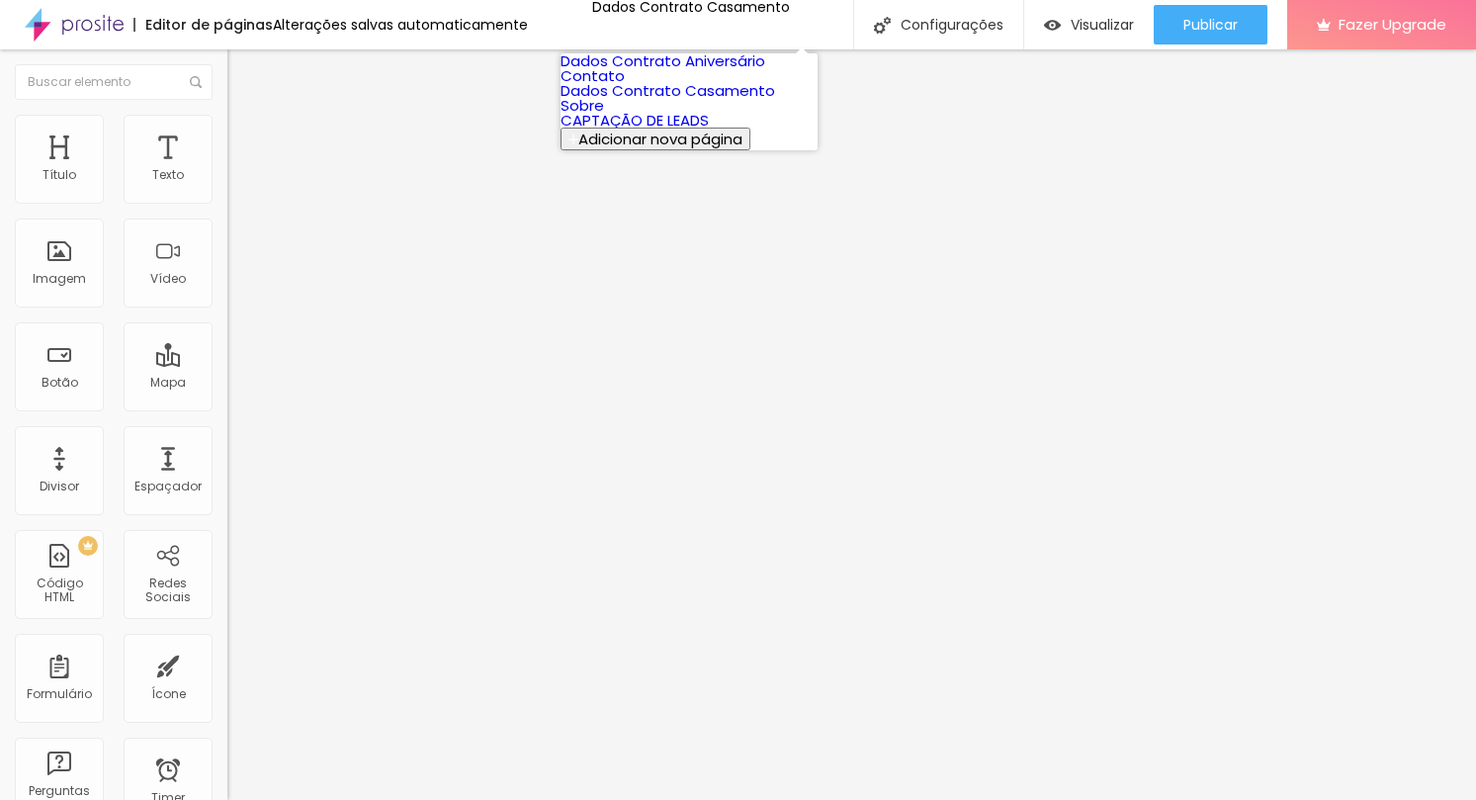
click at [747, 71] on link "Dados Contrato Aniversário" at bounding box center [663, 60] width 205 height 21
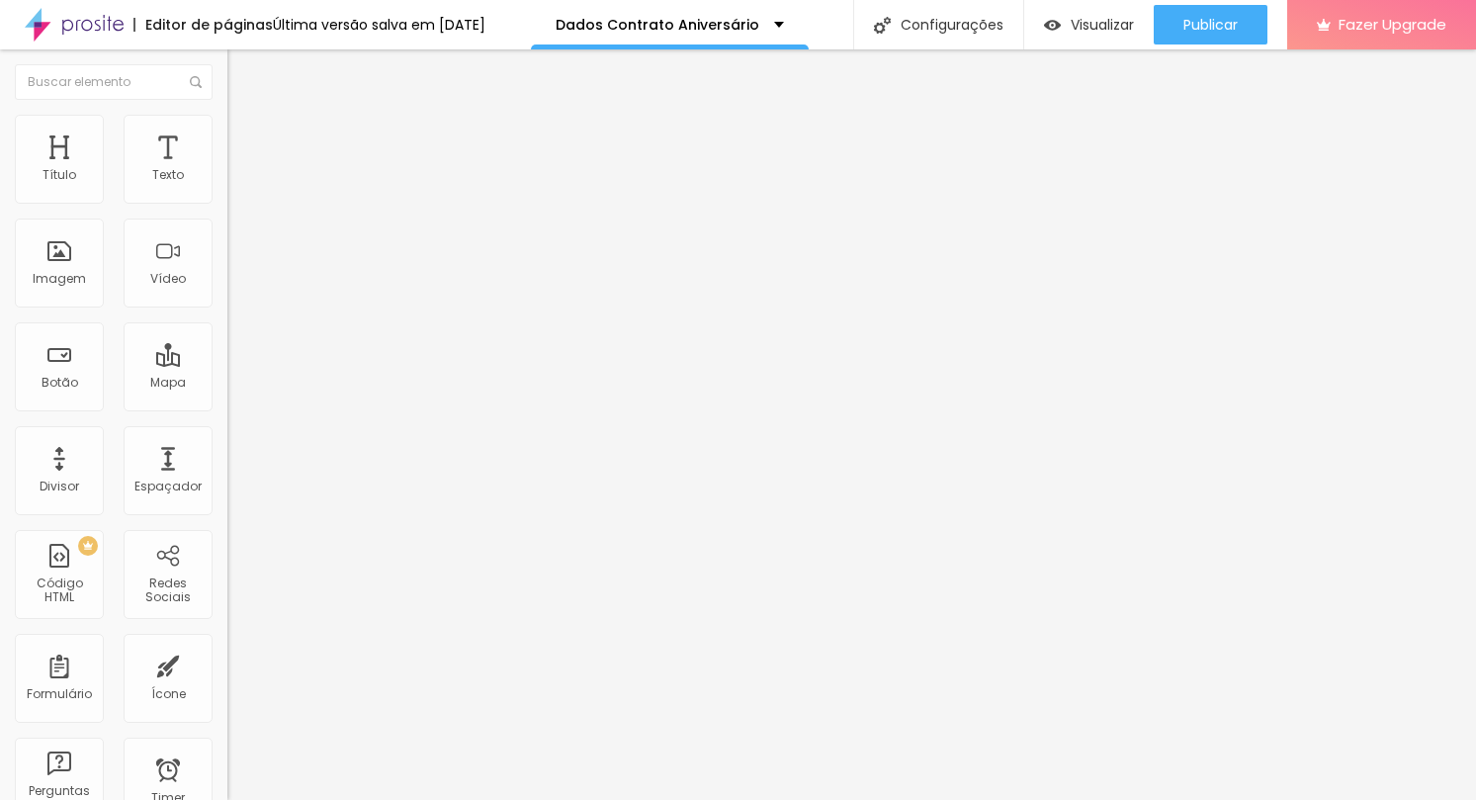
click at [240, 211] on div "Dados para Contrato Casamento" at bounding box center [341, 193] width 202 height 36
click at [119, 799] on div "Contato" at bounding box center [99, 814] width 188 height 12
click at [240, 193] on div "Contato" at bounding box center [341, 184] width 202 height 18
click at [227, 200] on div "Contato" at bounding box center [340, 183] width 227 height 34
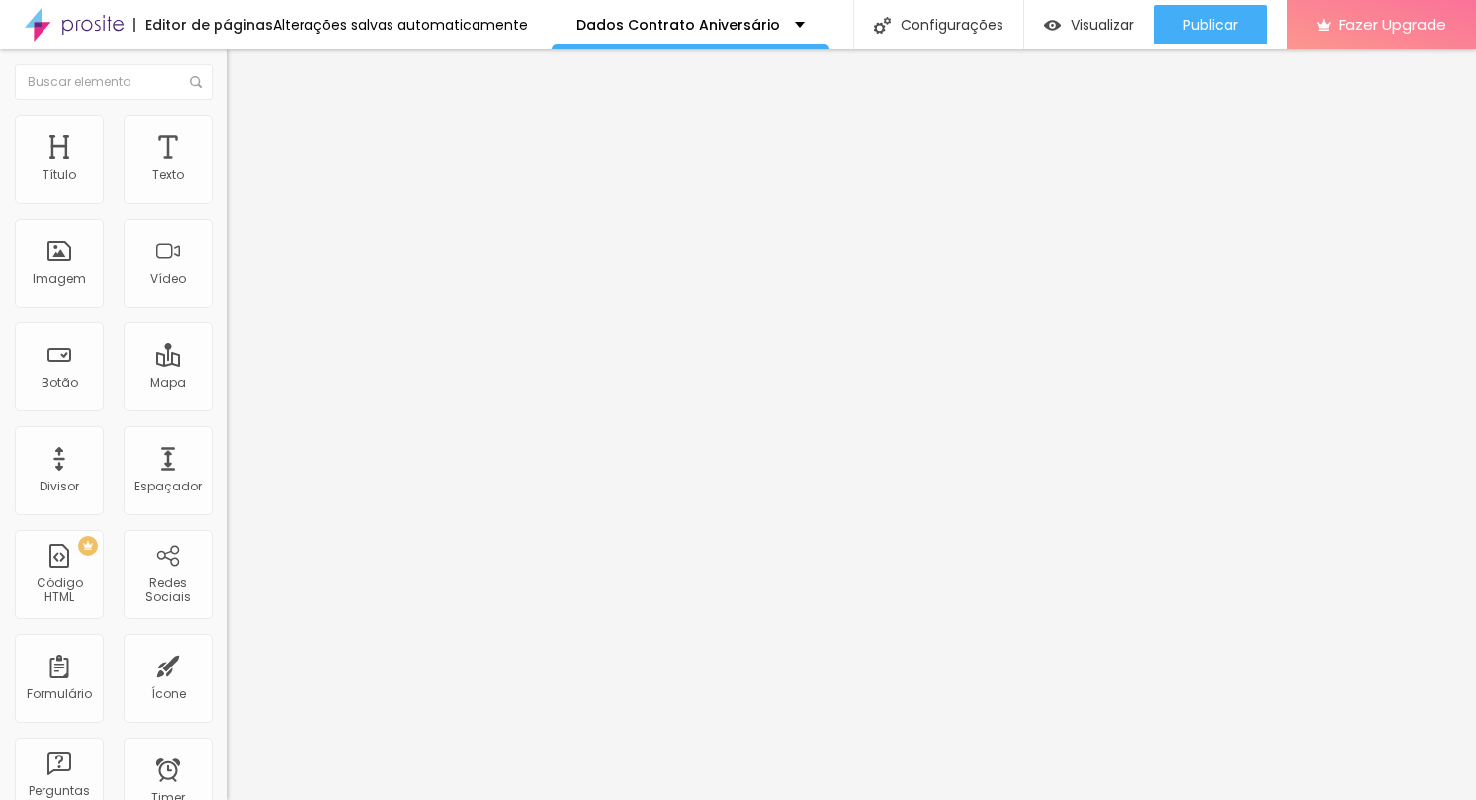
click at [227, 200] on div "Dados para Contrato Casamento" at bounding box center [340, 183] width 227 height 34
click at [240, 211] on div "Dados para Contrato Casamento" at bounding box center [341, 193] width 202 height 36
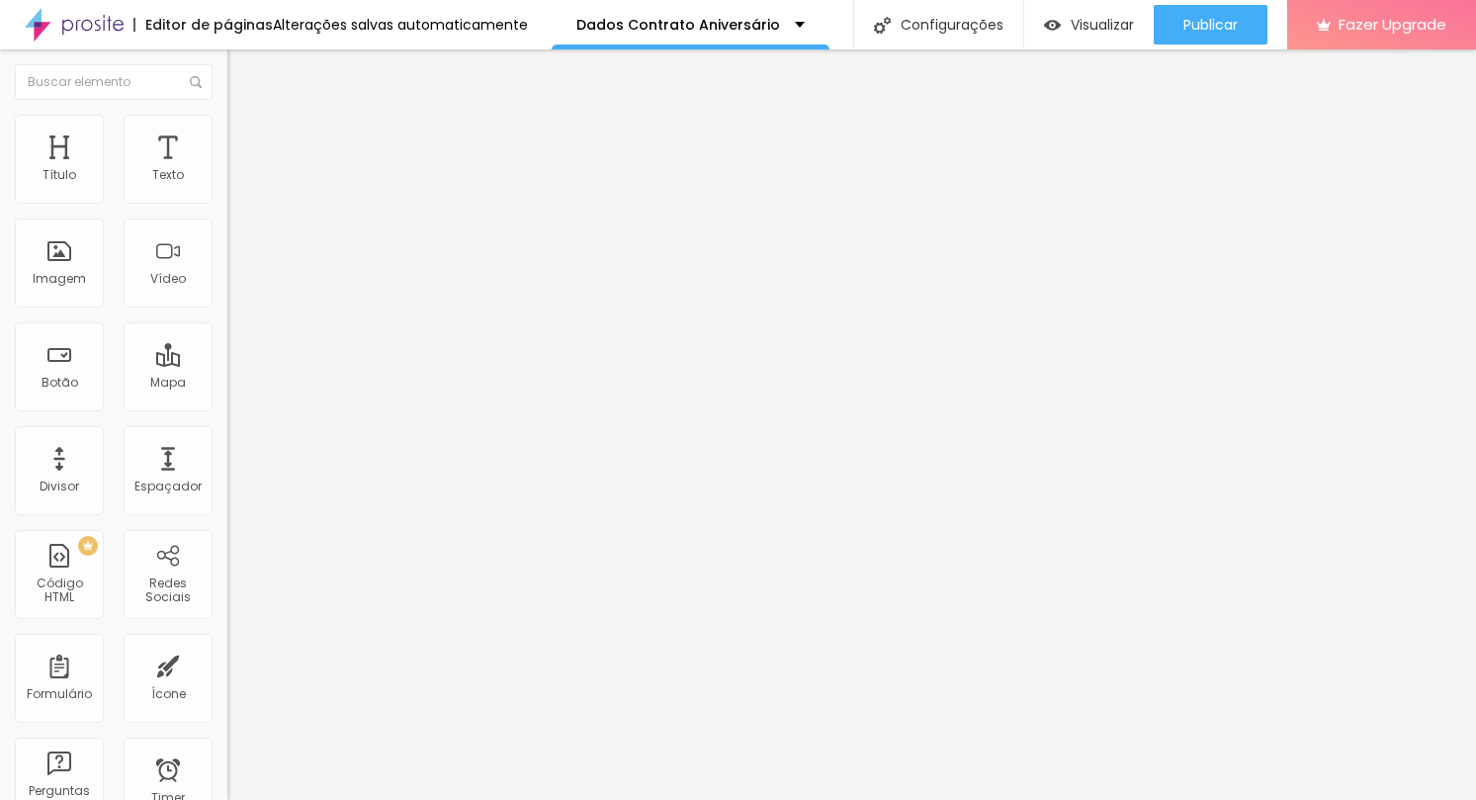
click at [240, 211] on div "Dados para Contrato Casamento" at bounding box center [341, 193] width 202 height 36
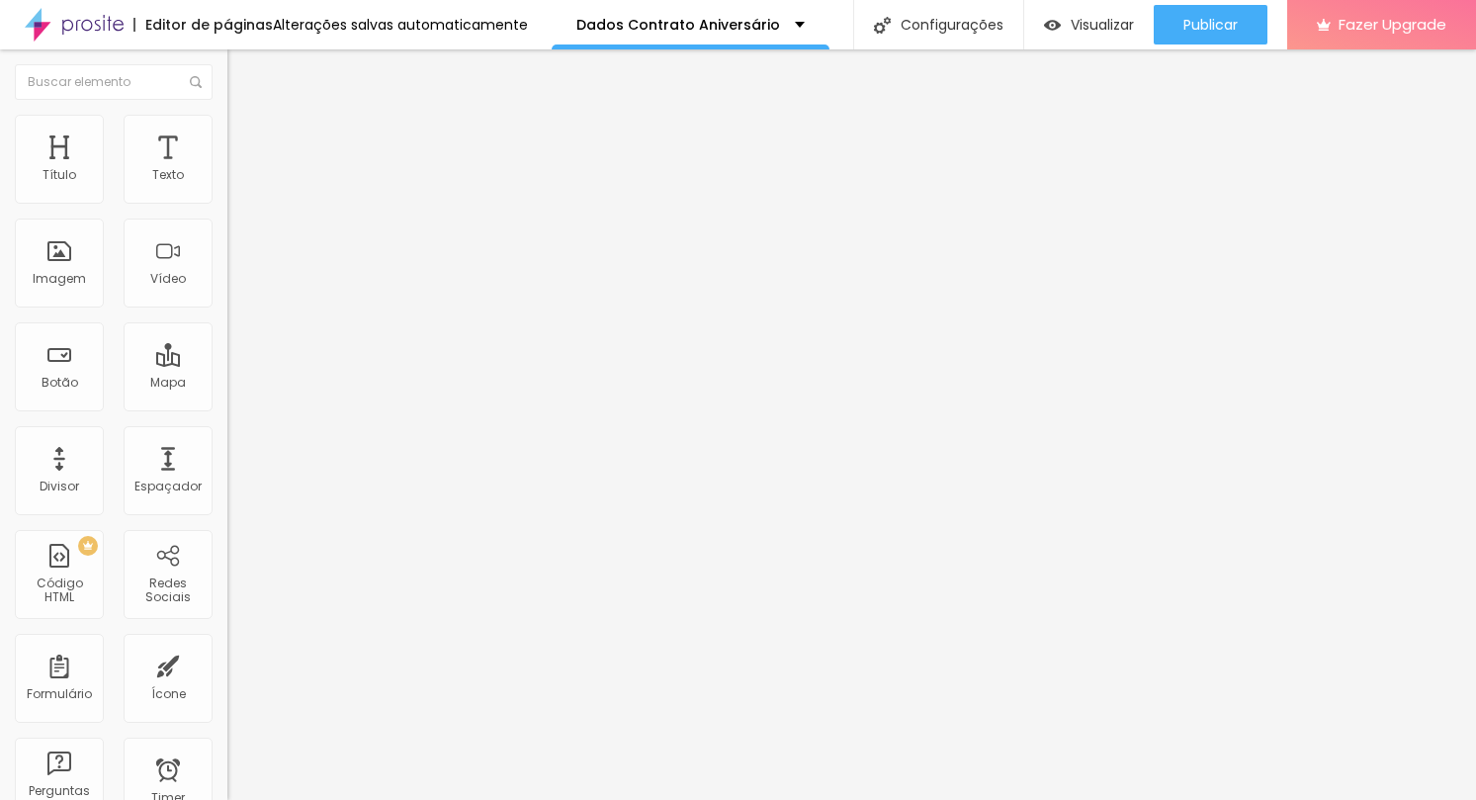
click at [227, 200] on img at bounding box center [233, 206] width 12 height 12
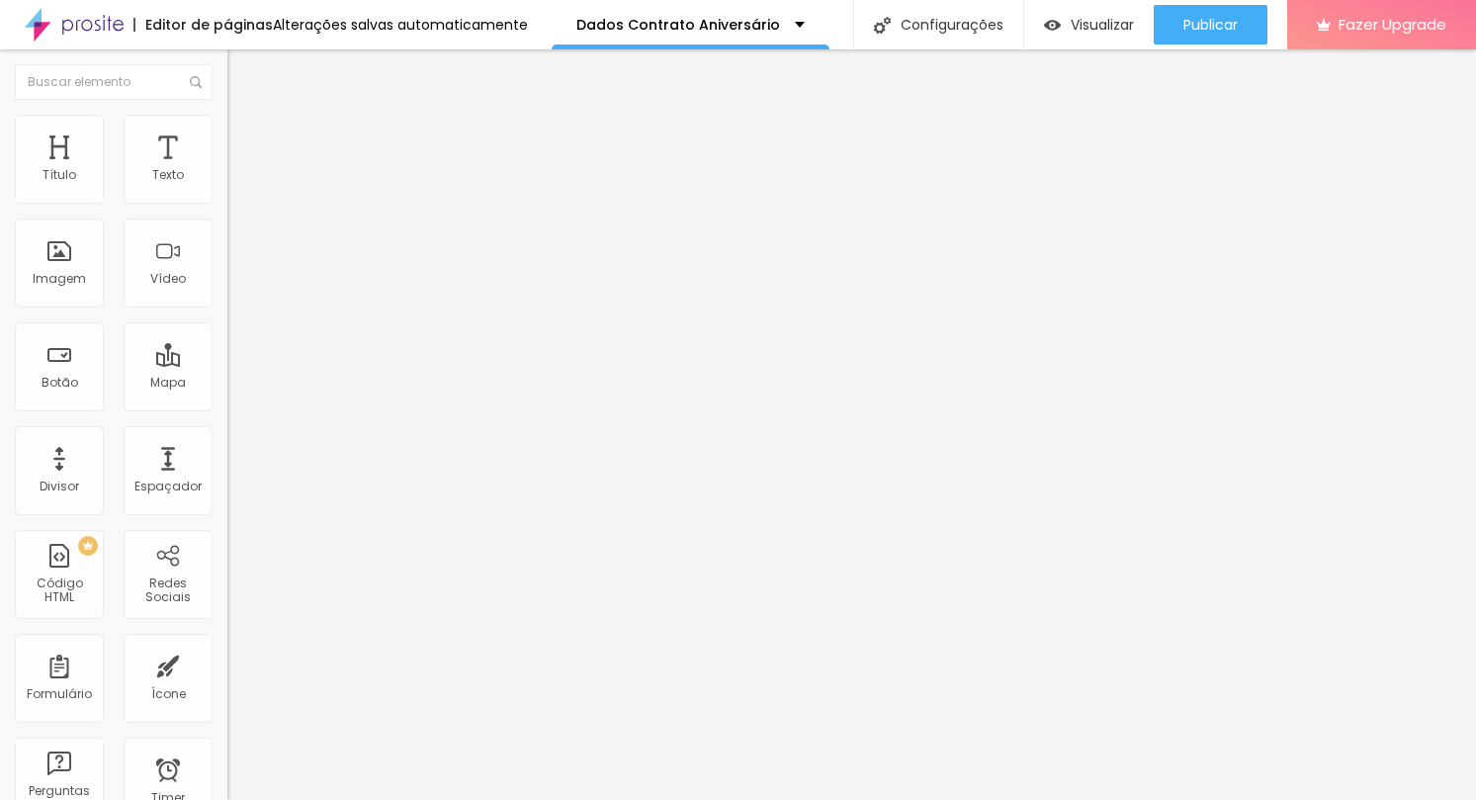
click at [699, 25] on p "Dados Contrato Aniversário" at bounding box center [678, 25] width 204 height 14
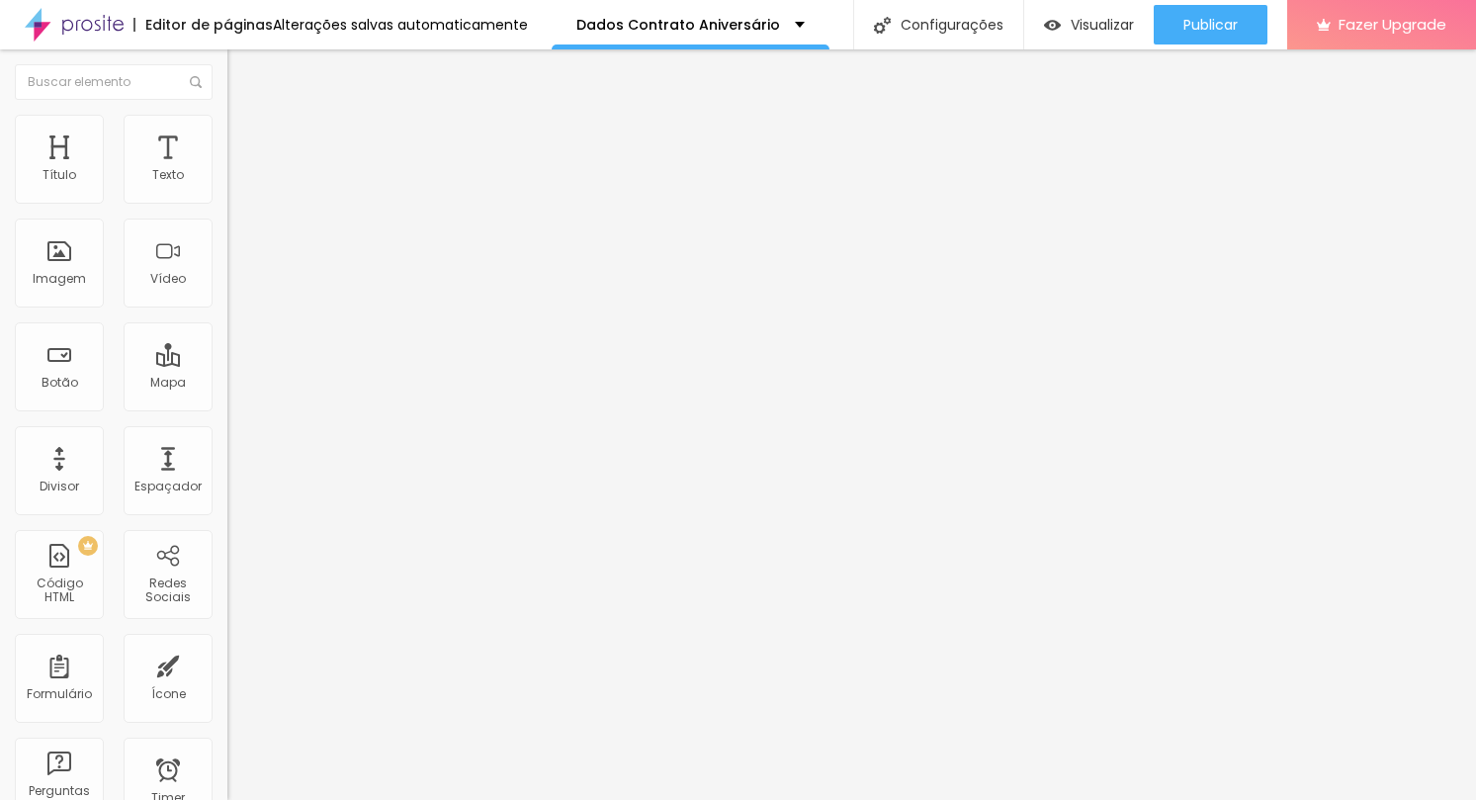
click at [240, 211] on div "Dados para Contrato Casamento" at bounding box center [341, 193] width 202 height 36
drag, startPoint x: 565, startPoint y: 157, endPoint x: 389, endPoint y: 156, distance: 176.0
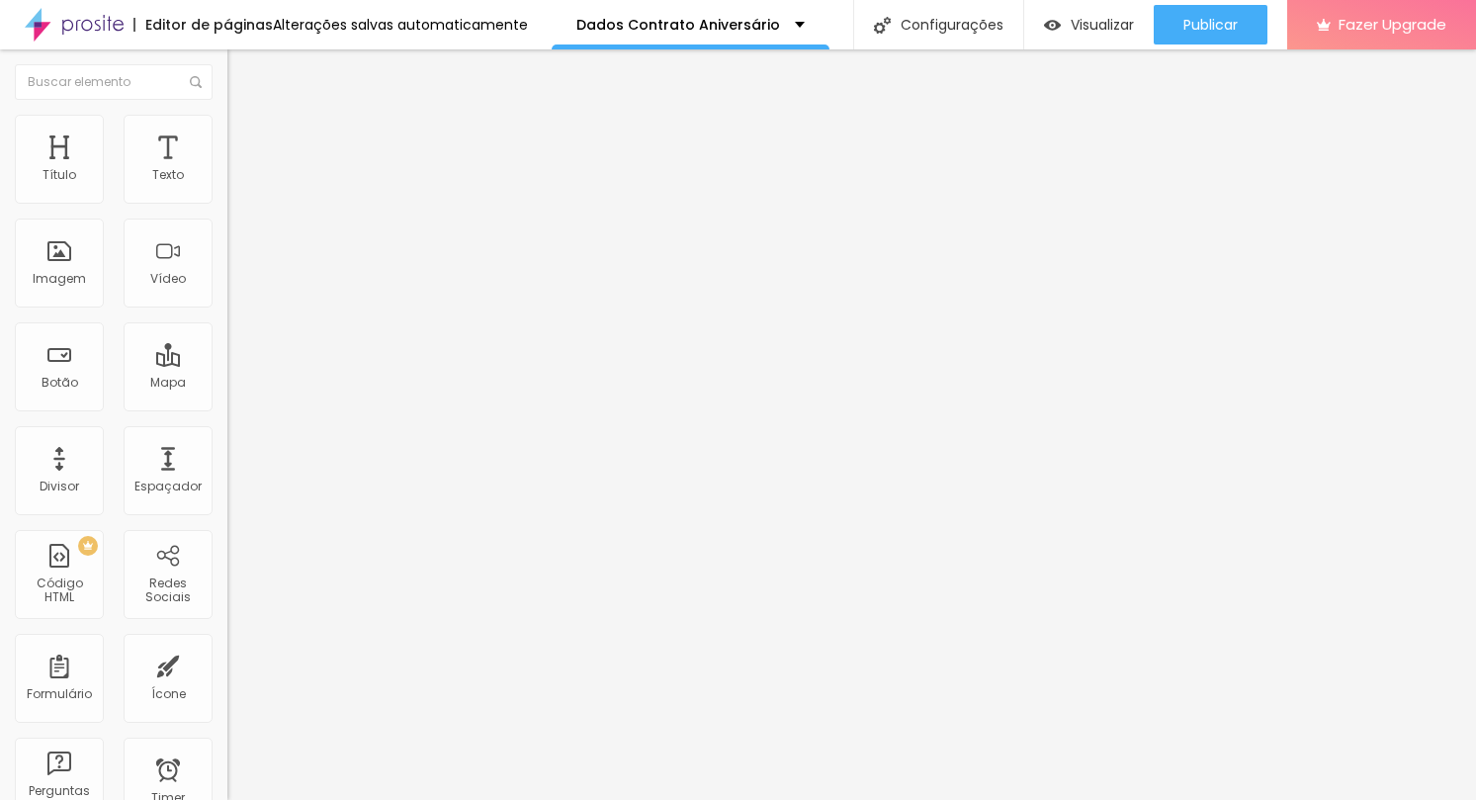
click at [240, 211] on div "Dados para Contrato Casamento" at bounding box center [341, 193] width 202 height 36
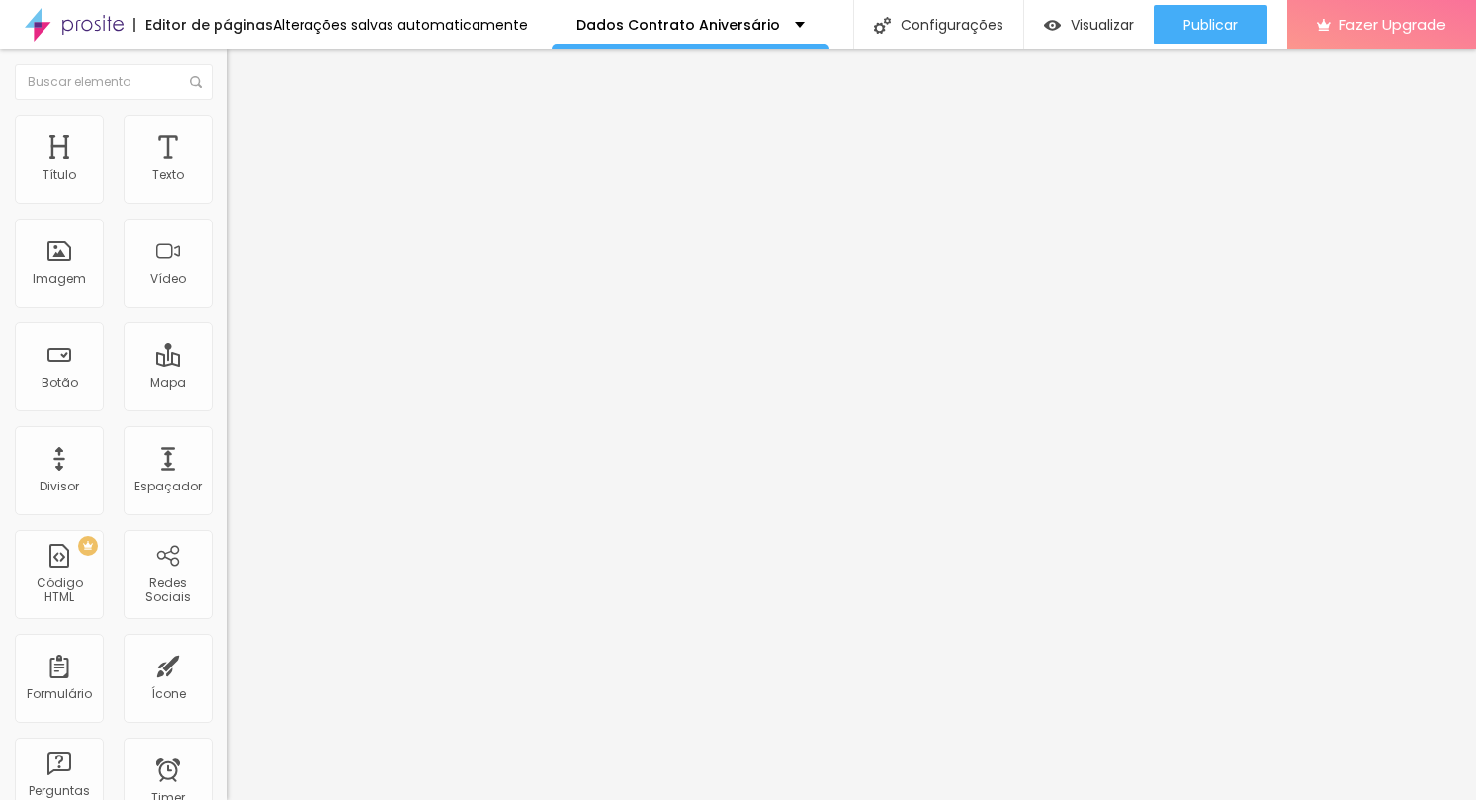
click at [240, 211] on div "Dados para Contrato Casamento" at bounding box center [341, 193] width 202 height 36
type input "Dados para contrato Anivesario"
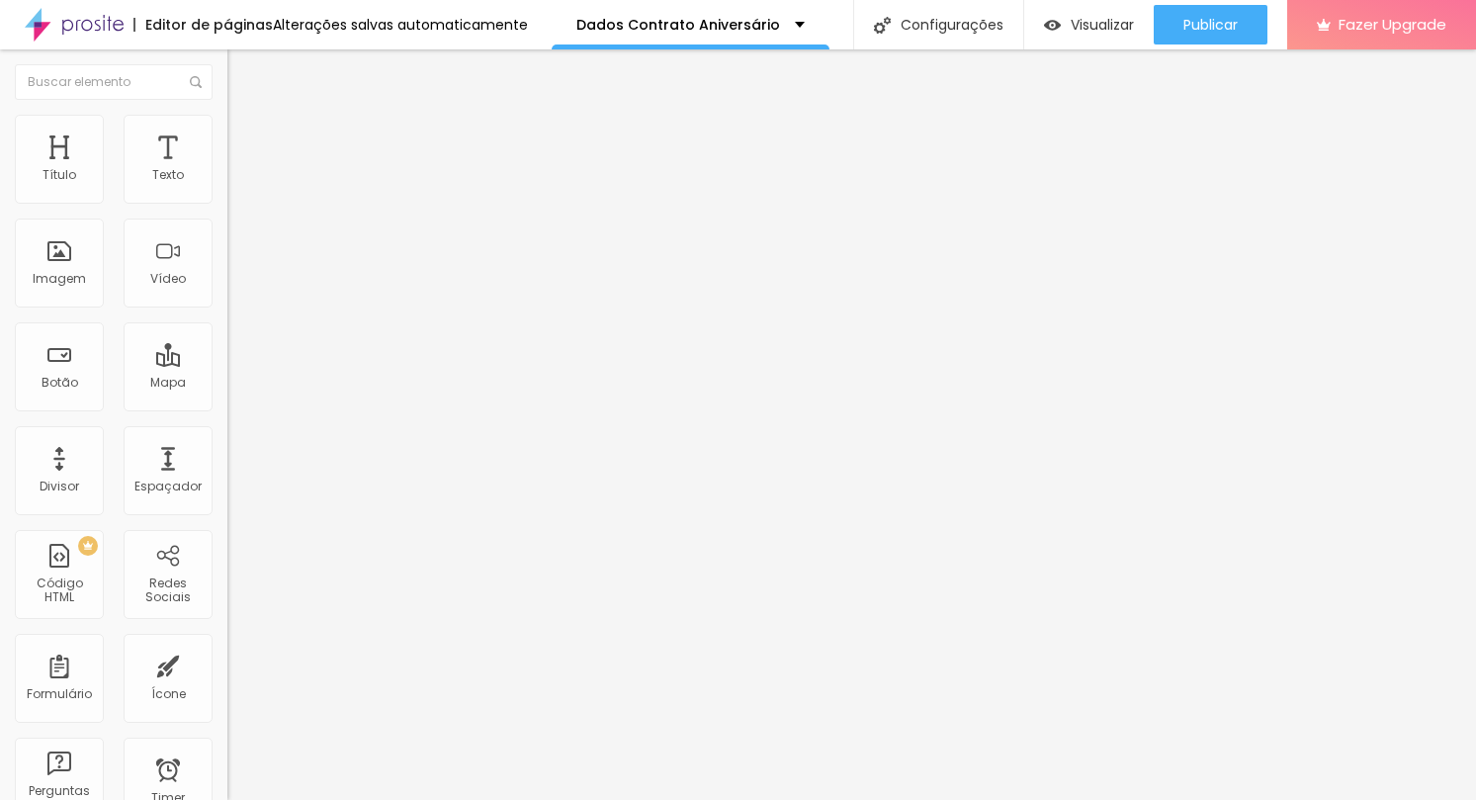
drag, startPoint x: 645, startPoint y: 76, endPoint x: 773, endPoint y: 55, distance: 130.2
click at [773, 799] on div "Editor de formulário" at bounding box center [738, 806] width 1476 height 12
drag, startPoint x: 488, startPoint y: 499, endPoint x: 401, endPoint y: 533, distance: 93.3
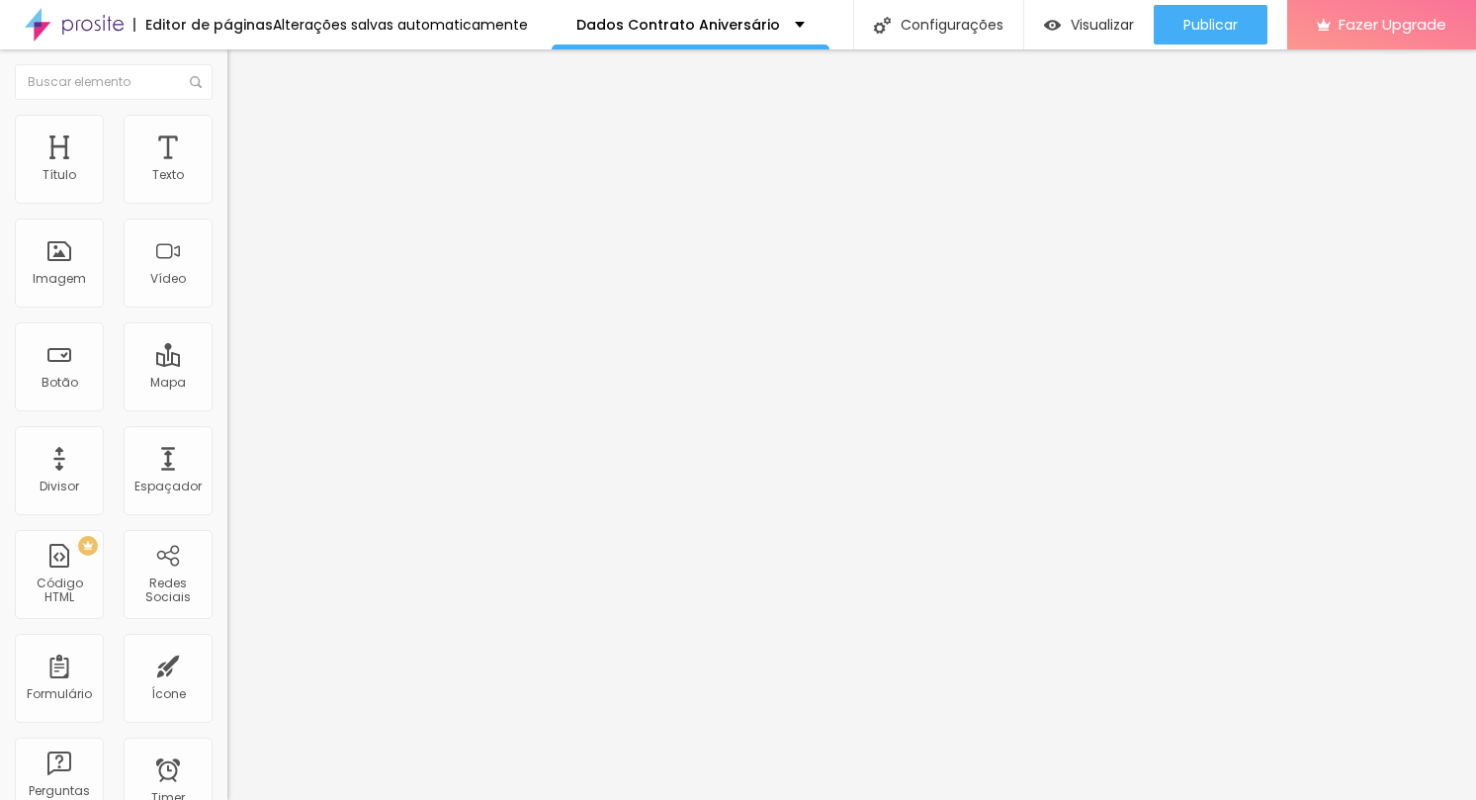
drag, startPoint x: 407, startPoint y: 506, endPoint x: 417, endPoint y: 376, distance: 130.9
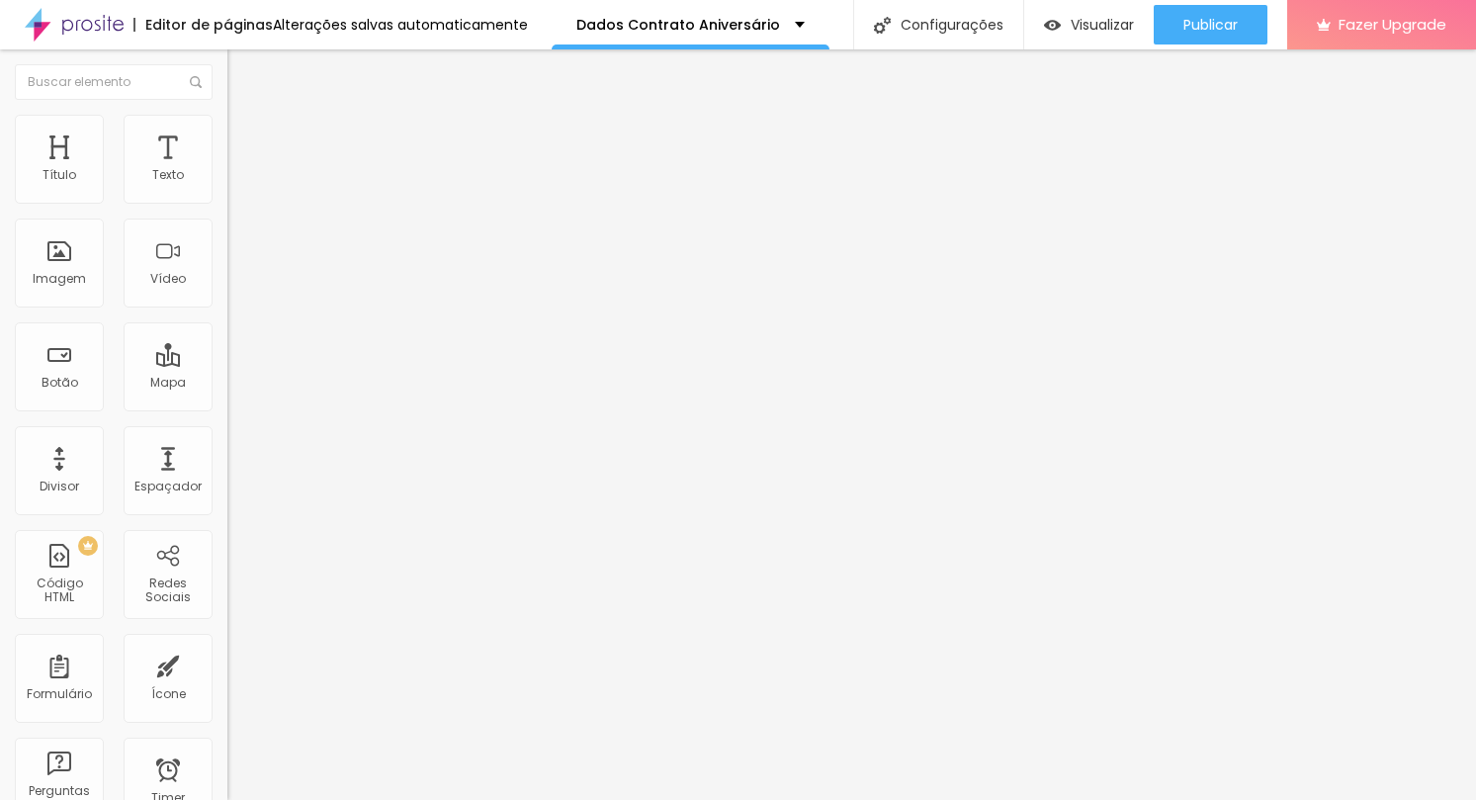
drag, startPoint x: 513, startPoint y: 444, endPoint x: 439, endPoint y: 443, distance: 74.1
type input "CPF"
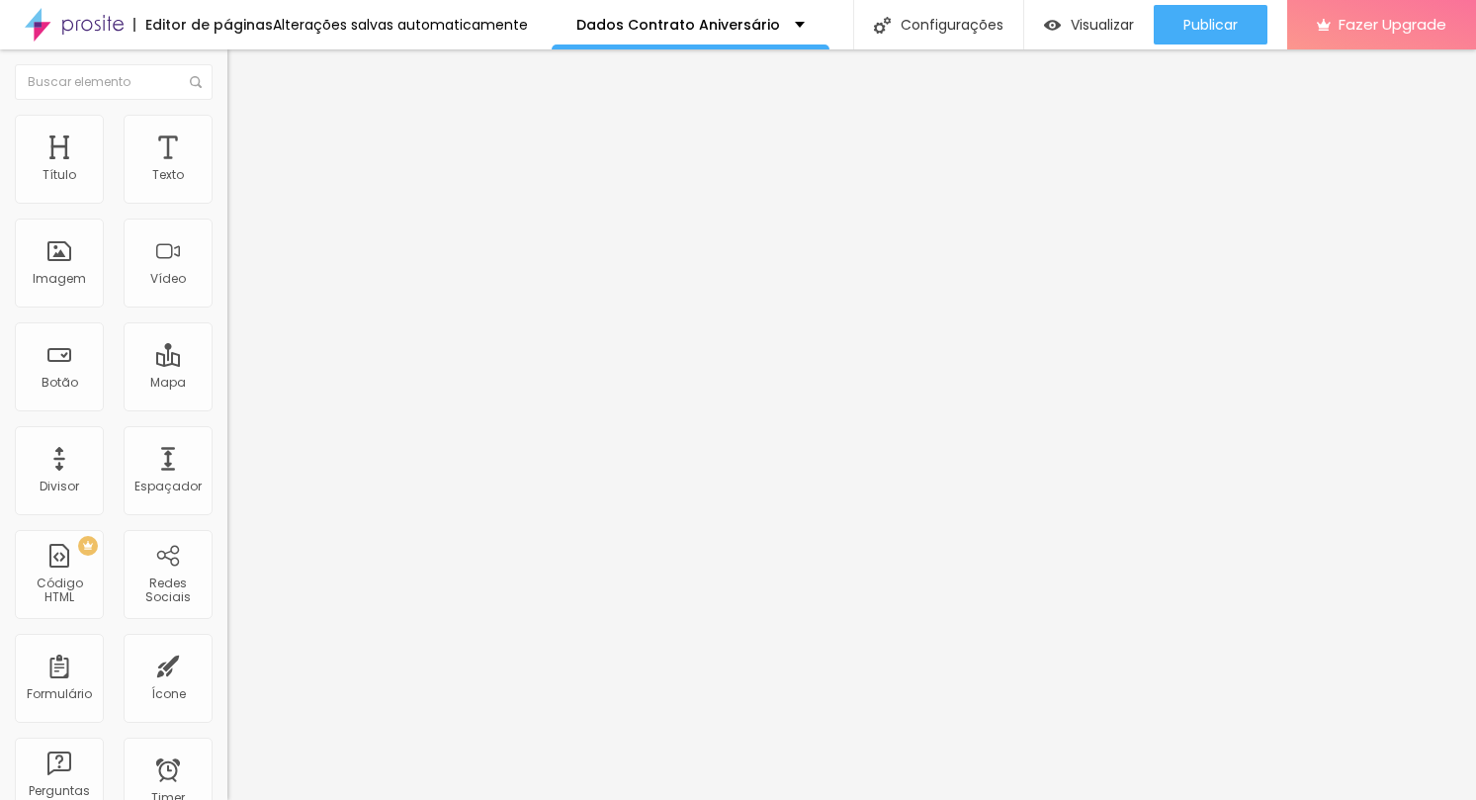
type input "Numero do CPF"
drag, startPoint x: 403, startPoint y: 520, endPoint x: 389, endPoint y: 389, distance: 131.2
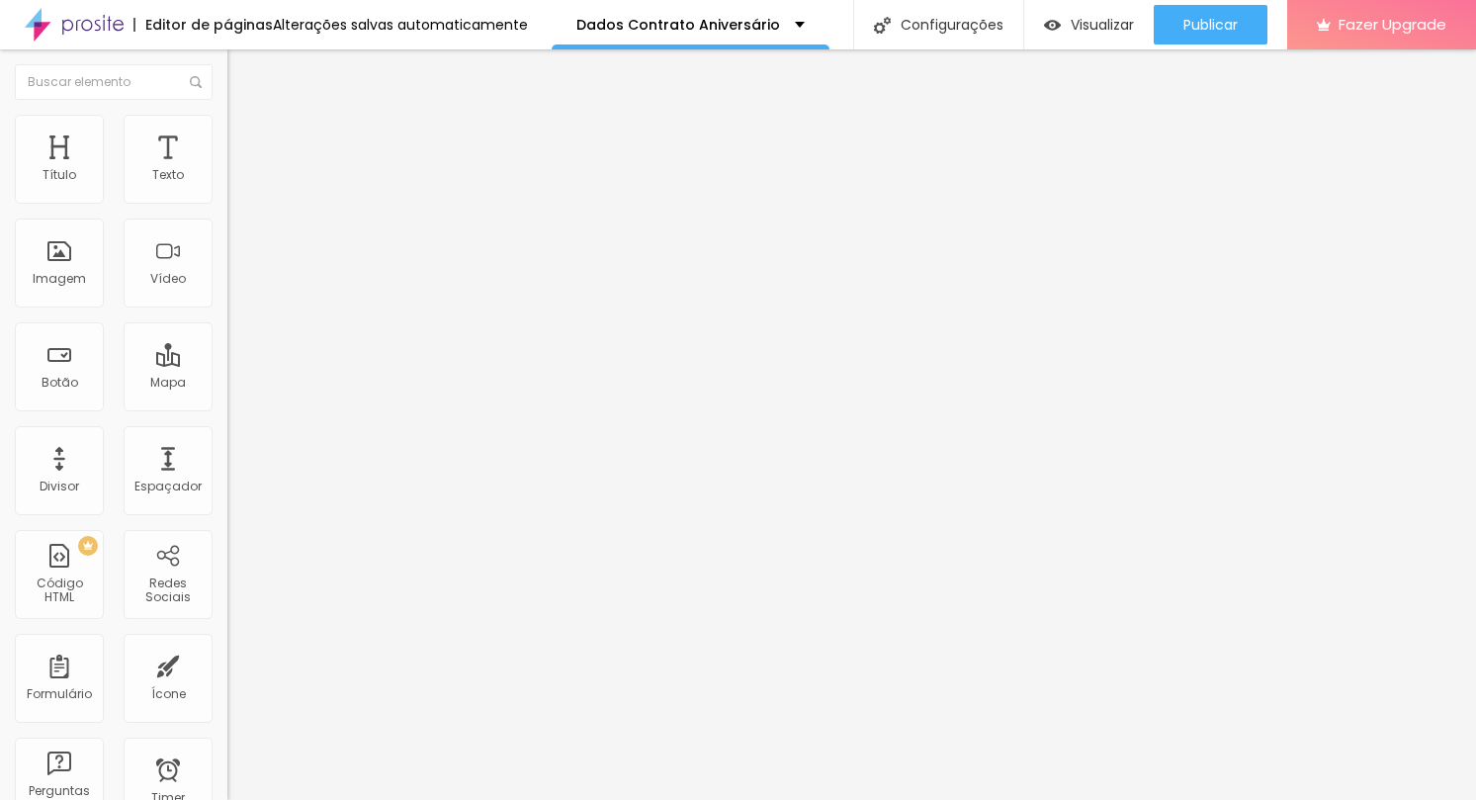
drag, startPoint x: 529, startPoint y: 362, endPoint x: 398, endPoint y: 359, distance: 130.5
type input "RG"
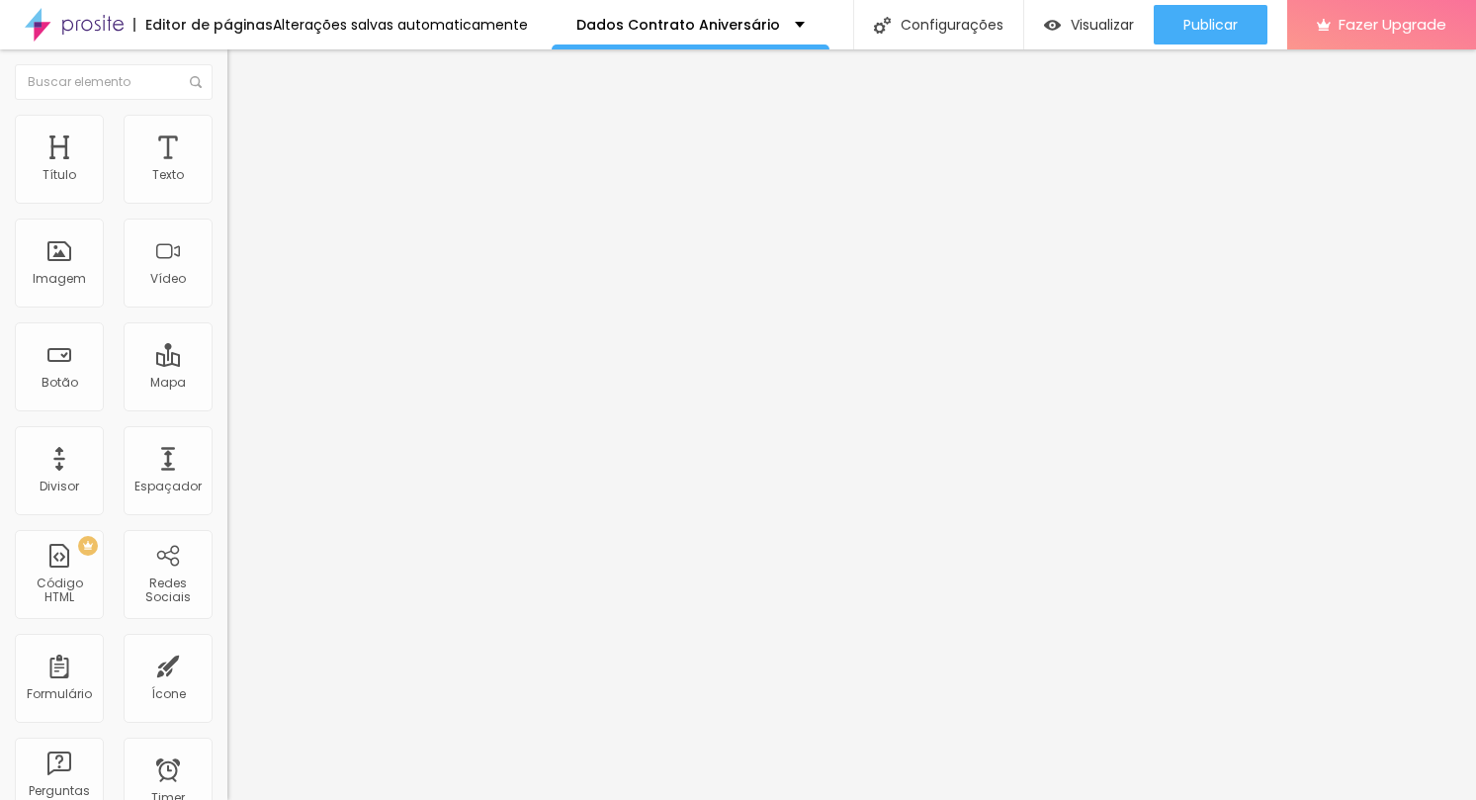
type input "Numero do RG"
drag, startPoint x: 406, startPoint y: 586, endPoint x: 407, endPoint y: 453, distance: 133.5
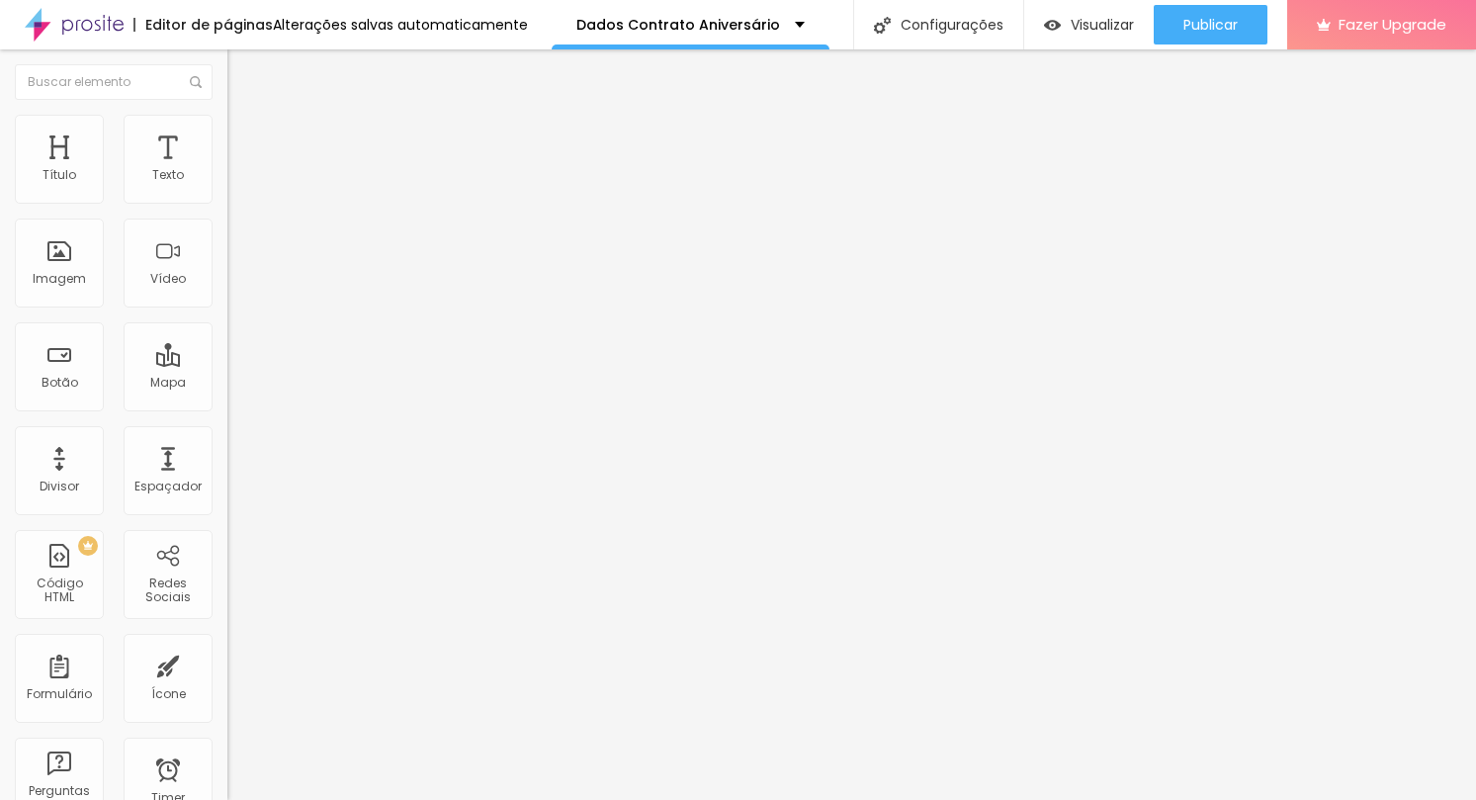
drag, startPoint x: 477, startPoint y: 419, endPoint x: 412, endPoint y: 416, distance: 65.3
type input "Endereço Completo"
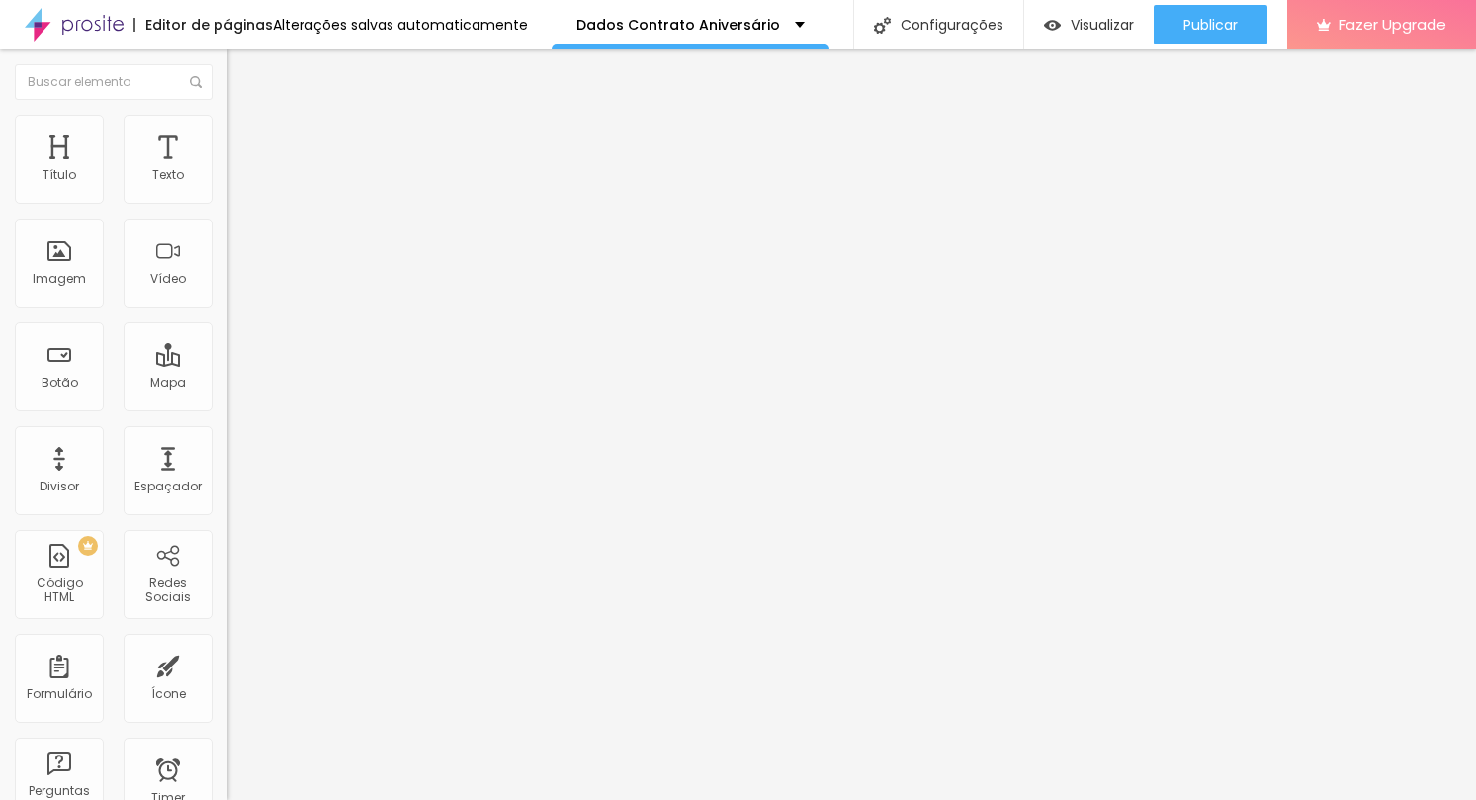
scroll to position [277, 0]
type input "Endereço"
drag, startPoint x: 408, startPoint y: 519, endPoint x: 426, endPoint y: 377, distance: 143.5
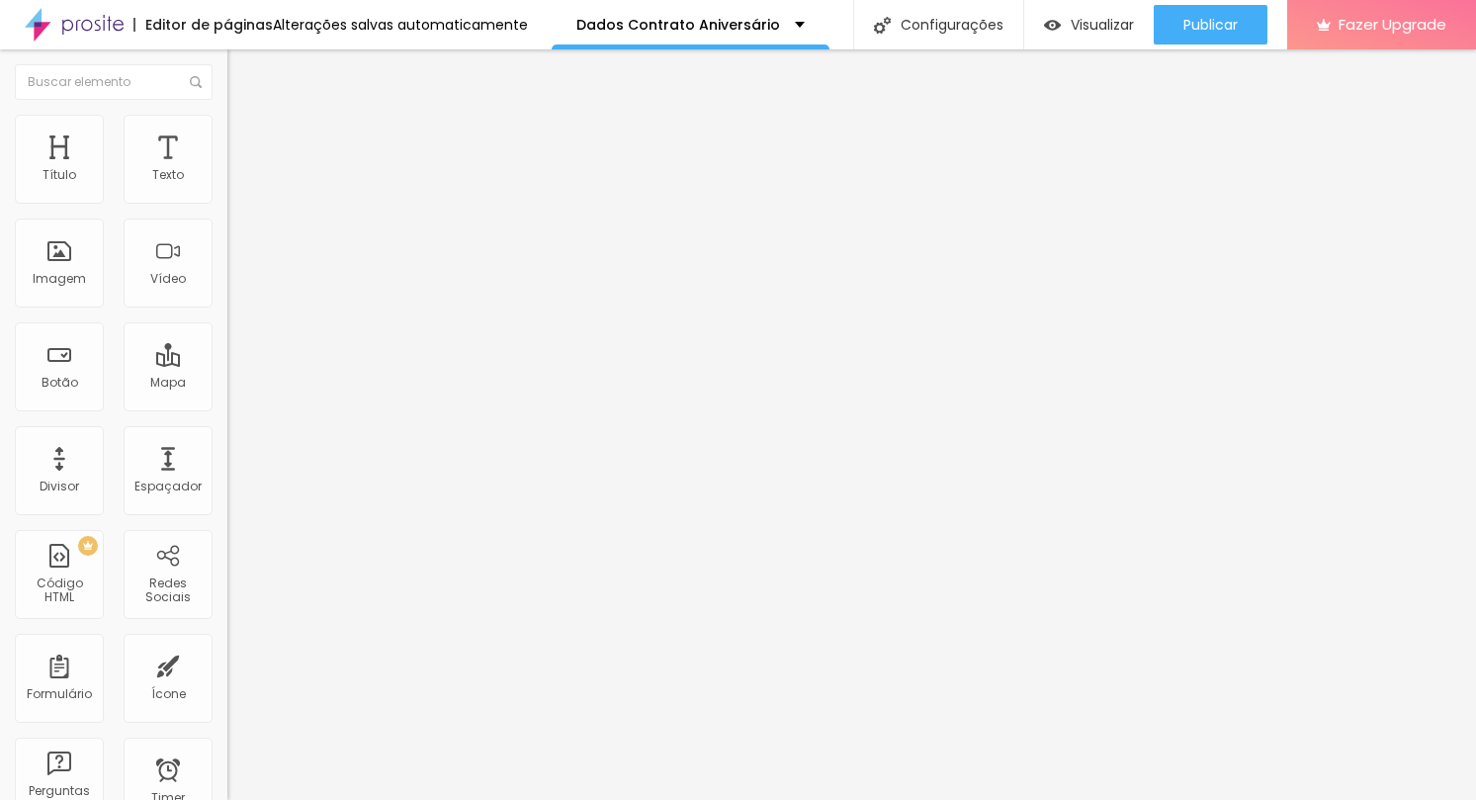
drag, startPoint x: 534, startPoint y: 367, endPoint x: 411, endPoint y: 352, distance: 123.5
type input "CEP"
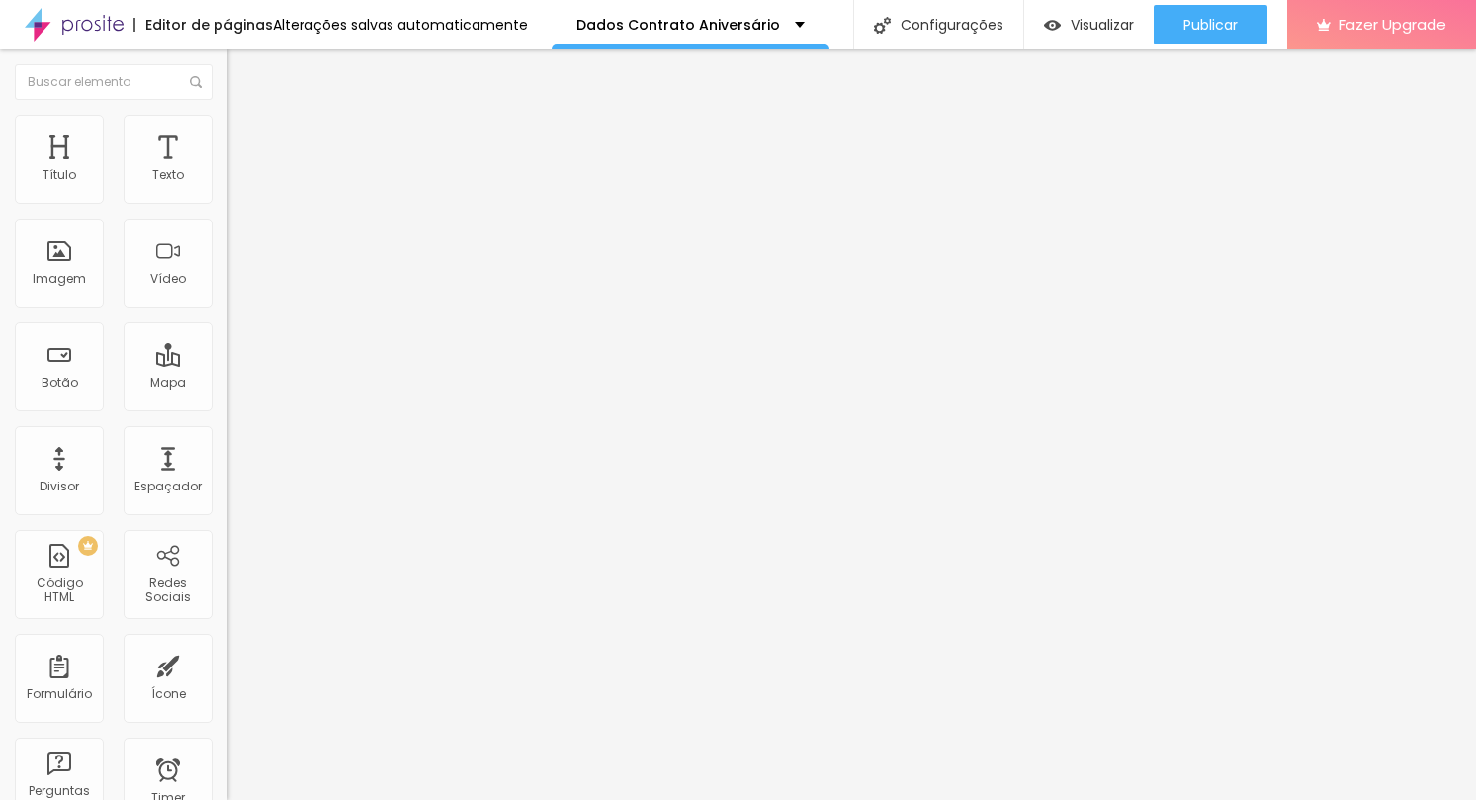
scroll to position [281, 0]
type input "Numero"
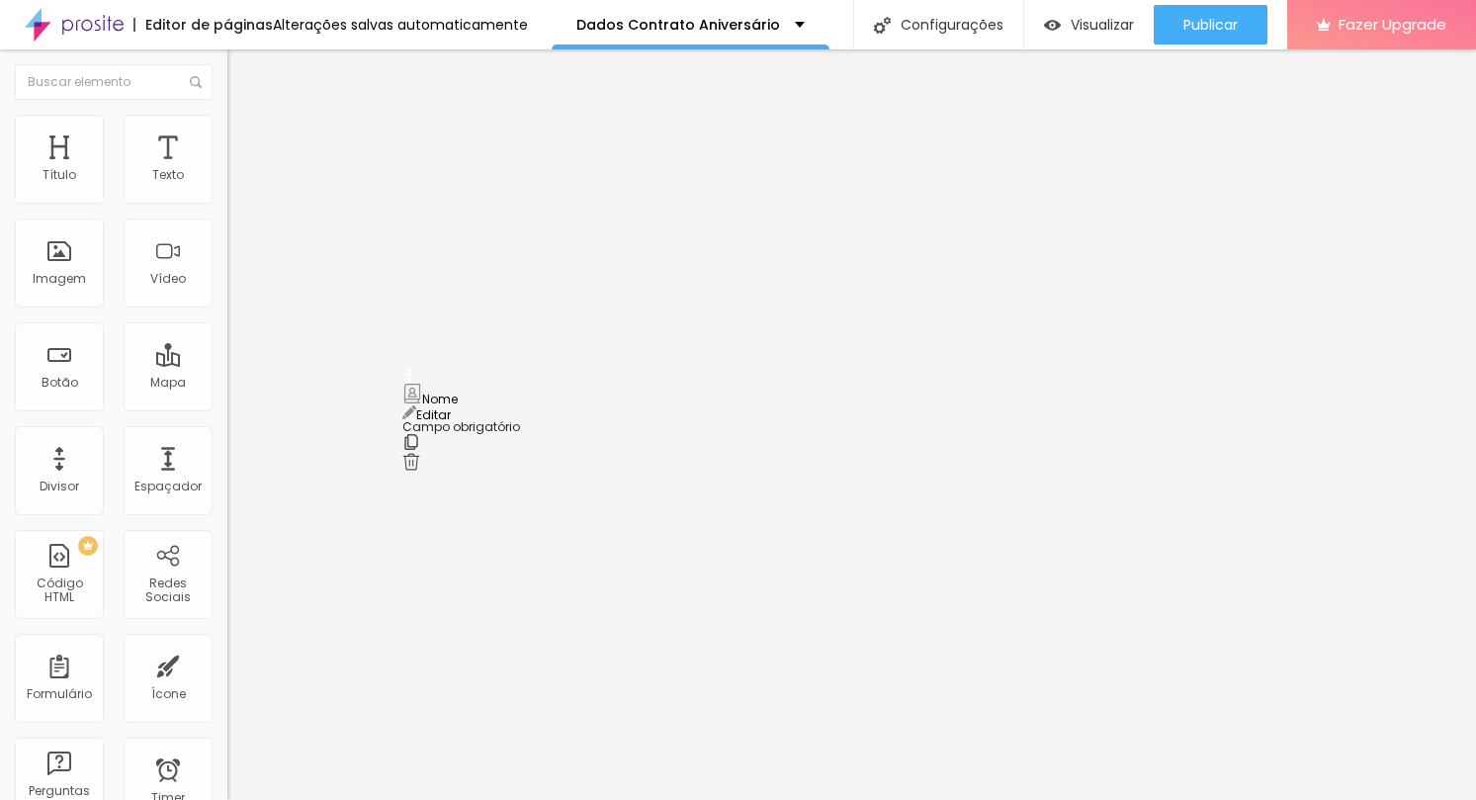
drag, startPoint x: 406, startPoint y: 523, endPoint x: 407, endPoint y: 391, distance: 131.5
drag, startPoint x: 513, startPoint y: 372, endPoint x: 400, endPoint y: 364, distance: 113.0
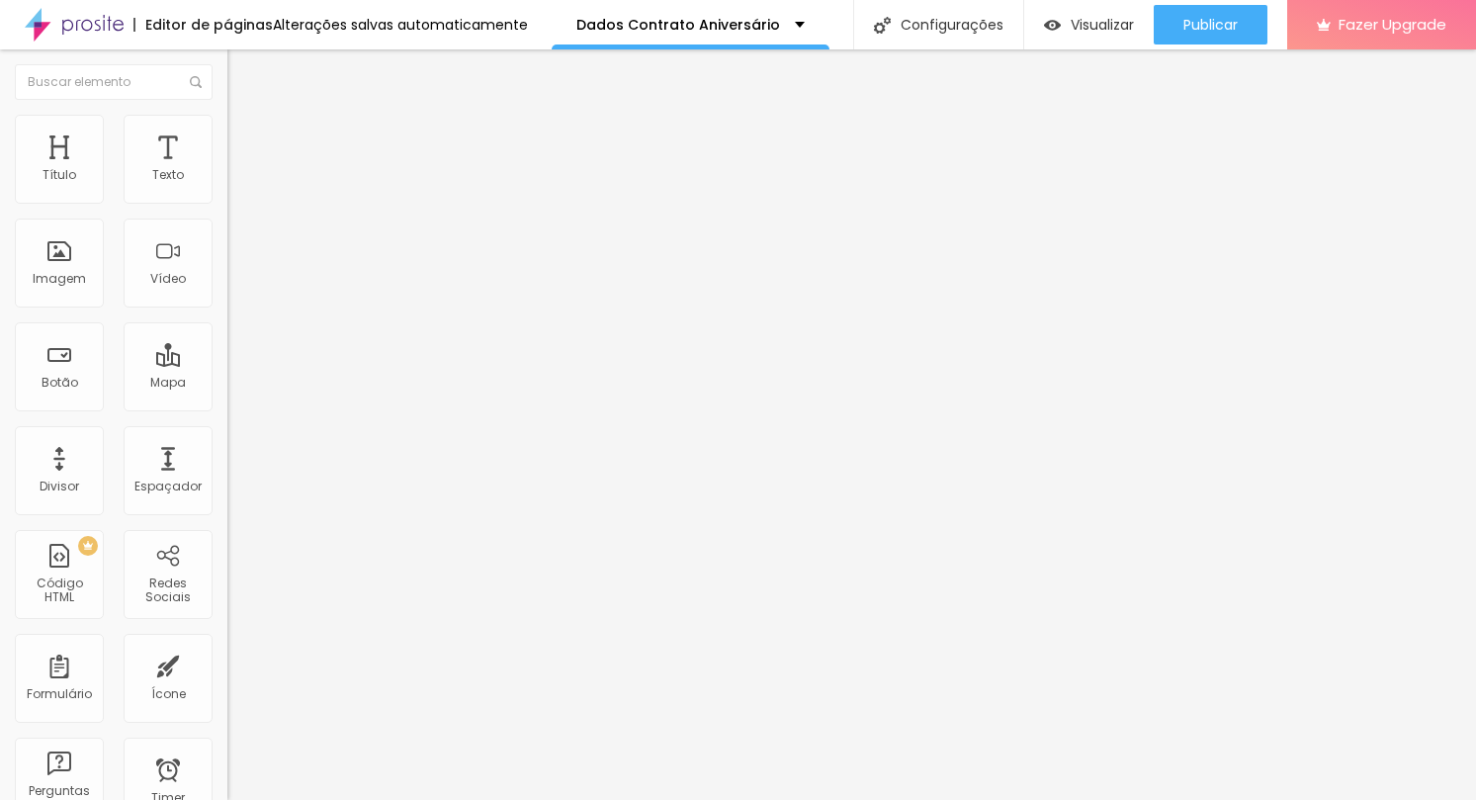
type input "Telefone"
type input "Numero do Telefone"
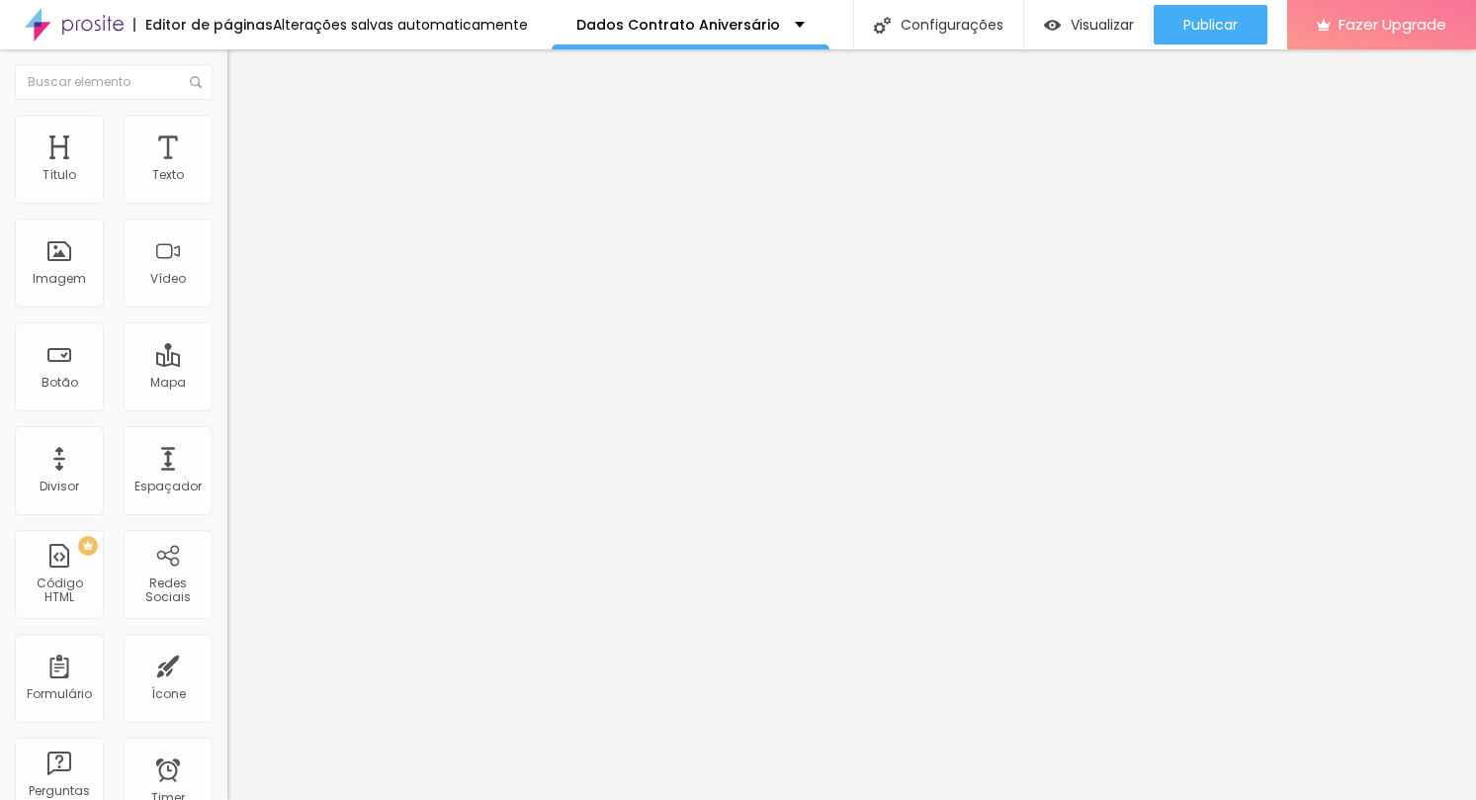
drag, startPoint x: 407, startPoint y: 521, endPoint x: 428, endPoint y: 317, distance: 204.7
drag, startPoint x: 501, startPoint y: 304, endPoint x: 427, endPoint y: 299, distance: 74.4
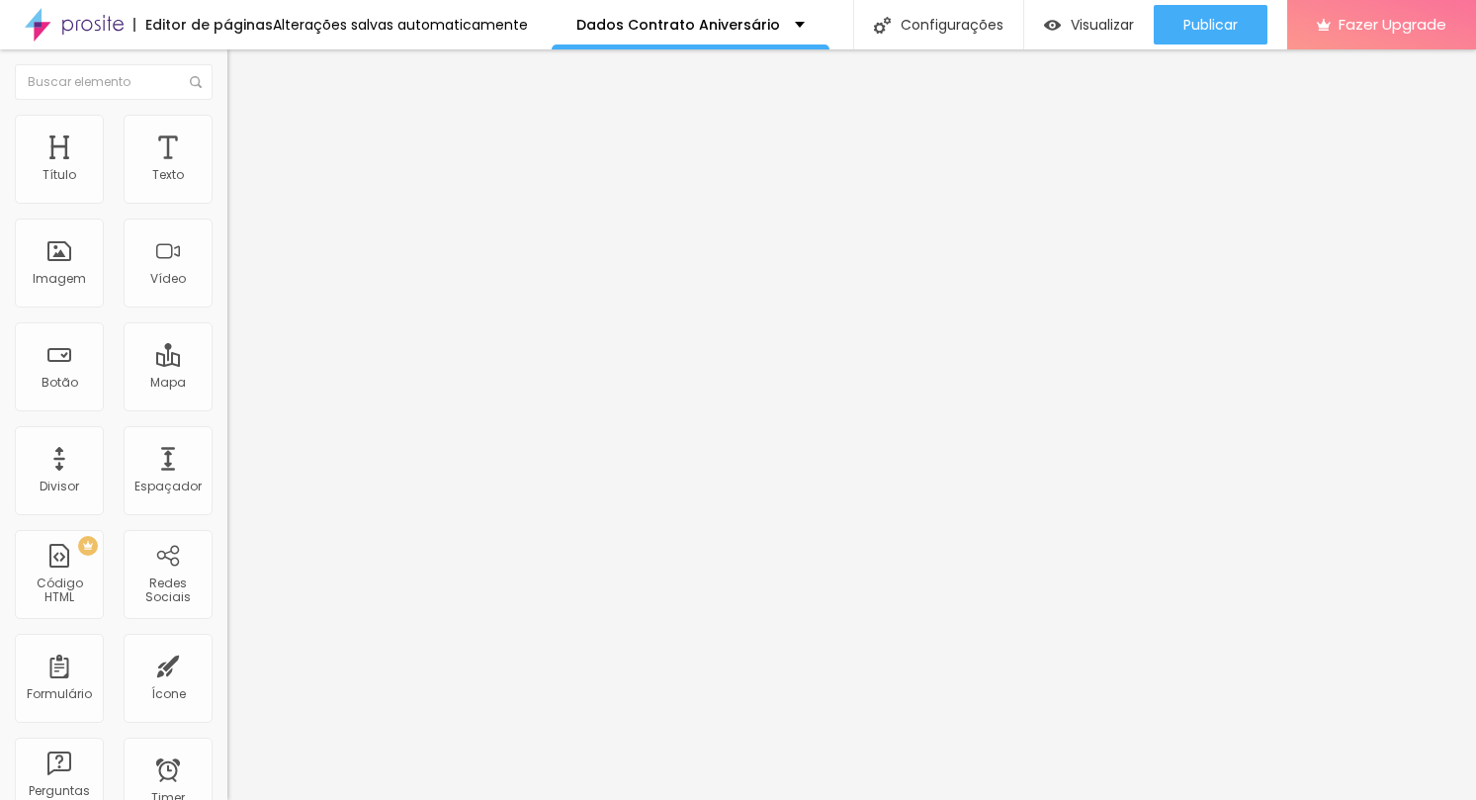
type input "Data do Evento"
type input "xx/xx/xxxx"
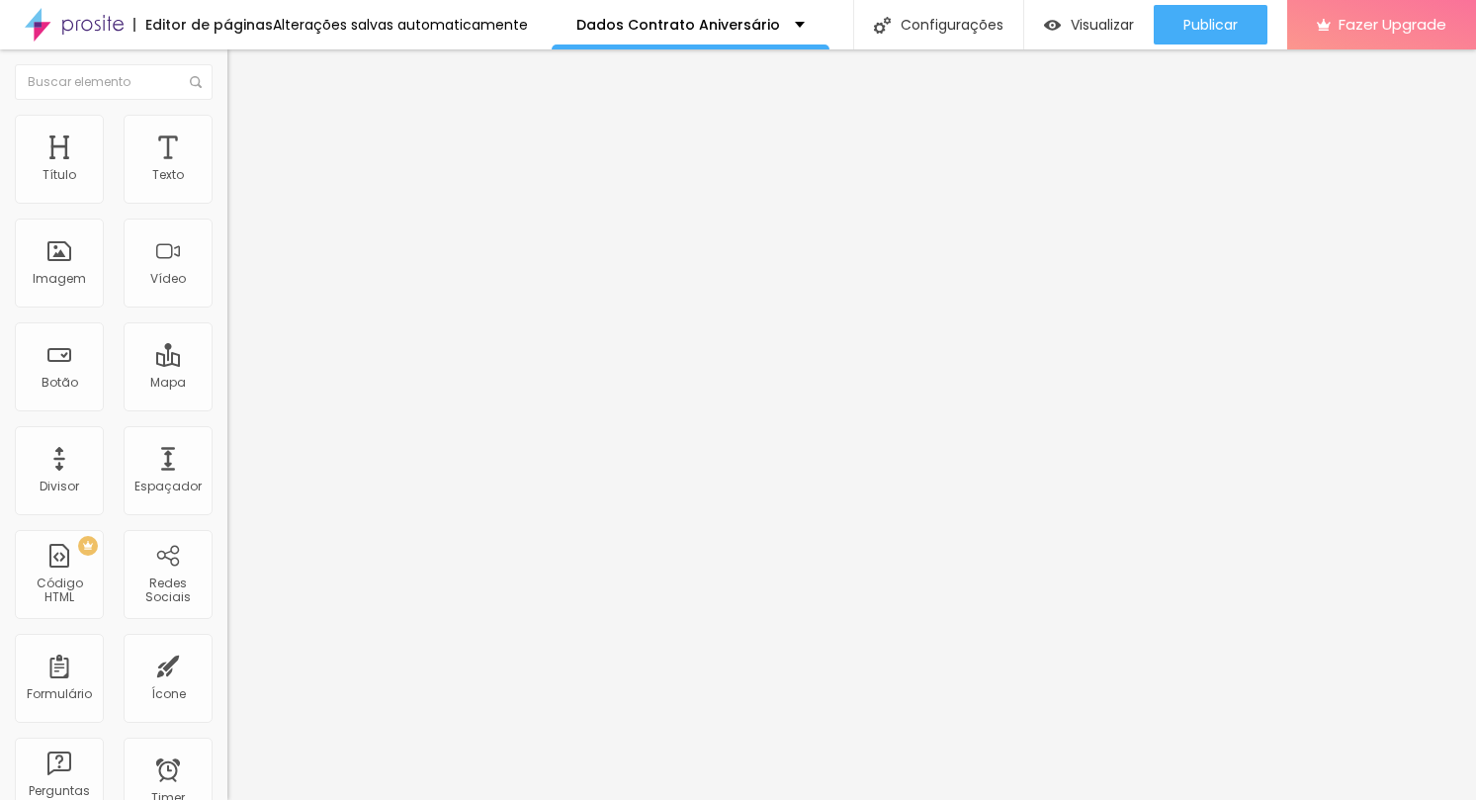
drag, startPoint x: 410, startPoint y: 218, endPoint x: 373, endPoint y: 396, distance: 181.9
drag, startPoint x: 424, startPoint y: 482, endPoint x: 414, endPoint y: 453, distance: 31.3
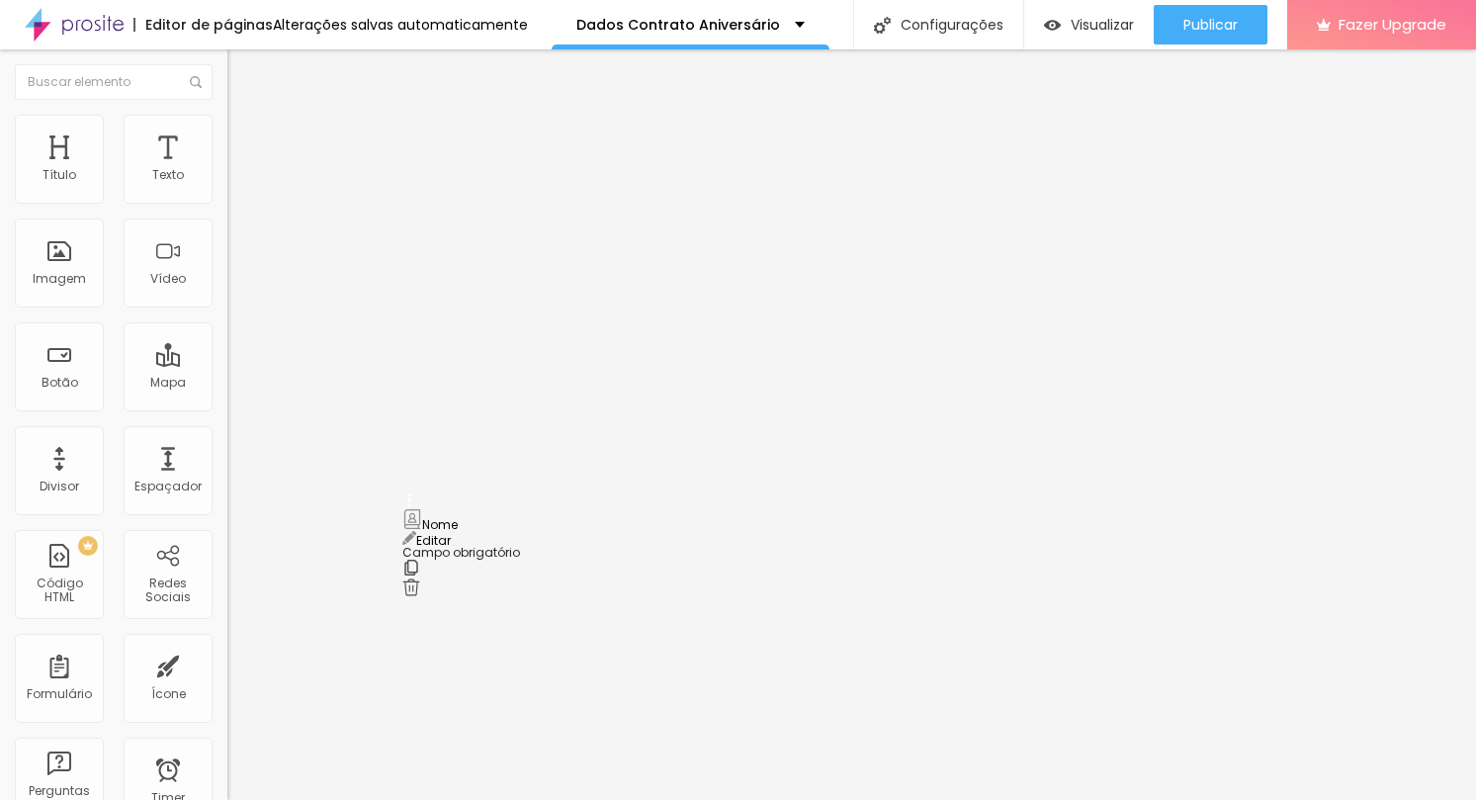
drag, startPoint x: 411, startPoint y: 582, endPoint x: 423, endPoint y: 513, distance: 70.2
drag, startPoint x: 558, startPoint y: 430, endPoint x: 426, endPoint y: 420, distance: 131.9
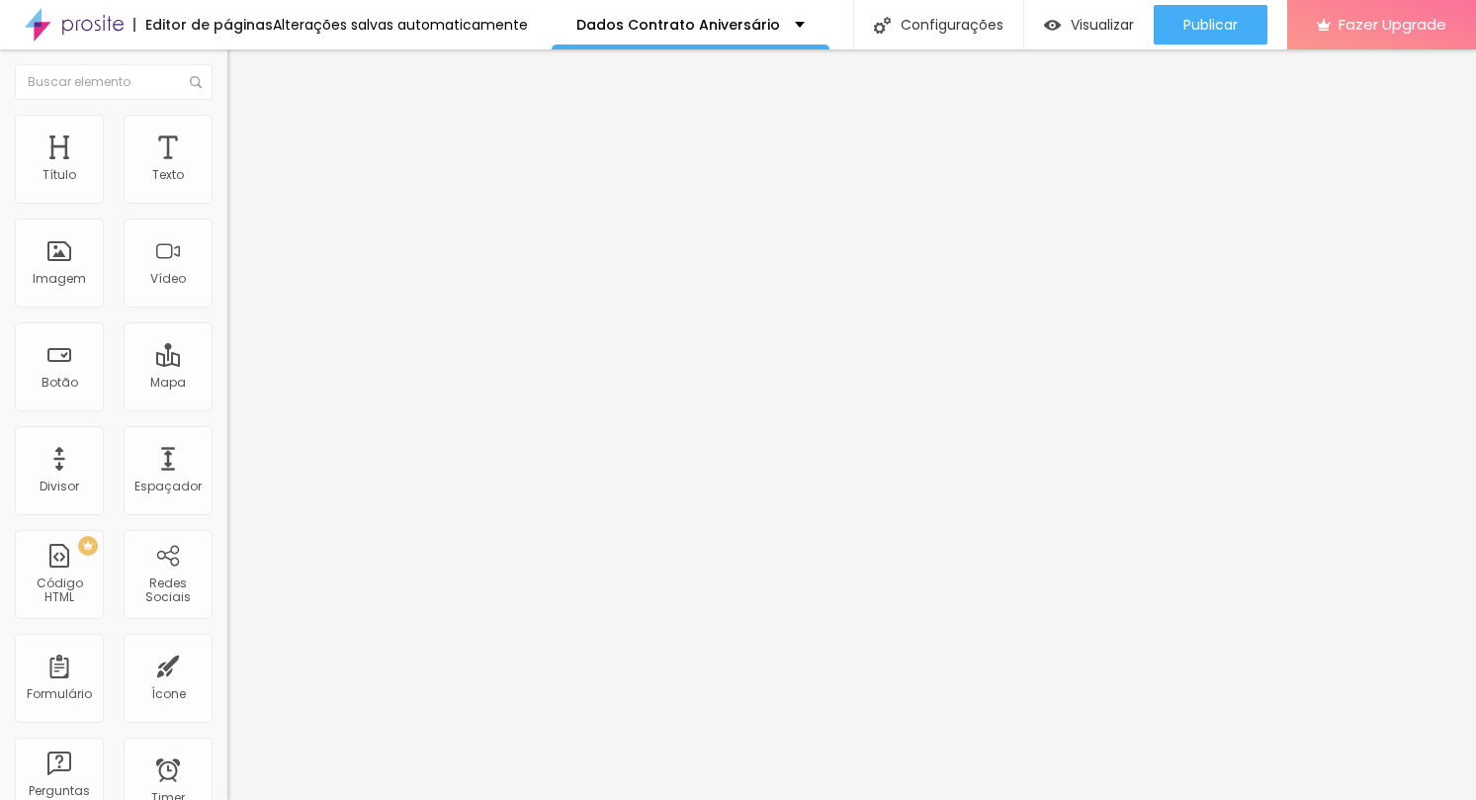
type input "Local do Evento"
type input "Nome"
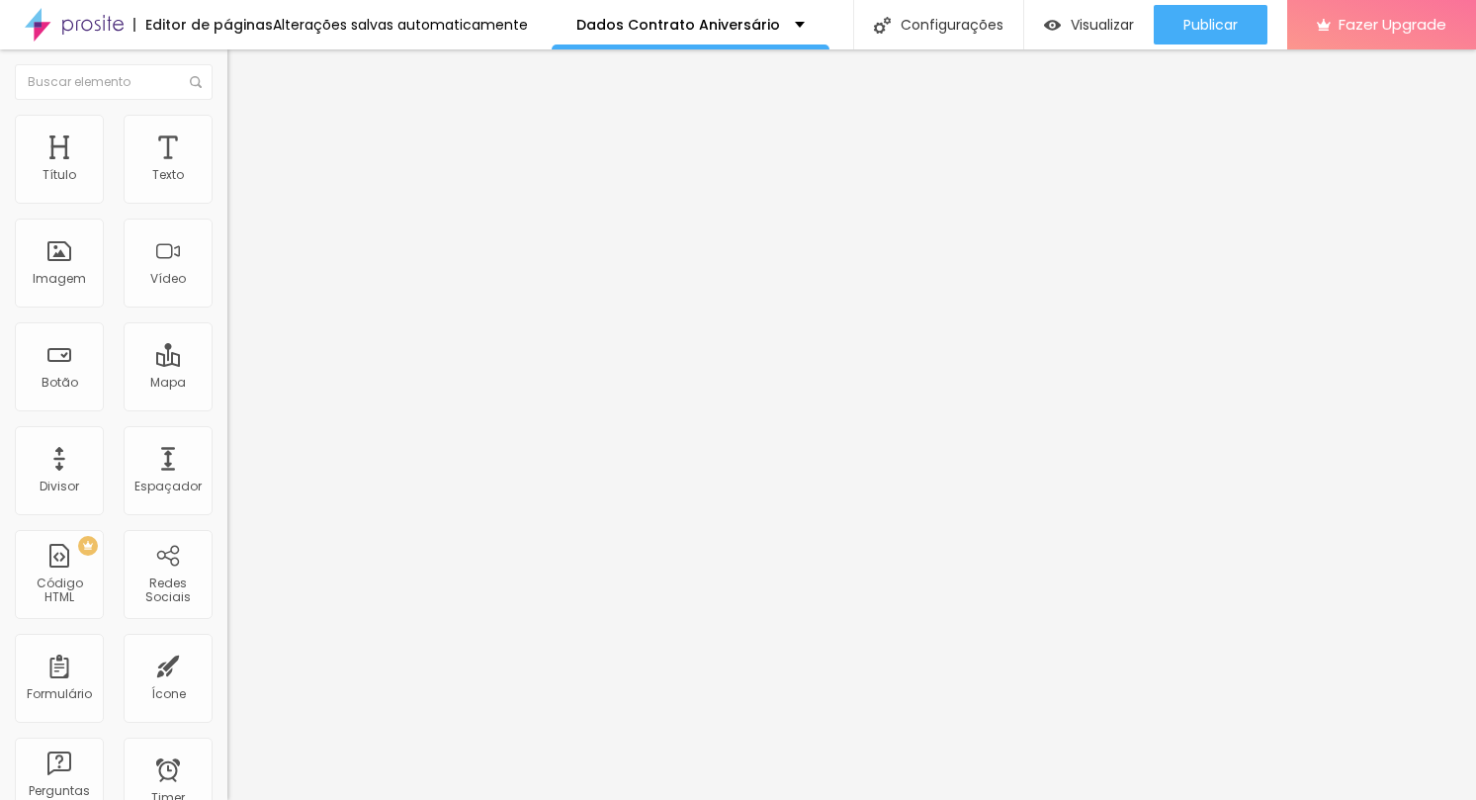
drag, startPoint x: 498, startPoint y: 499, endPoint x: 431, endPoint y: 498, distance: 67.2
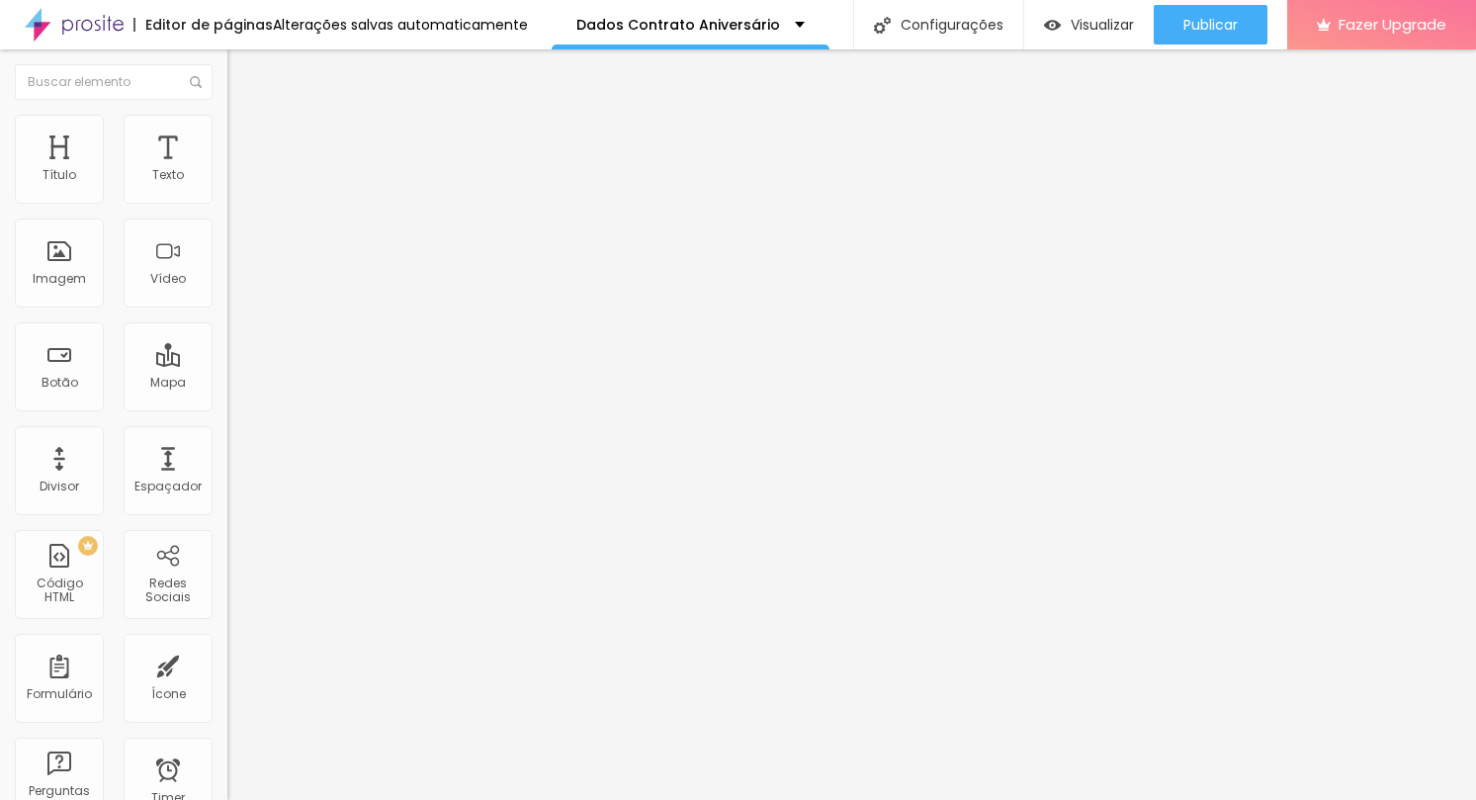
type input "Horário de inicio do evento"
type input "Horário"
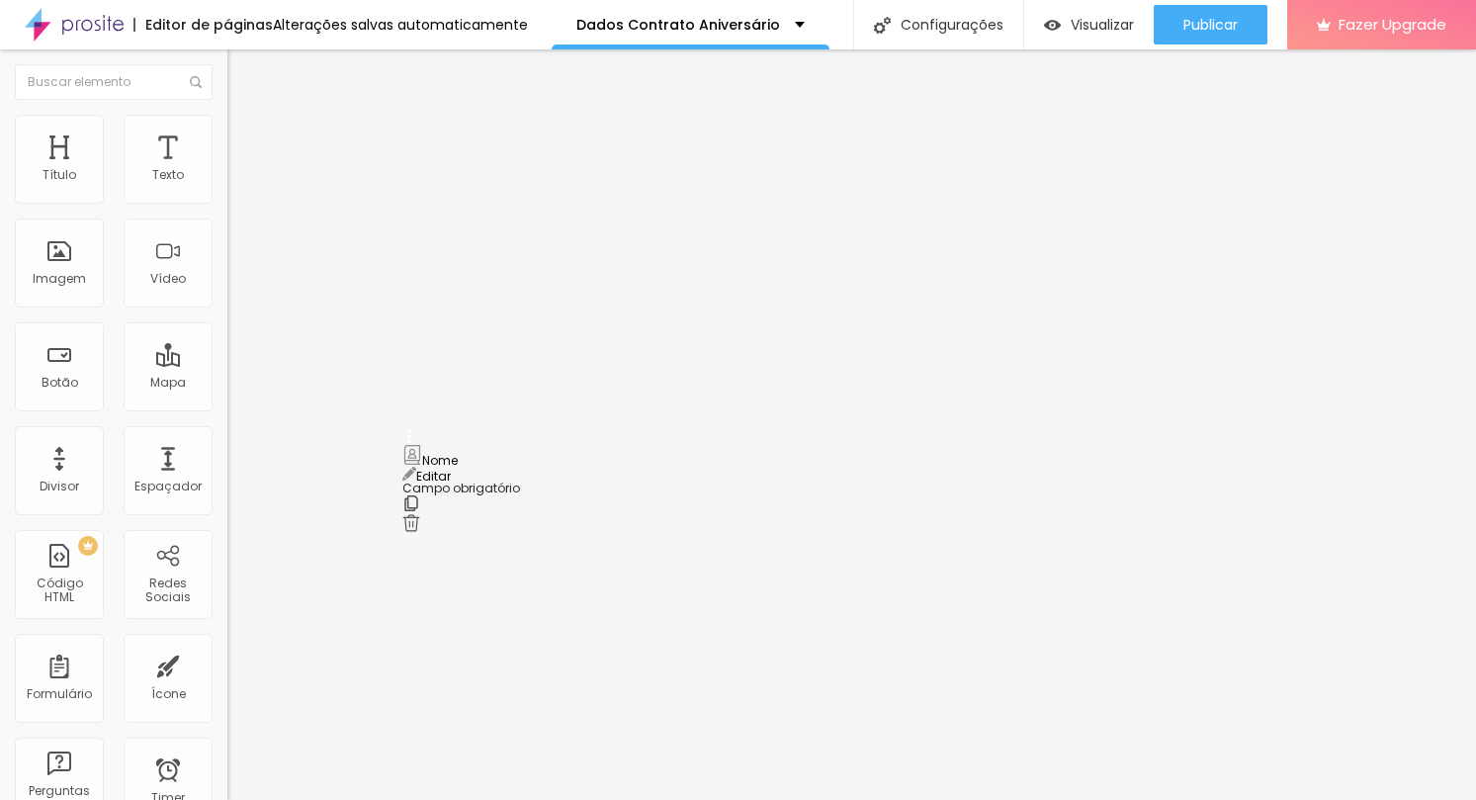
drag, startPoint x: 412, startPoint y: 516, endPoint x: 416, endPoint y: 448, distance: 68.3
type input "Nome do aniversariante"
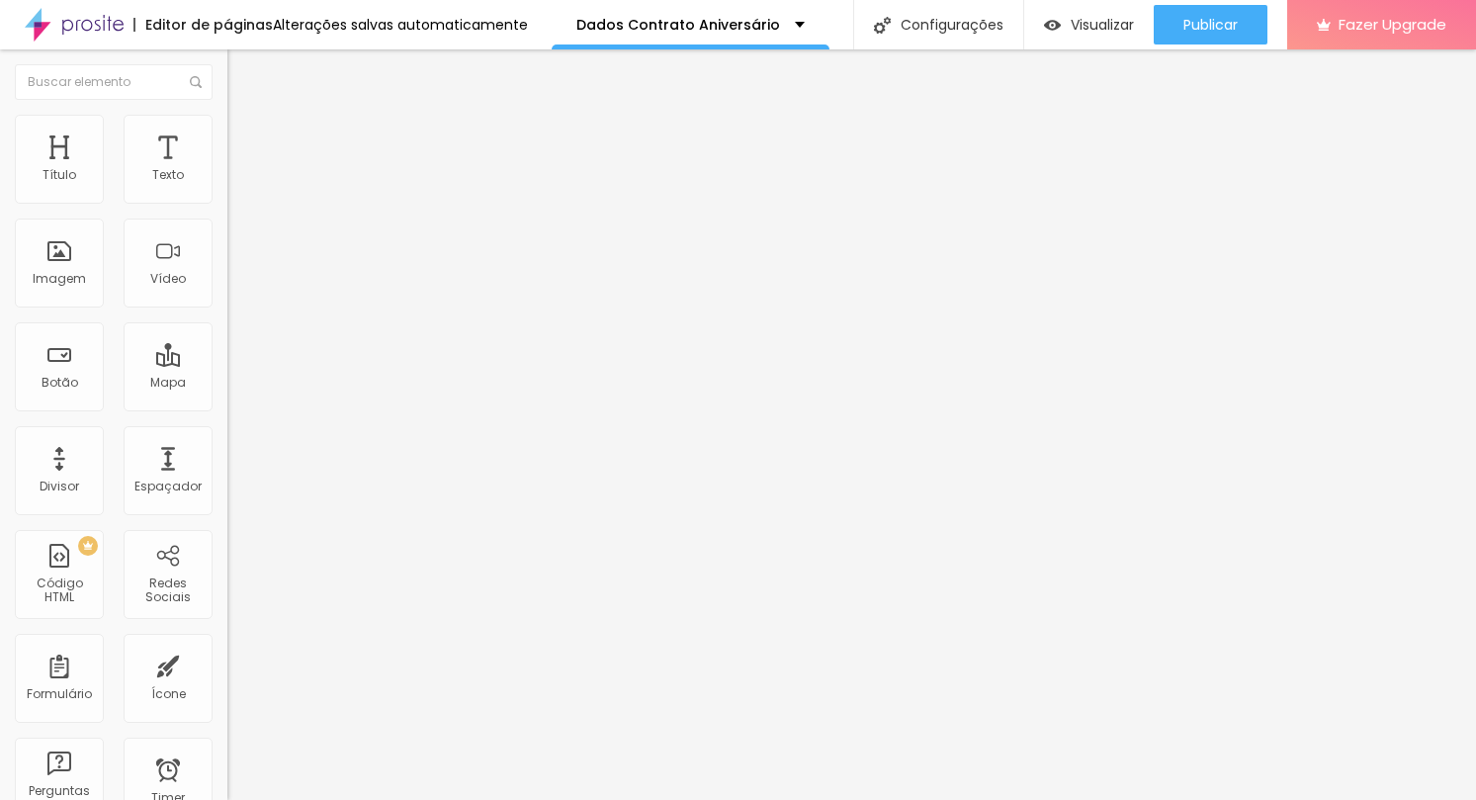
type input "Apenas o primeiro nome"
drag, startPoint x: 405, startPoint y: 594, endPoint x: 411, endPoint y: 517, distance: 77.3
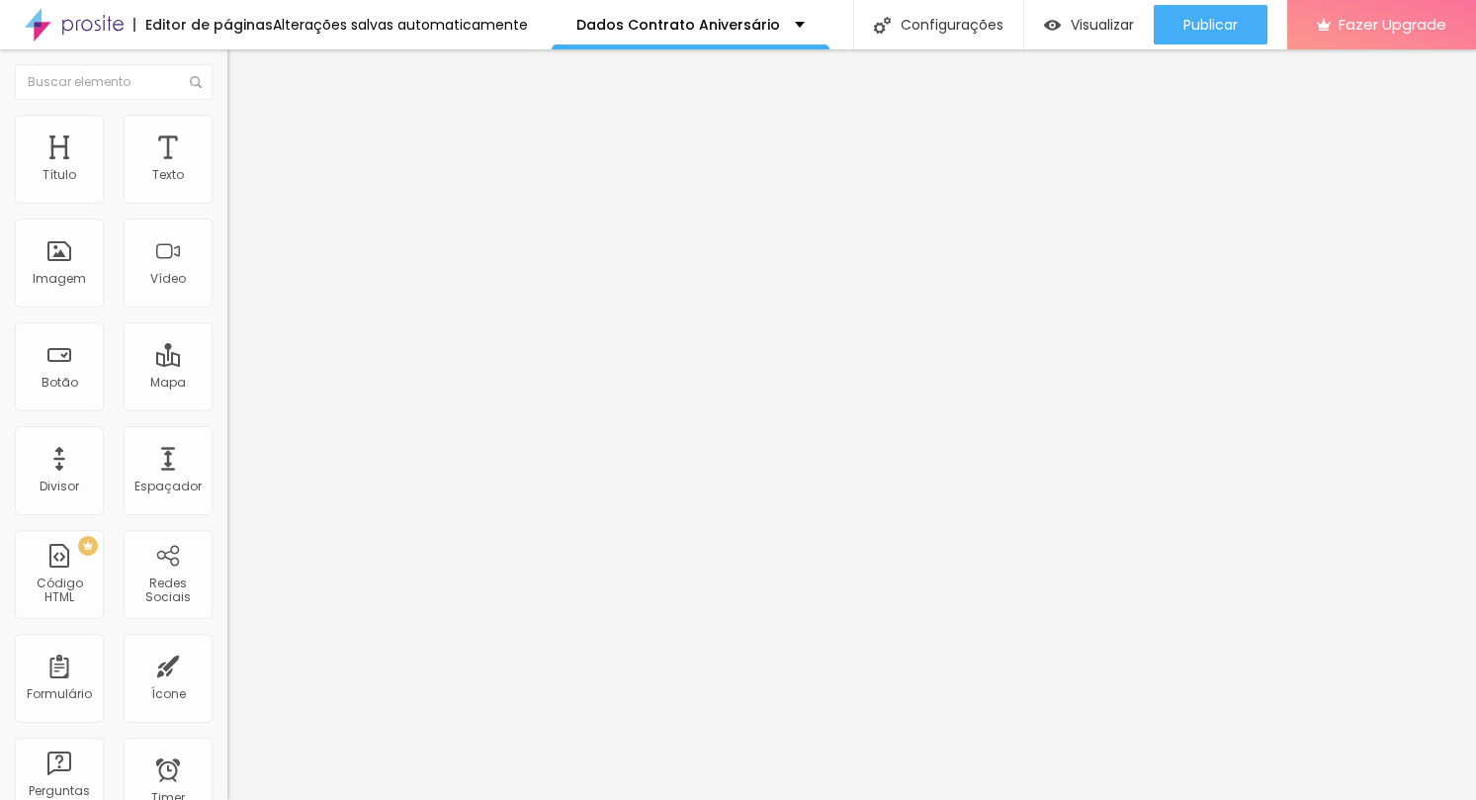
drag, startPoint x: 579, startPoint y: 499, endPoint x: 389, endPoint y: 498, distance: 190.8
type input "Pacote Escolhido"
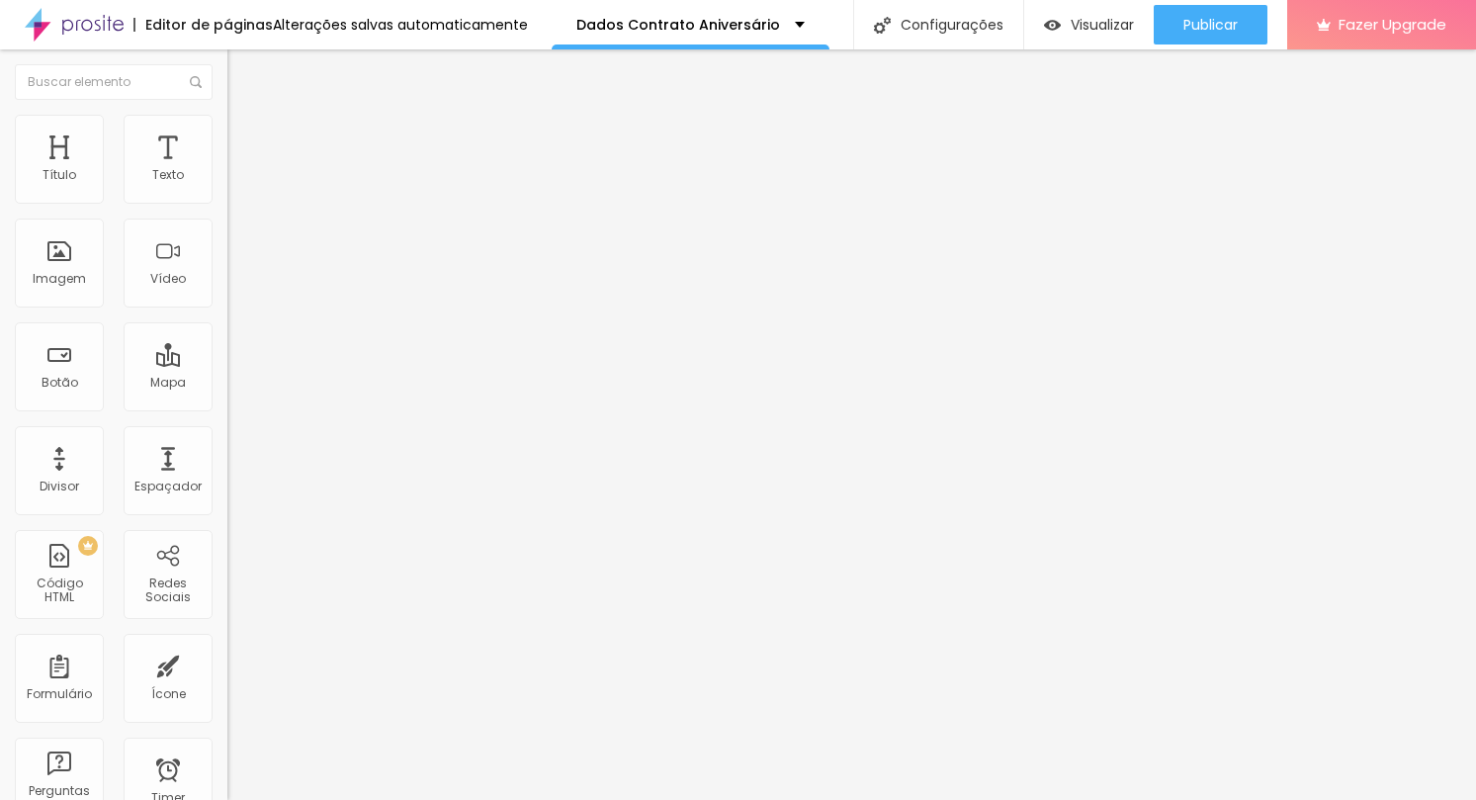
drag, startPoint x: 406, startPoint y: 527, endPoint x: 410, endPoint y: 459, distance: 68.3
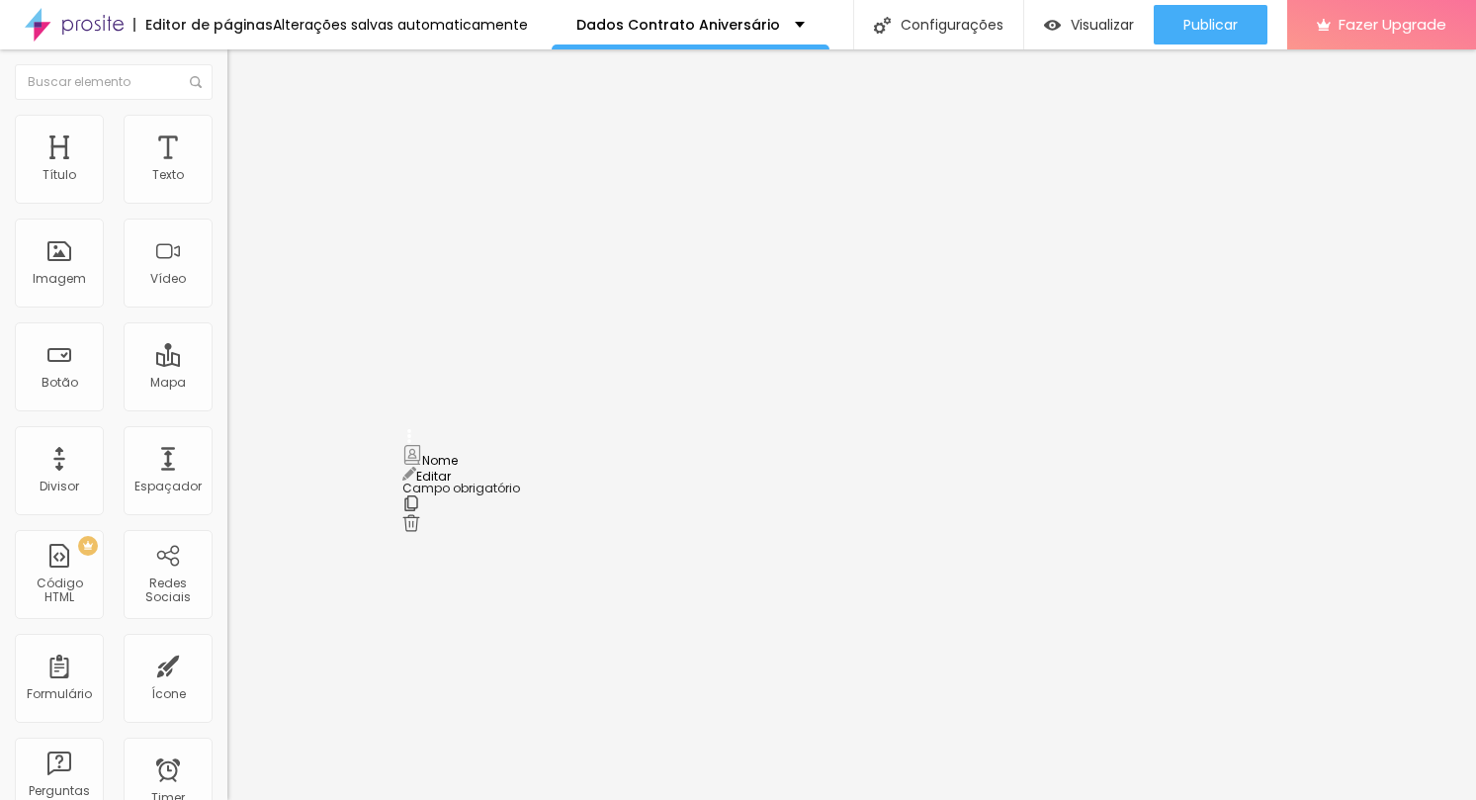
drag, startPoint x: 526, startPoint y: 428, endPoint x: 395, endPoint y: 426, distance: 130.5
type input "Forma de Pagamento"
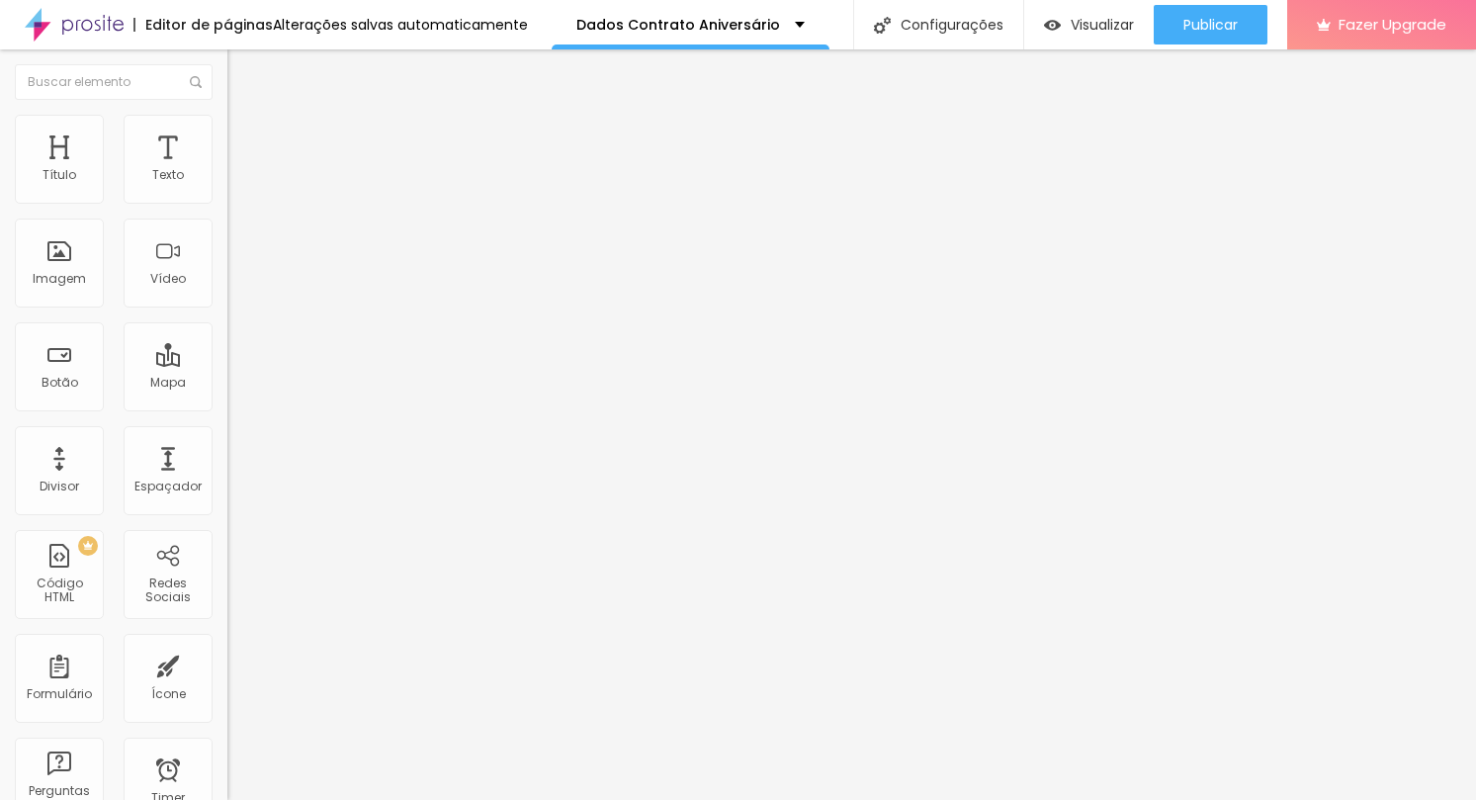
type input "Forma de pagamento com valores e datas"
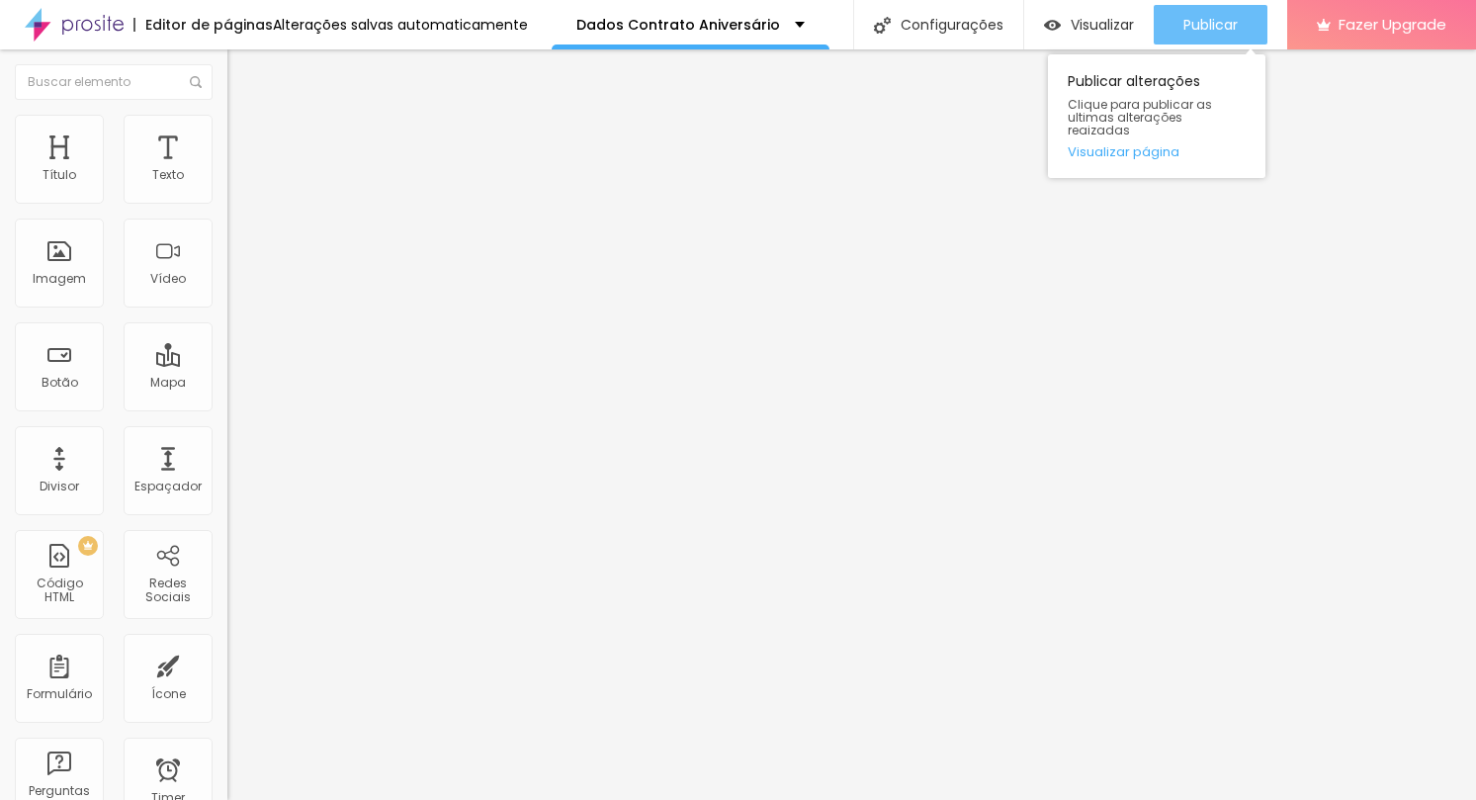
click at [1210, 17] on span "Publicar" at bounding box center [1210, 25] width 54 height 16
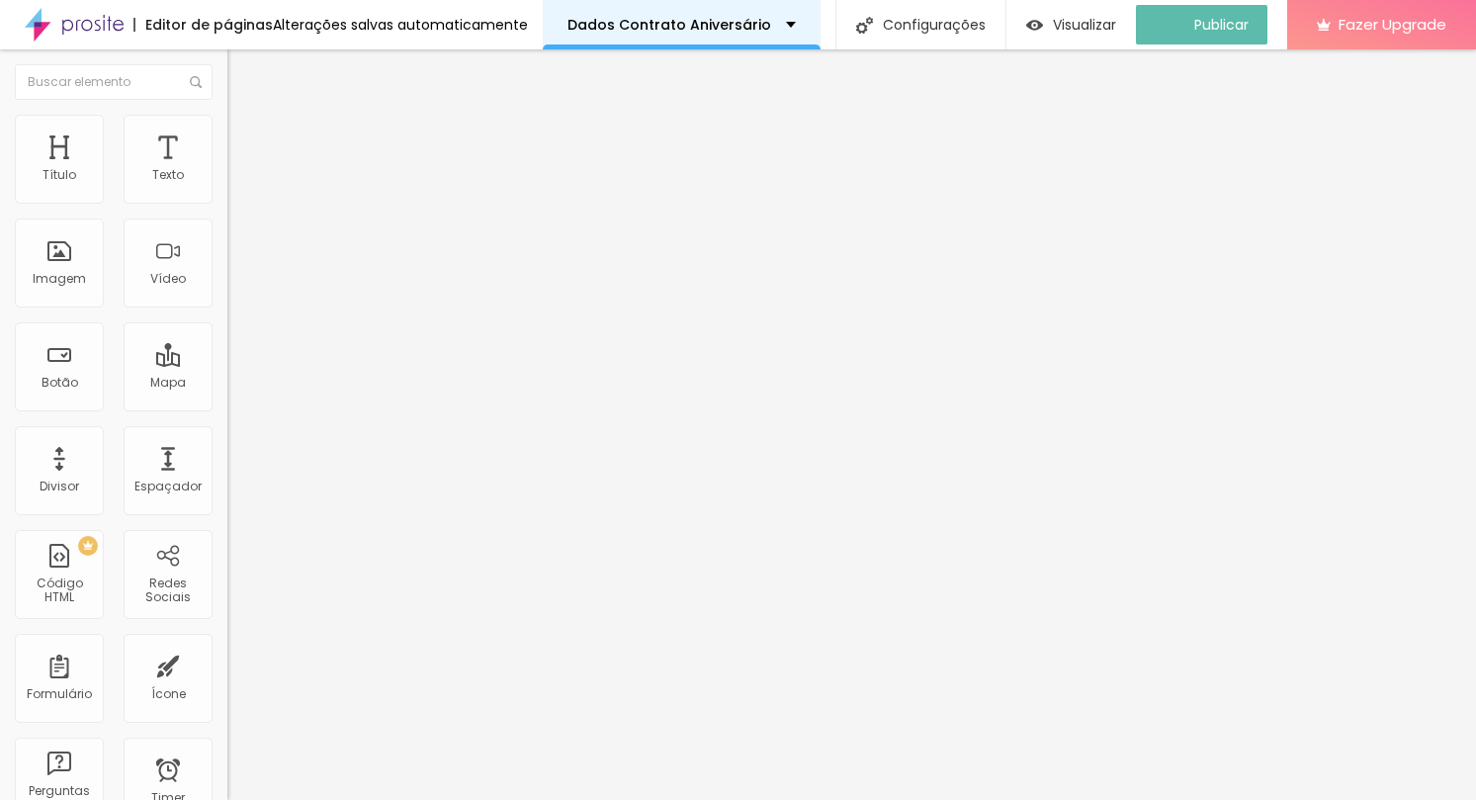
click at [719, 24] on p "Dados Contrato Aniversário" at bounding box center [669, 25] width 204 height 14
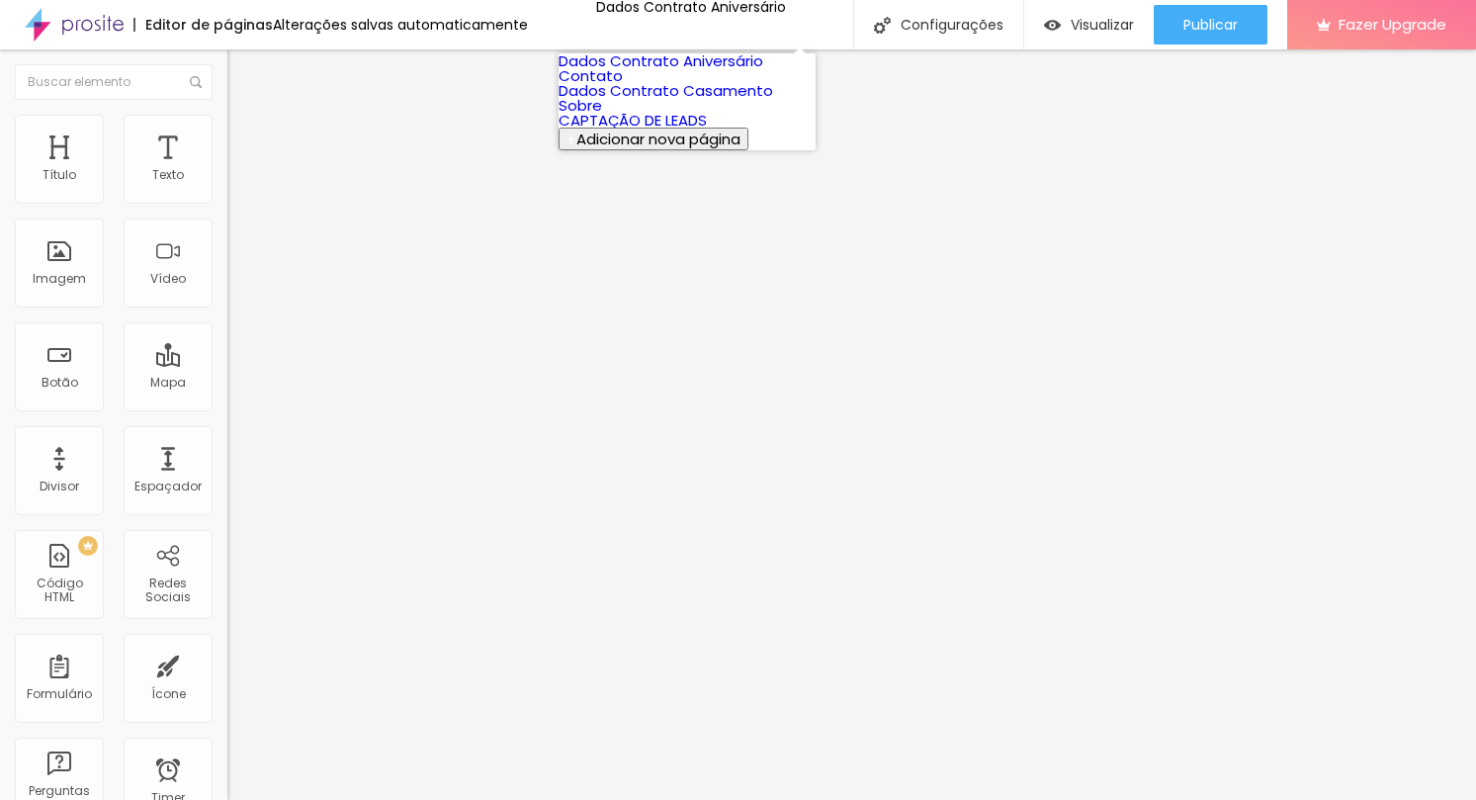
click at [689, 101] on link "Dados Contrato Casamento" at bounding box center [666, 90] width 215 height 21
